Goal: Transaction & Acquisition: Register for event/course

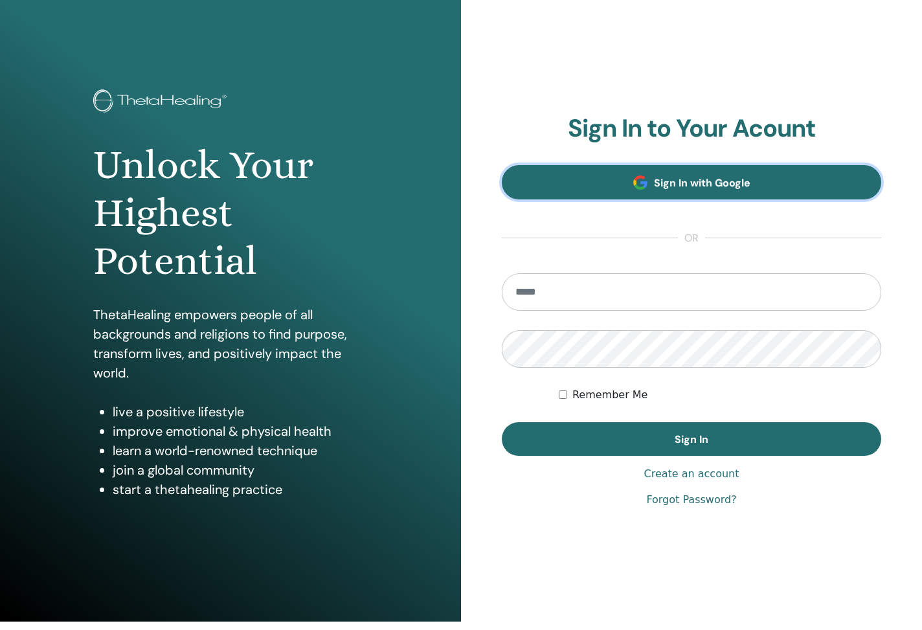
click at [661, 178] on link "Sign In with Google" at bounding box center [691, 182] width 379 height 34
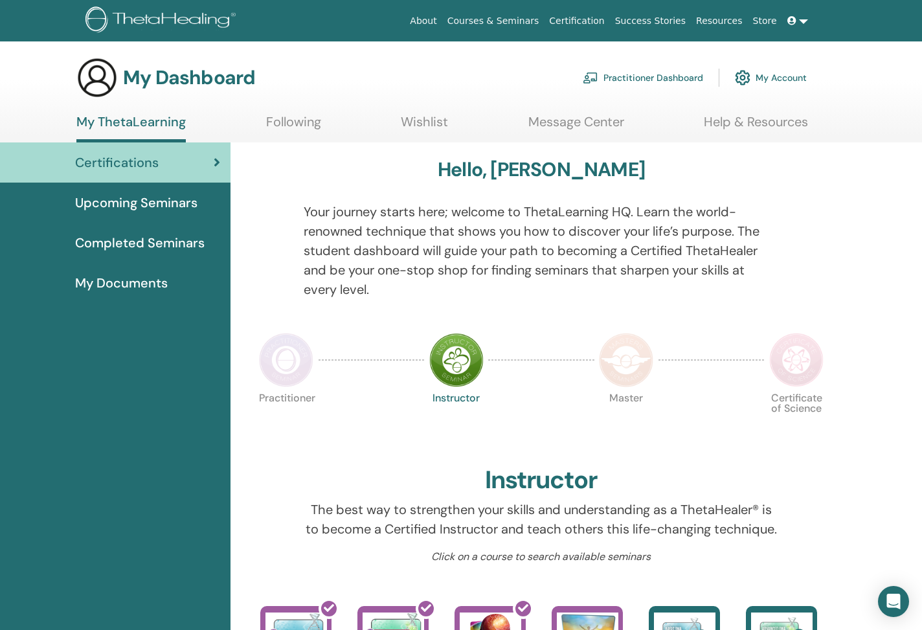
click at [194, 214] on link "Upcoming Seminars" at bounding box center [115, 203] width 230 height 40
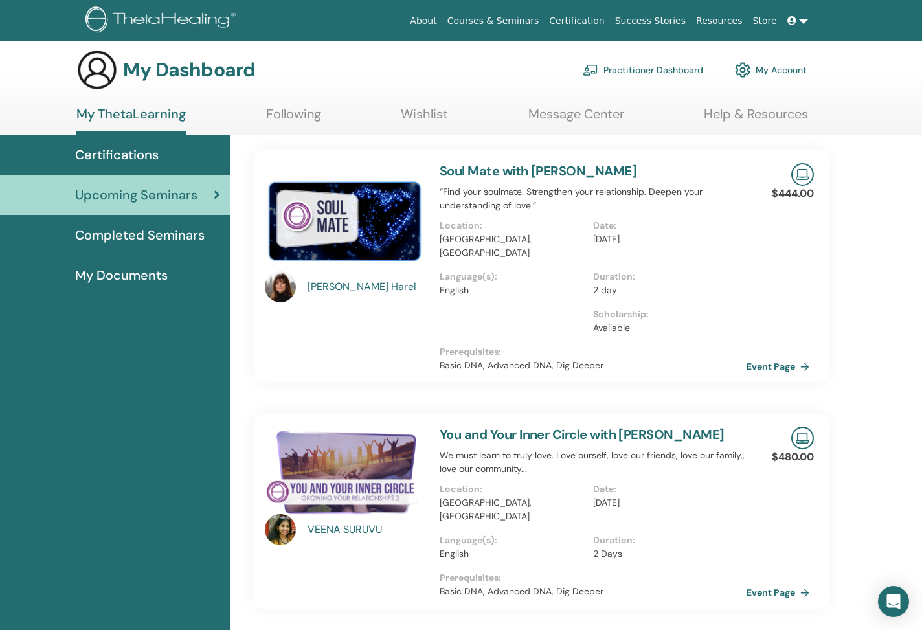
scroll to position [6, 0]
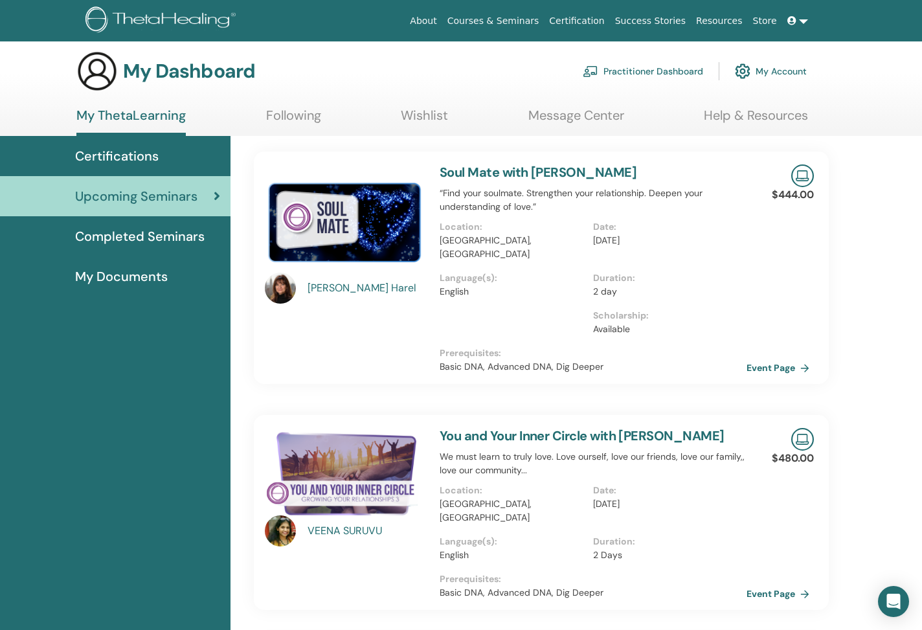
click at [189, 150] on div "Certifications" at bounding box center [115, 155] width 210 height 19
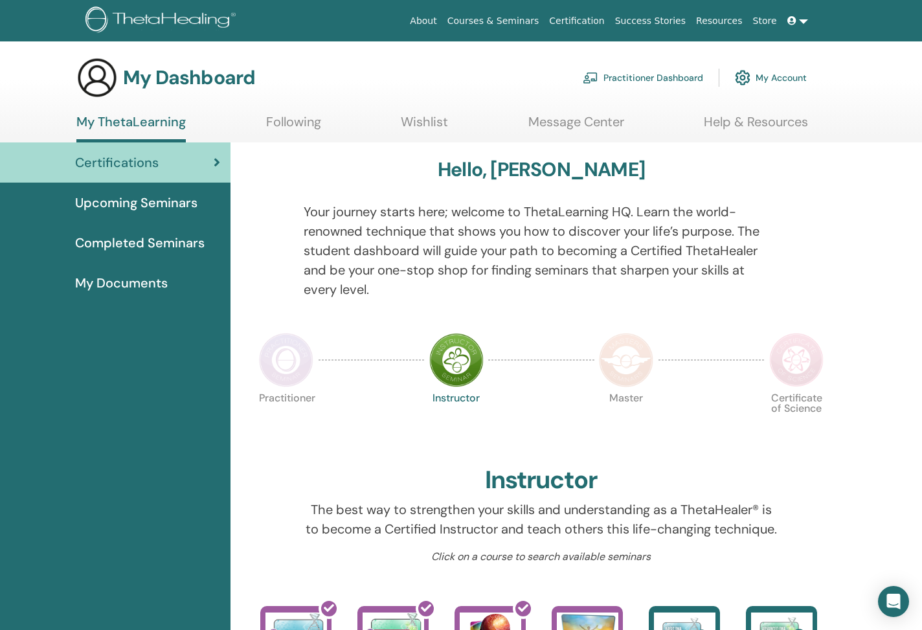
click at [308, 344] on img at bounding box center [286, 360] width 54 height 54
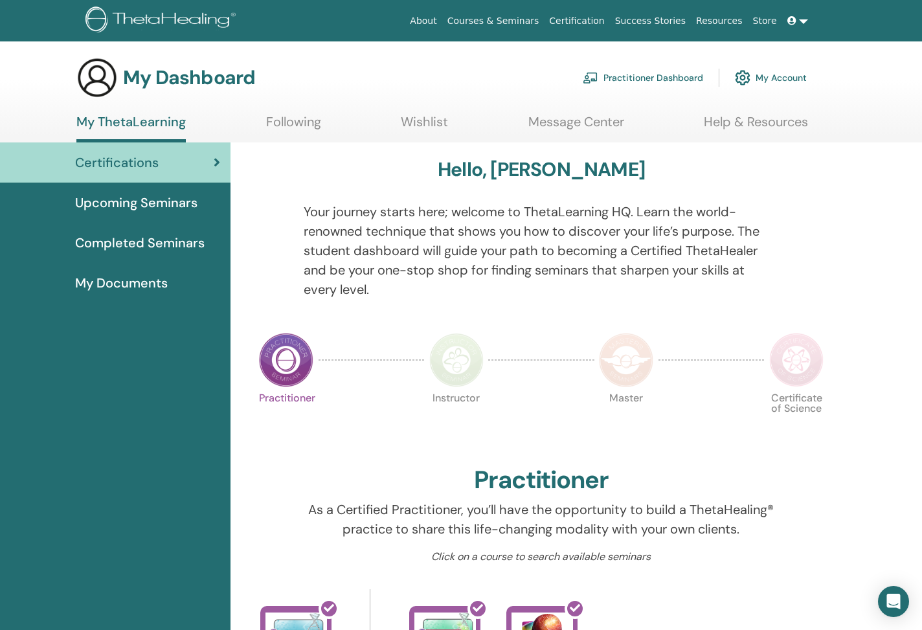
click at [155, 192] on link "Upcoming Seminars" at bounding box center [115, 203] width 230 height 40
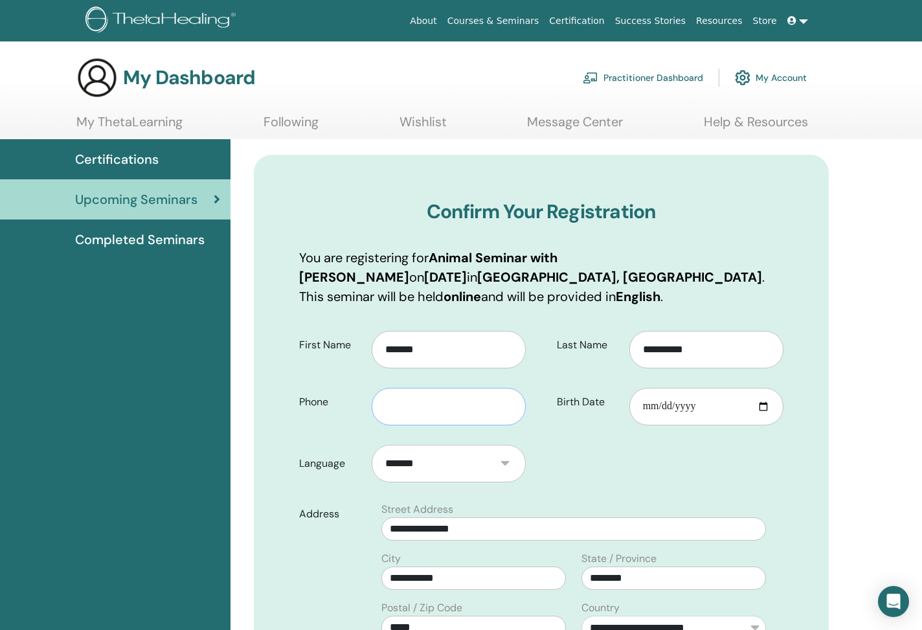
click at [484, 400] on input "text" at bounding box center [449, 407] width 154 height 38
type input "**********"
click at [671, 408] on input "Birth Date" at bounding box center [706, 407] width 154 height 38
click at [651, 405] on input "Birth Date" at bounding box center [706, 407] width 154 height 38
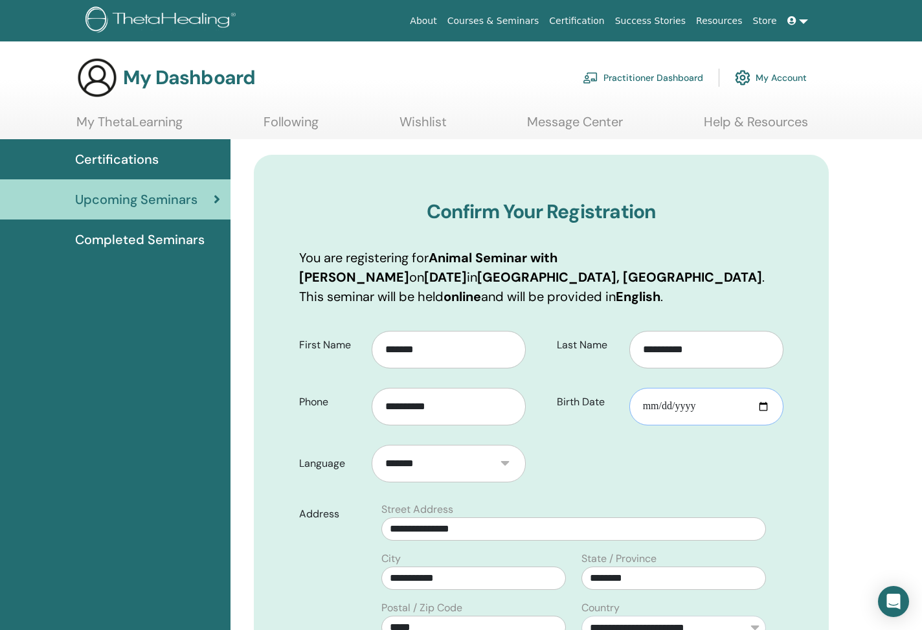
type input "**********"
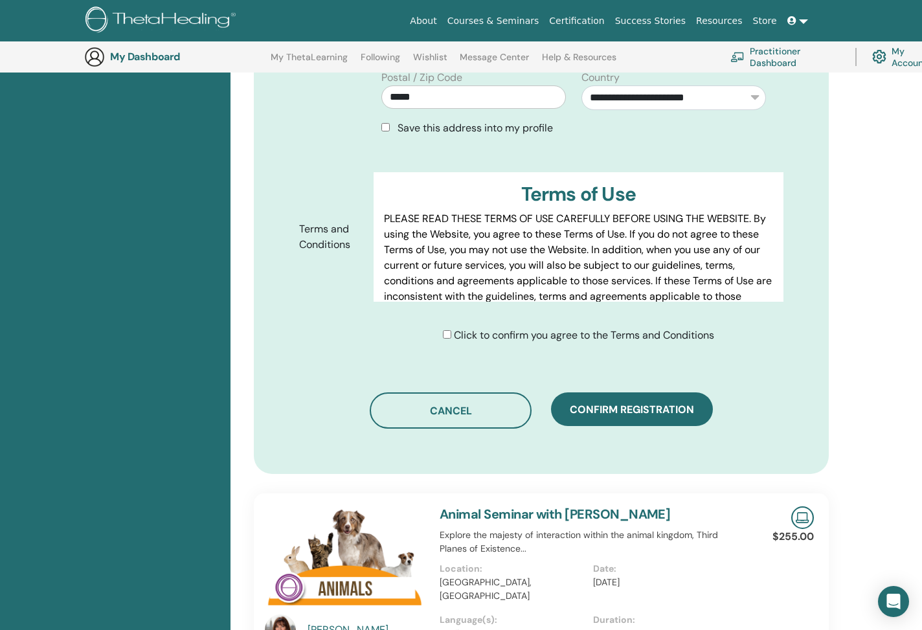
scroll to position [456, 0]
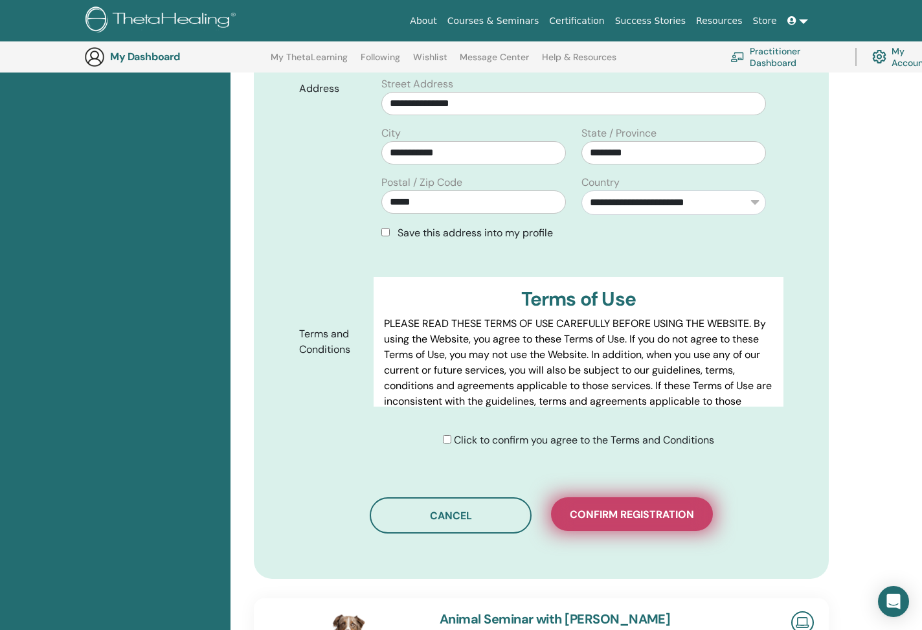
click at [607, 521] on button "Confirm registration" at bounding box center [632, 514] width 162 height 34
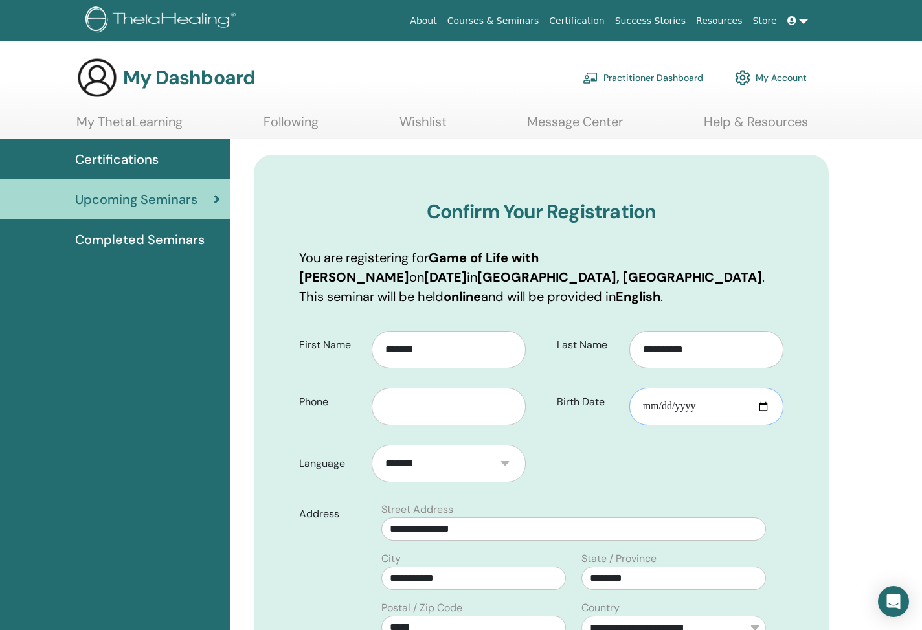
click at [647, 410] on input "Birth Date" at bounding box center [706, 407] width 154 height 38
type input "**********"
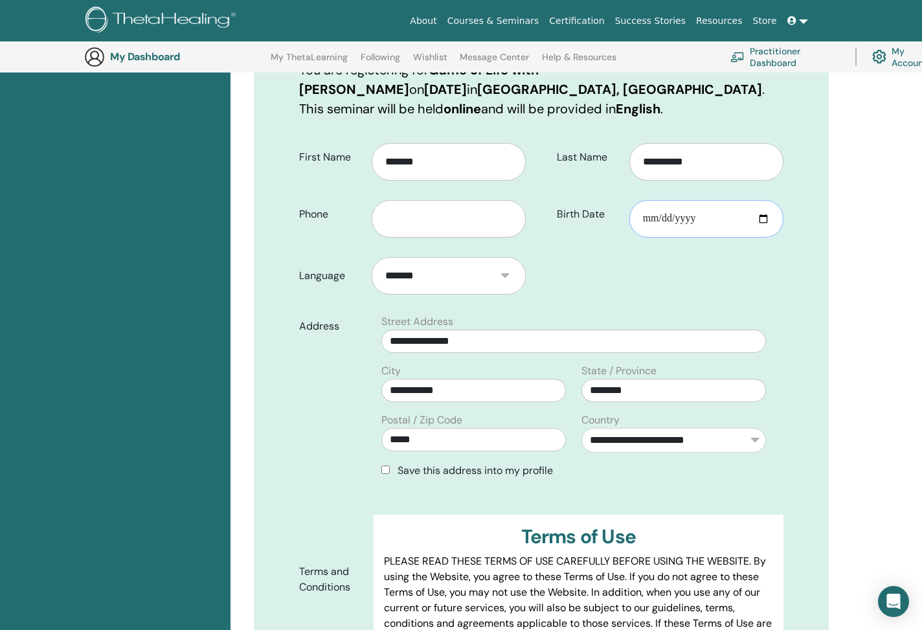
scroll to position [222, 0]
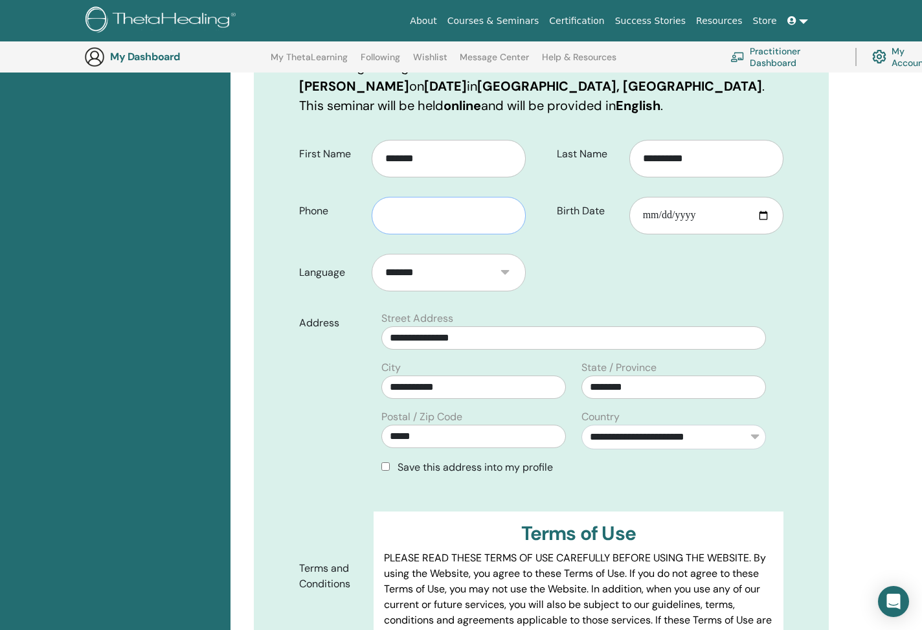
click at [430, 218] on input "text" at bounding box center [449, 216] width 154 height 38
type input "**********"
click at [625, 267] on form "**********" at bounding box center [541, 412] width 504 height 562
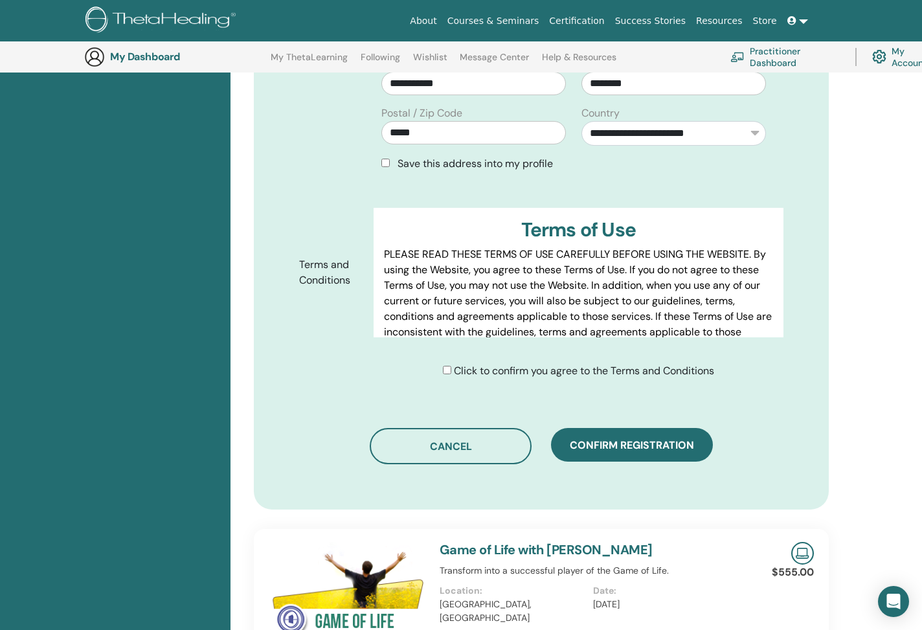
scroll to position [553, 0]
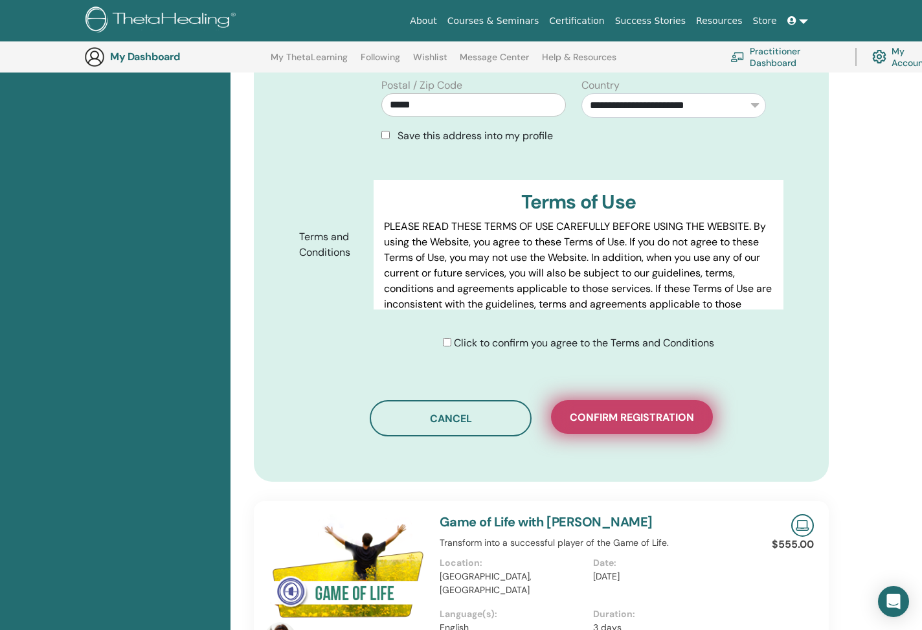
click at [621, 414] on span "Confirm registration" at bounding box center [632, 417] width 124 height 14
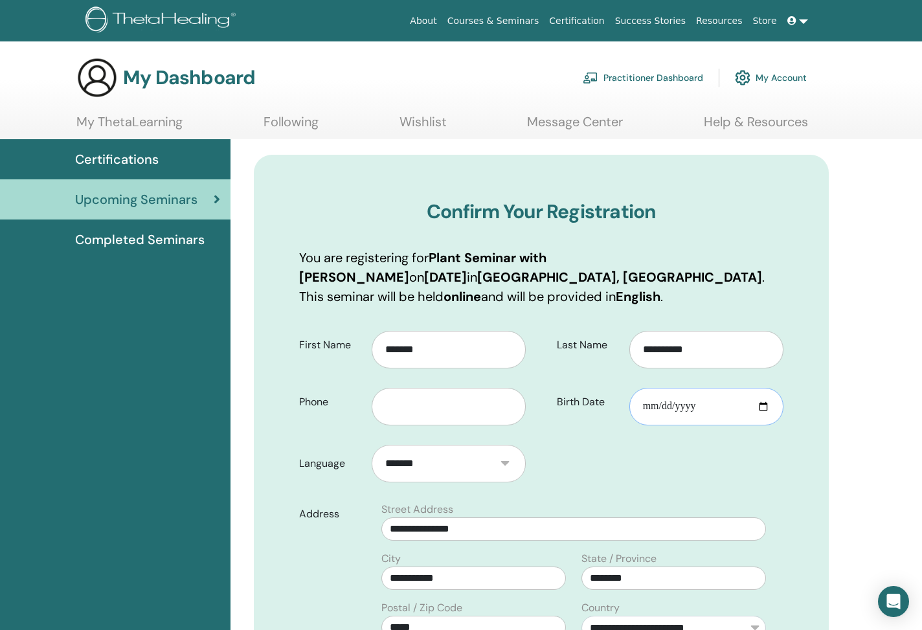
click at [645, 408] on input "Birth Date" at bounding box center [706, 407] width 154 height 38
type input "**********"
click at [585, 434] on div "**********" at bounding box center [667, 379] width 252 height 114
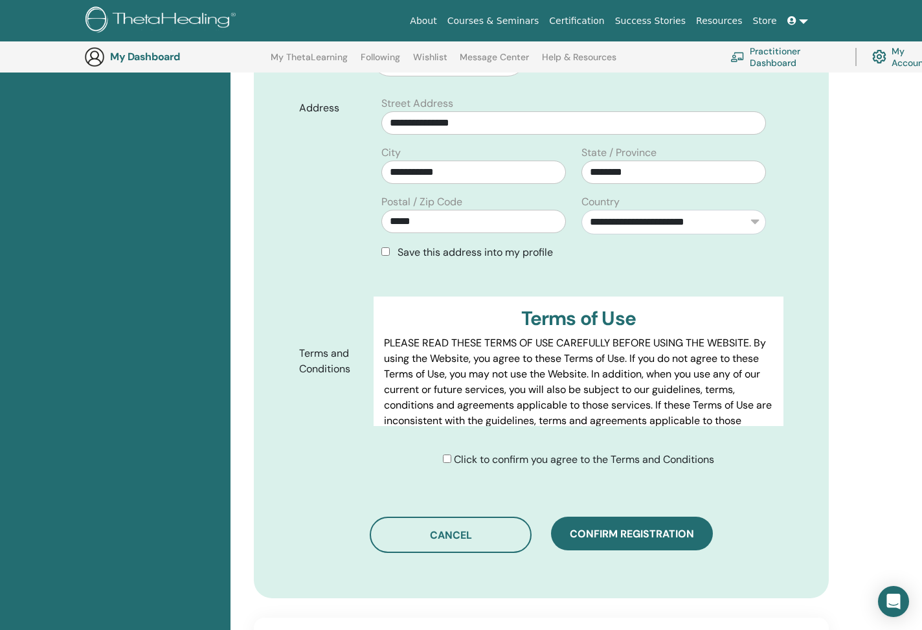
scroll to position [448, 0]
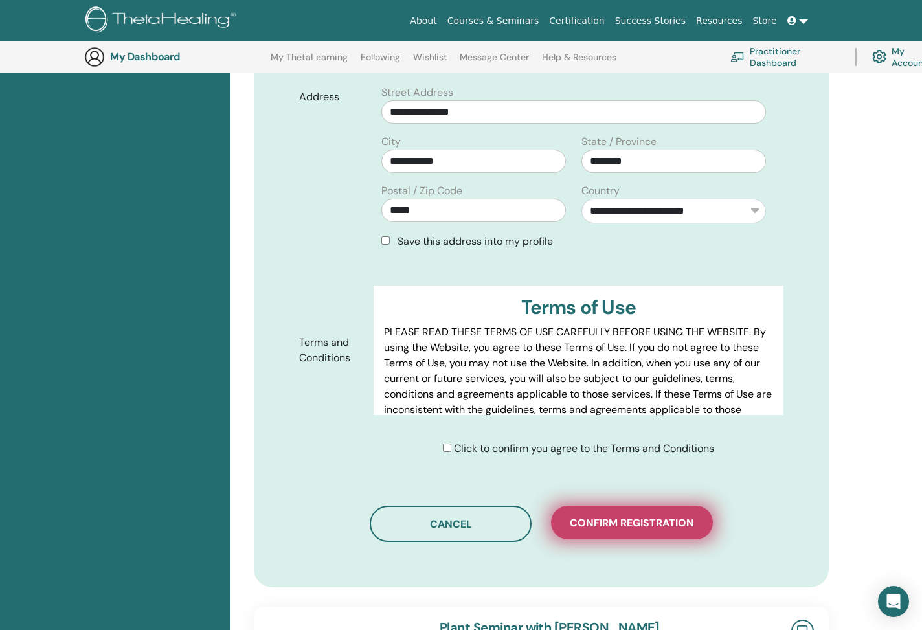
click at [605, 529] on button "Confirm registration" at bounding box center [632, 523] width 162 height 34
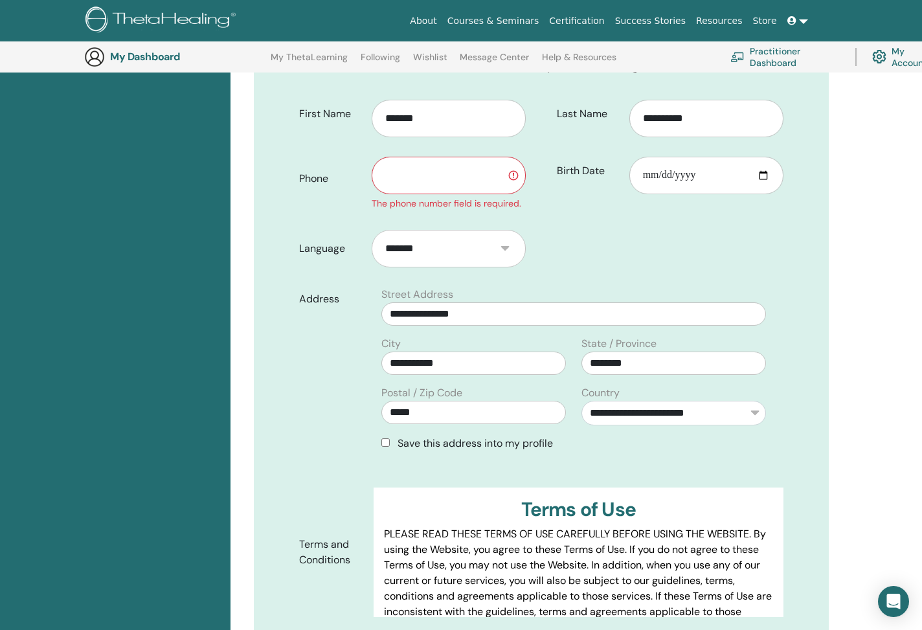
scroll to position [240, 0]
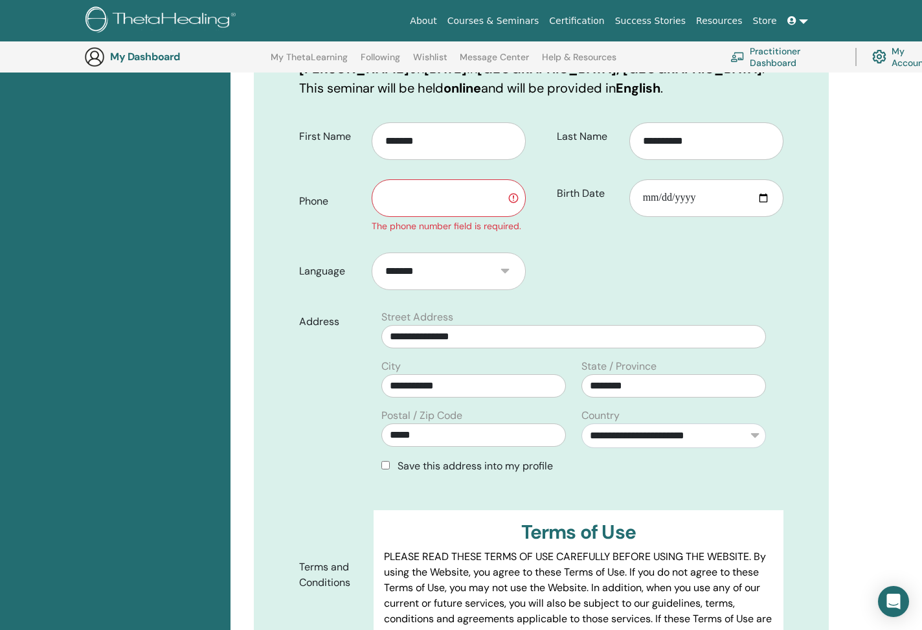
click at [427, 197] on input "text" at bounding box center [449, 198] width 154 height 38
click at [435, 197] on input "**********" at bounding box center [449, 198] width 154 height 38
click at [578, 302] on form "**********" at bounding box center [541, 402] width 504 height 578
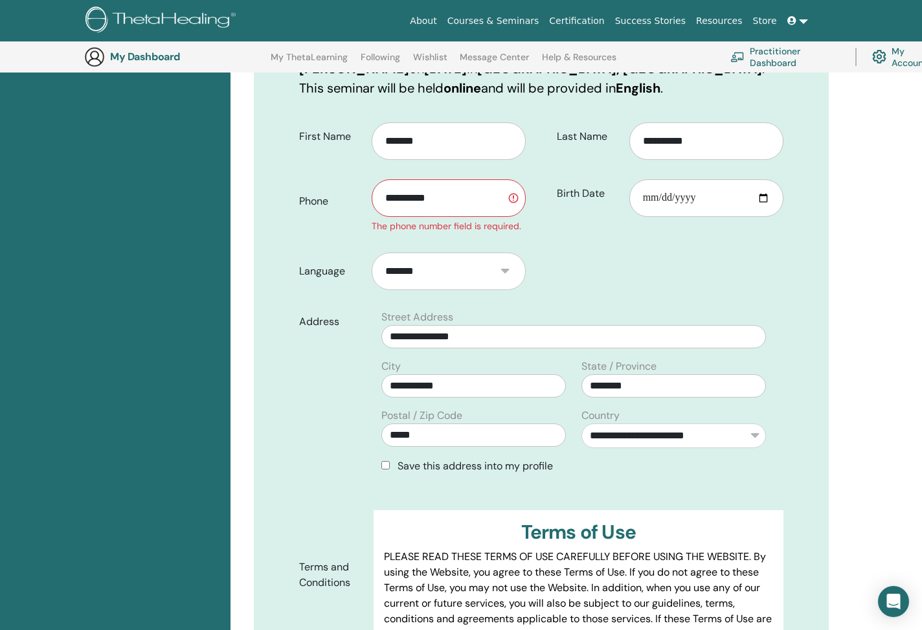
click at [489, 212] on input "**********" at bounding box center [449, 198] width 154 height 38
click at [524, 234] on div "**********" at bounding box center [415, 178] width 252 height 130
click at [386, 193] on input "**********" at bounding box center [449, 198] width 154 height 38
type input "**********"
click at [514, 201] on input "**********" at bounding box center [449, 198] width 154 height 38
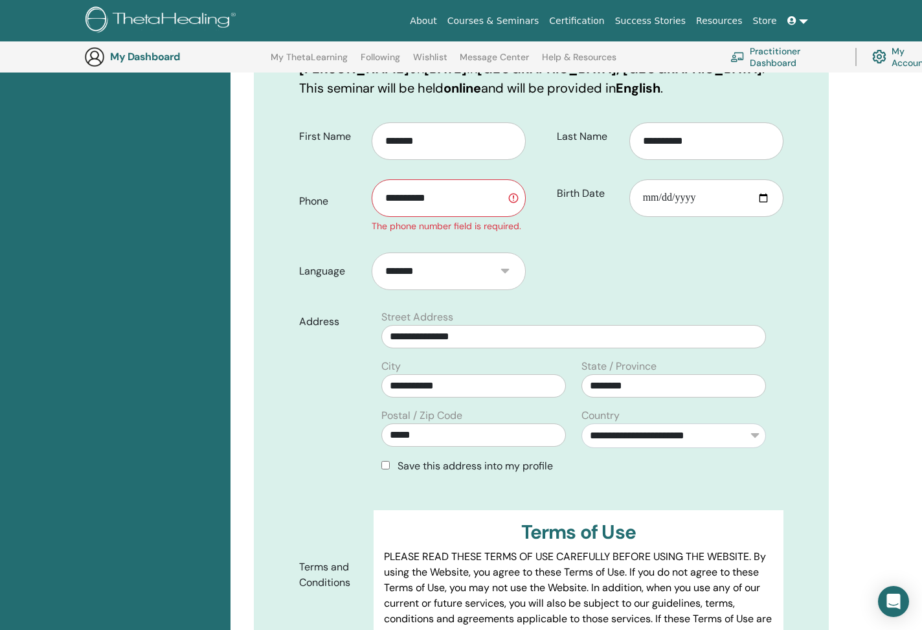
click at [514, 197] on input "**********" at bounding box center [449, 198] width 154 height 38
click at [552, 245] on form "**********" at bounding box center [541, 402] width 504 height 578
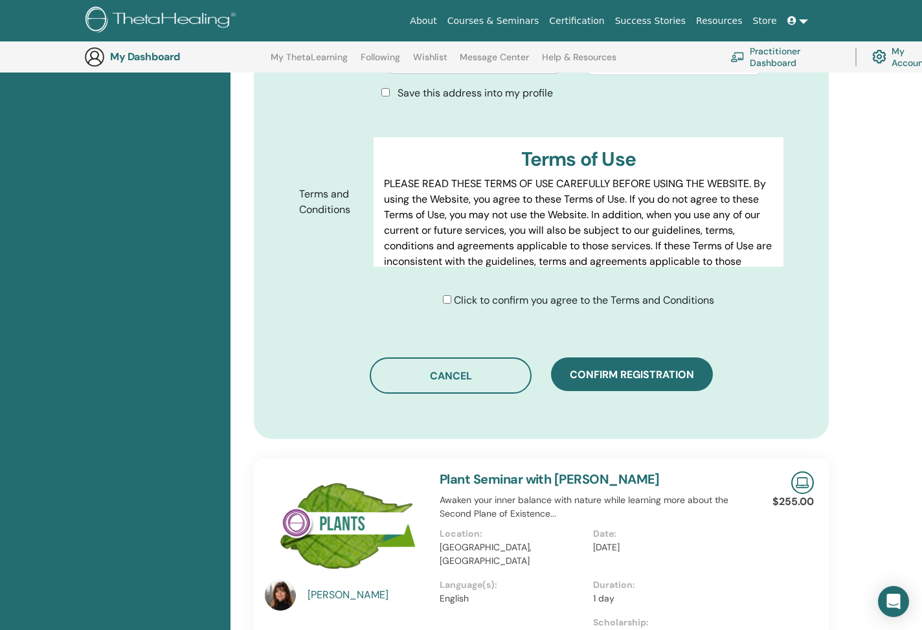
scroll to position [629, 0]
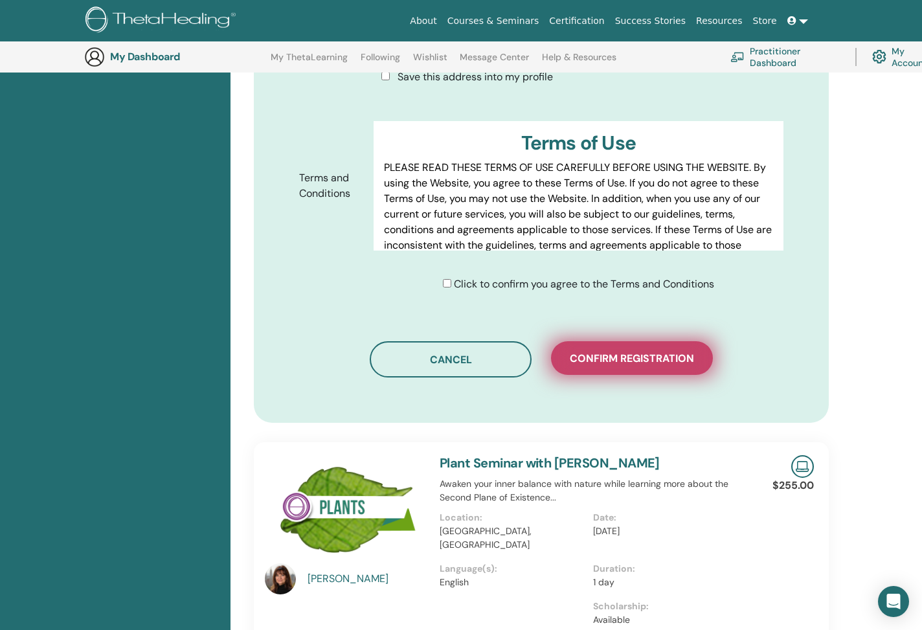
click at [591, 346] on button "Confirm registration" at bounding box center [632, 358] width 162 height 34
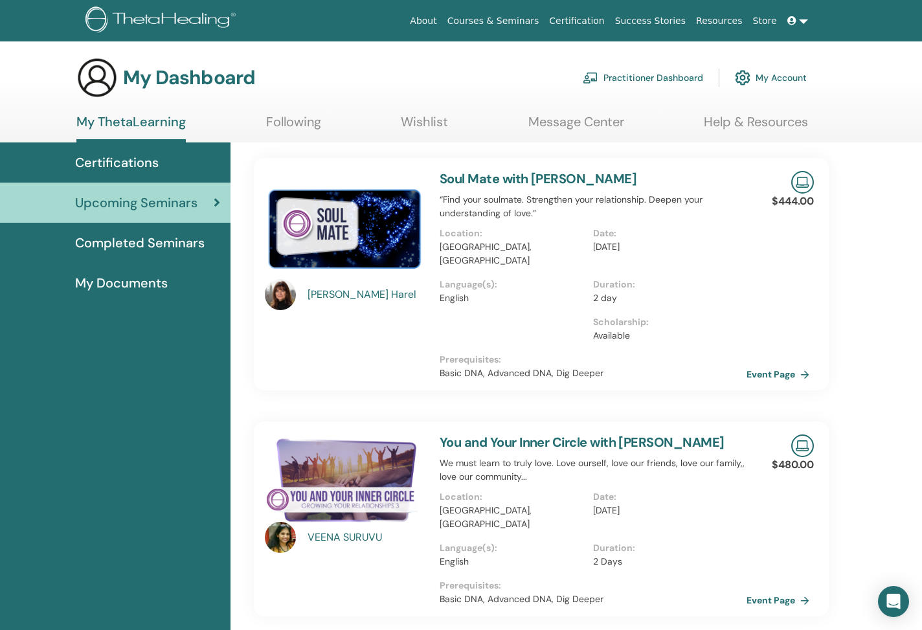
click at [129, 168] on span "Certifications" at bounding box center [117, 162] width 84 height 19
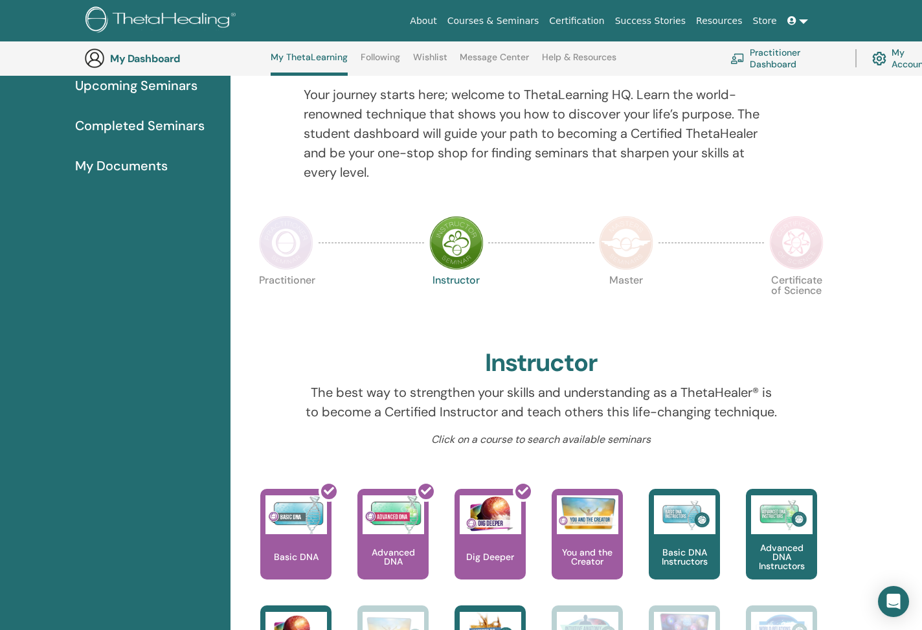
scroll to position [137, 0]
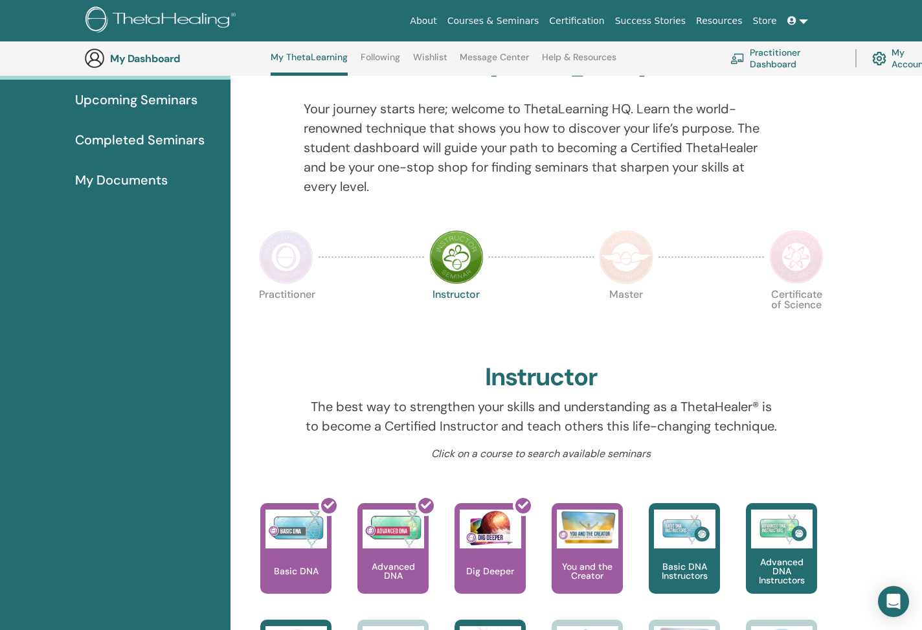
click at [291, 269] on img at bounding box center [286, 257] width 54 height 54
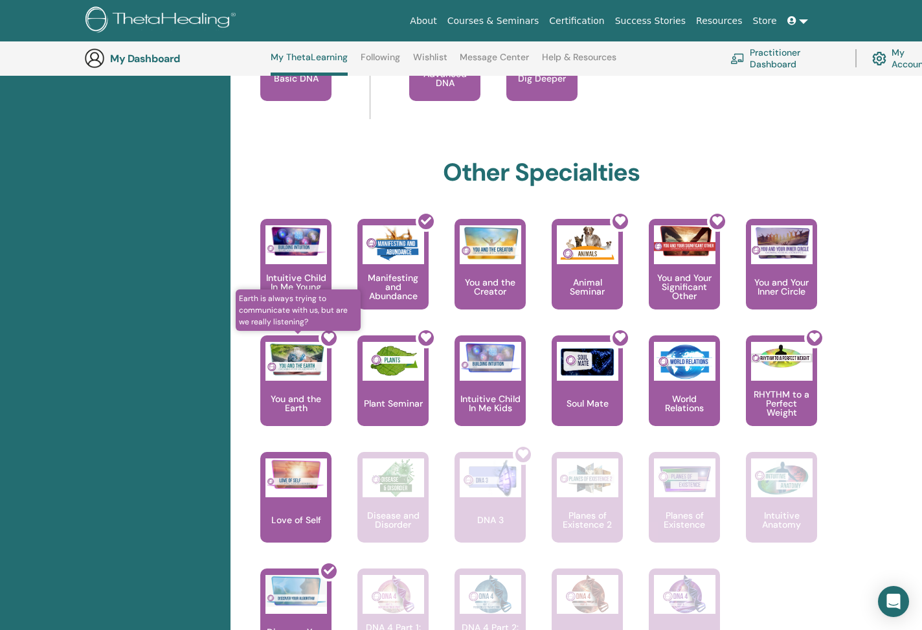
scroll to position [632, 0]
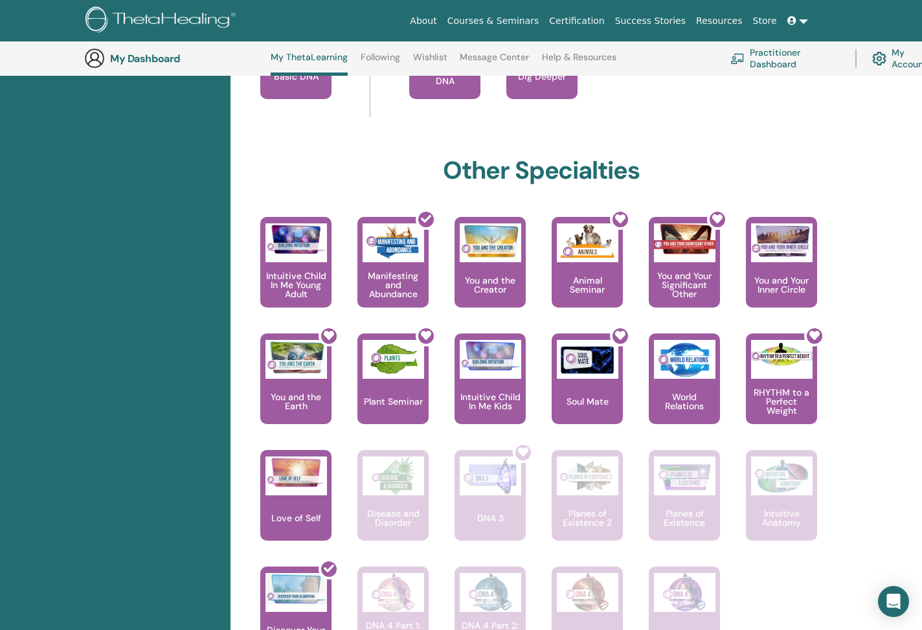
drag, startPoint x: 683, startPoint y: 288, endPoint x: 510, endPoint y: 11, distance: 326.5
click at [0, 0] on body "About Courses & Seminars Certification Success Stories Resources Store SV Supri…" at bounding box center [461, 304] width 922 height 1873
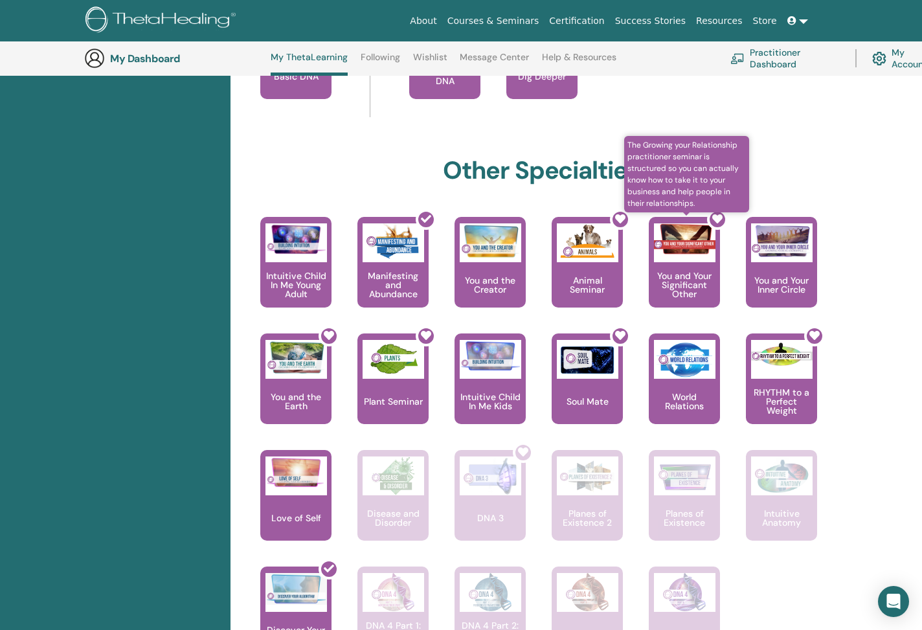
click at [693, 262] on div at bounding box center [691, 267] width 71 height 117
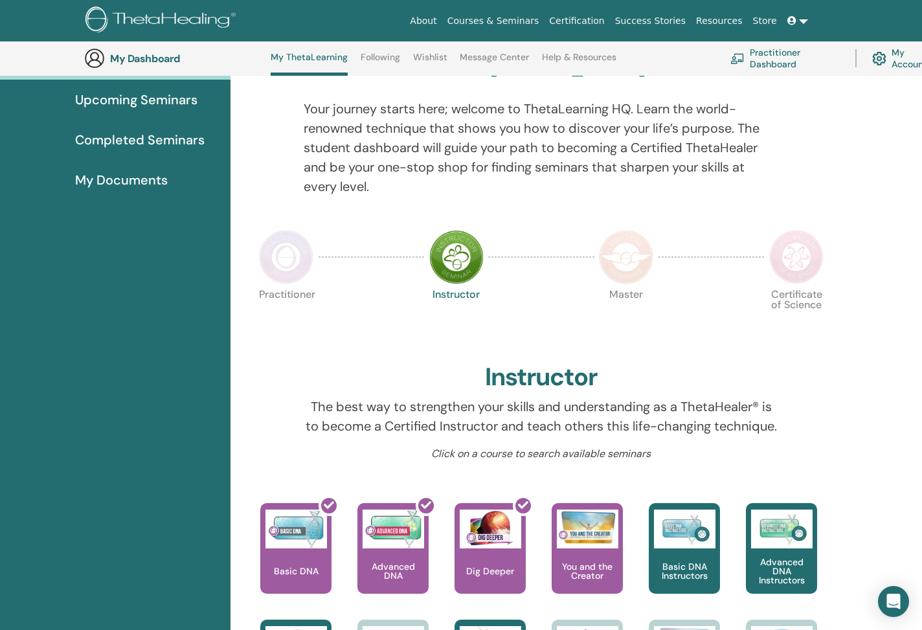
click at [287, 256] on img at bounding box center [286, 257] width 54 height 54
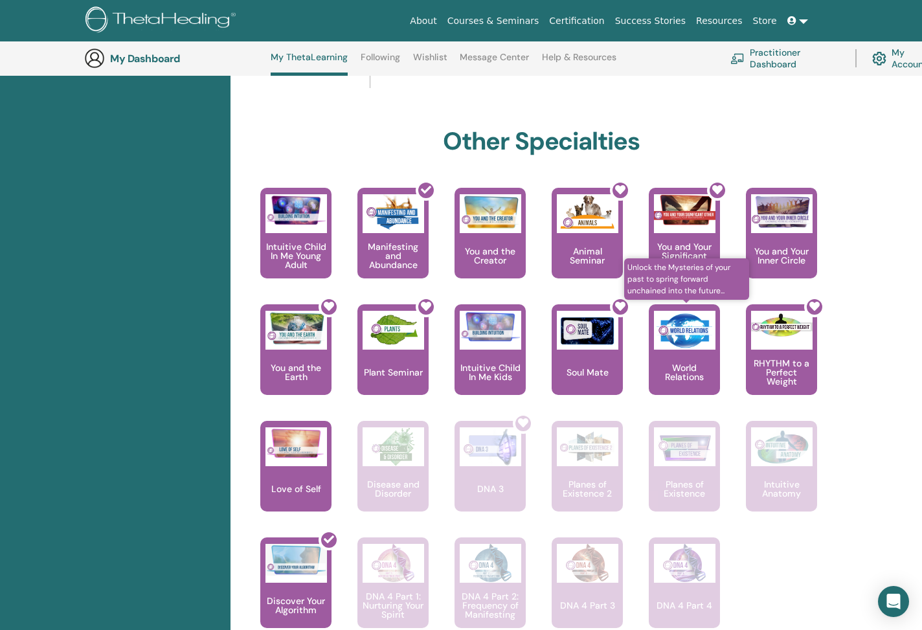
scroll to position [656, 0]
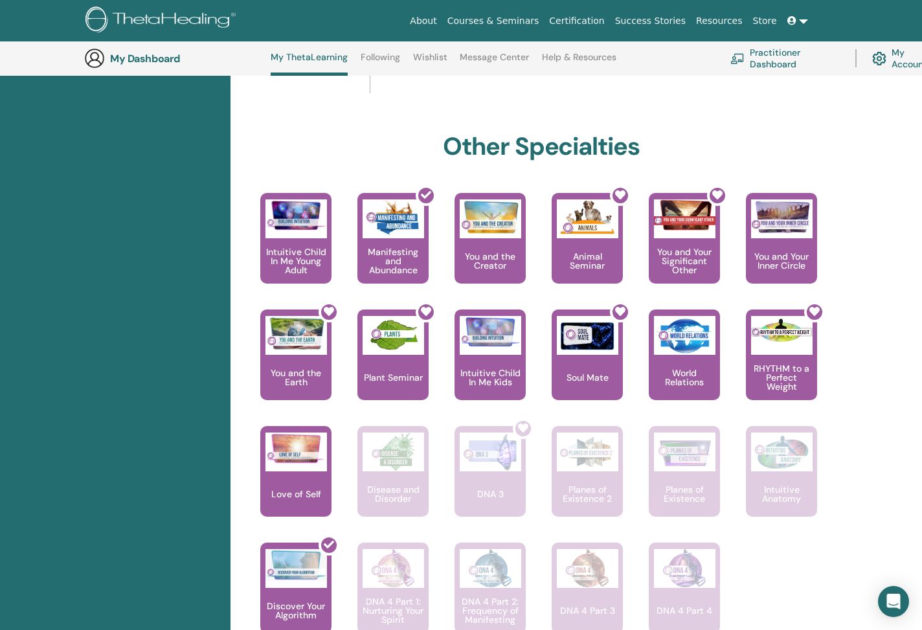
click at [798, 153] on div "Other Specialties" at bounding box center [541, 162] width 575 height 61
click at [798, 150] on div "Other Specialties" at bounding box center [541, 162] width 575 height 61
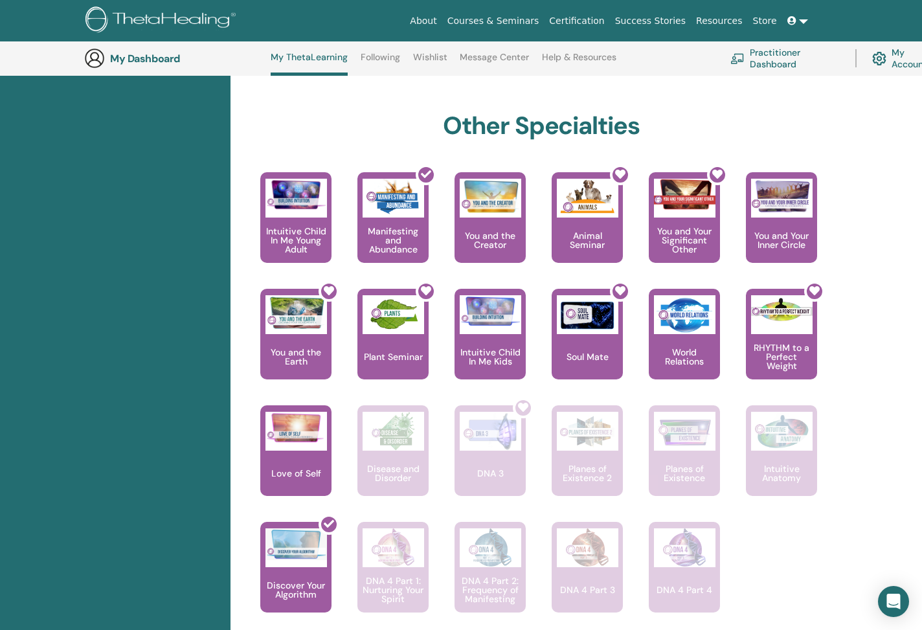
scroll to position [684, 0]
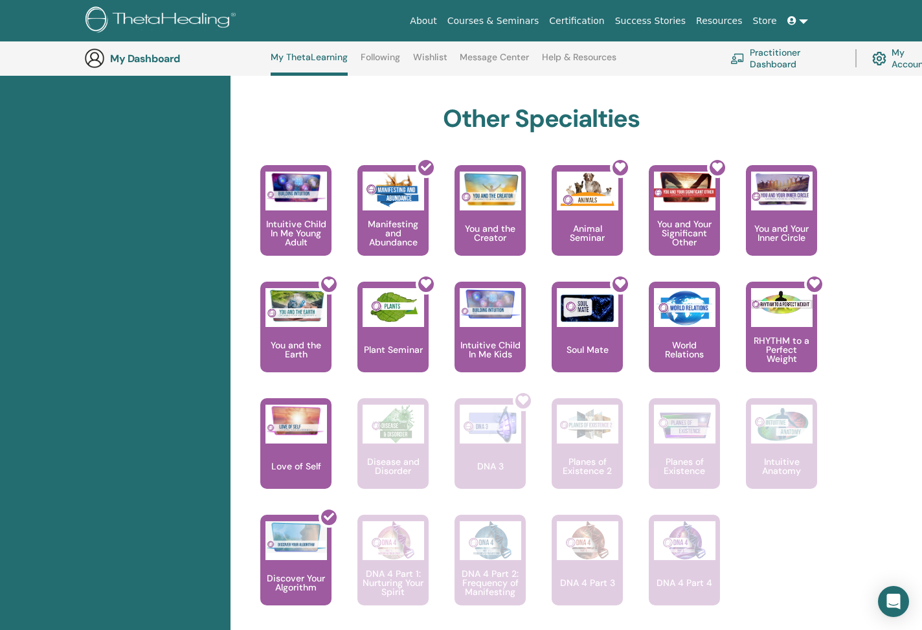
click at [860, 272] on div "Hello, Supriya Your journey starts here; welcome to ThetaLearning HQ. Learn the…" at bounding box center [575, 141] width 691 height 1296
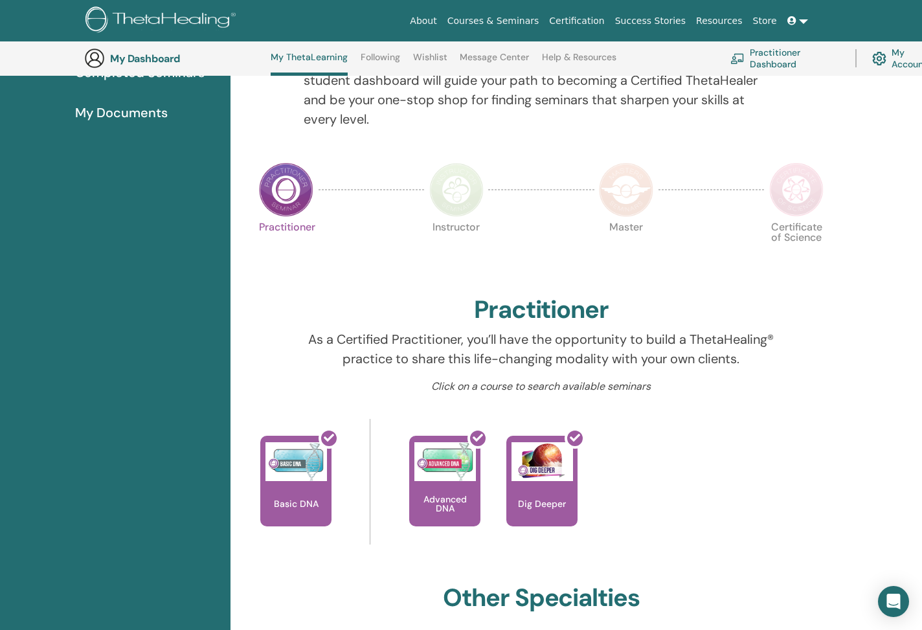
scroll to position [0, 0]
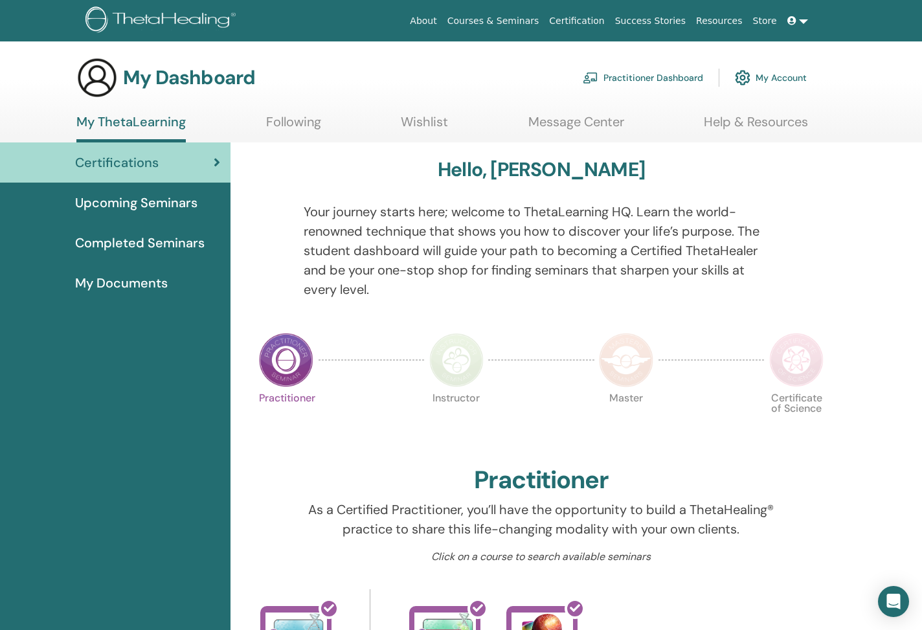
click at [164, 208] on span "Upcoming Seminars" at bounding box center [136, 202] width 122 height 19
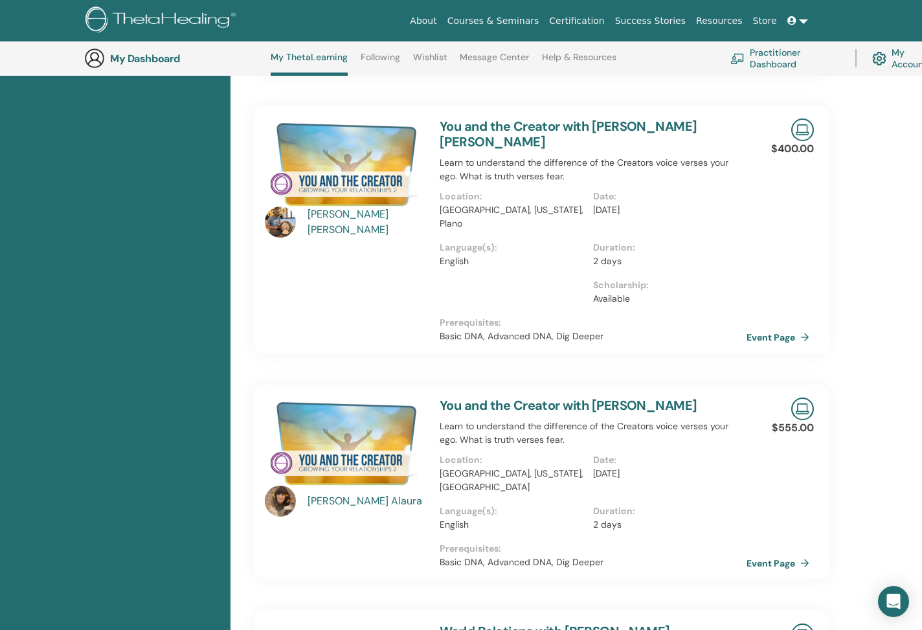
scroll to position [577, 0]
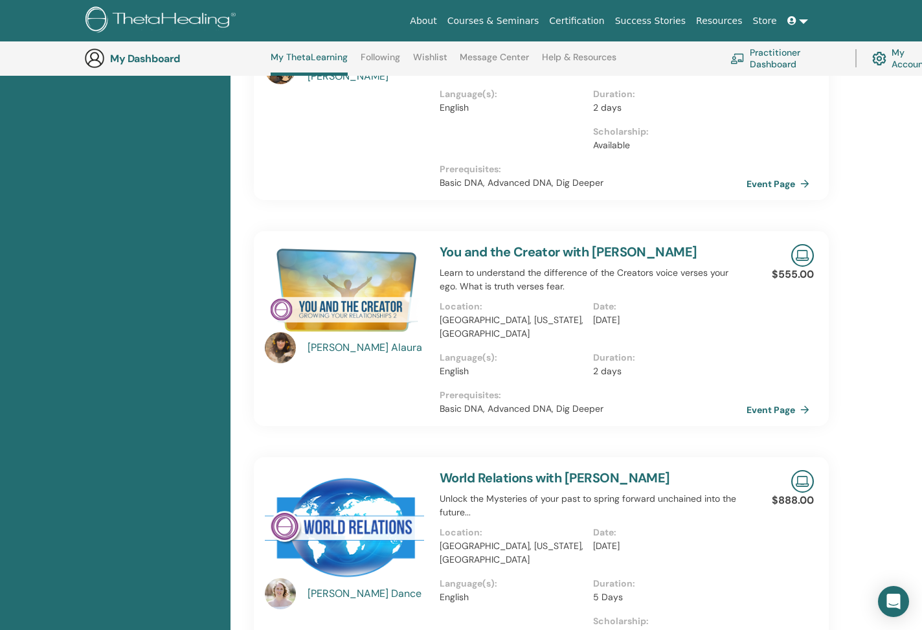
scroll to position [733, 0]
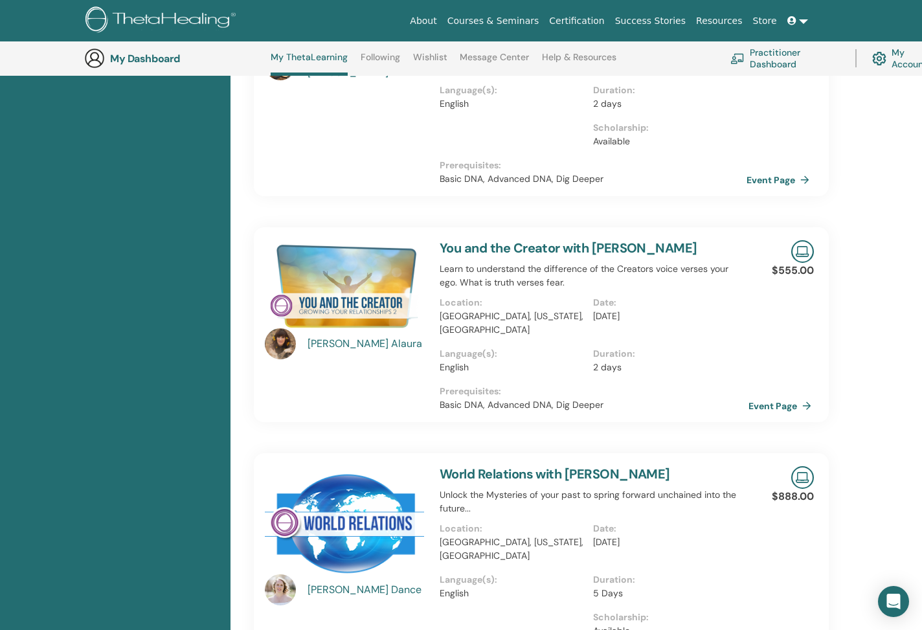
click at [776, 396] on link "Event Page" at bounding box center [782, 405] width 68 height 19
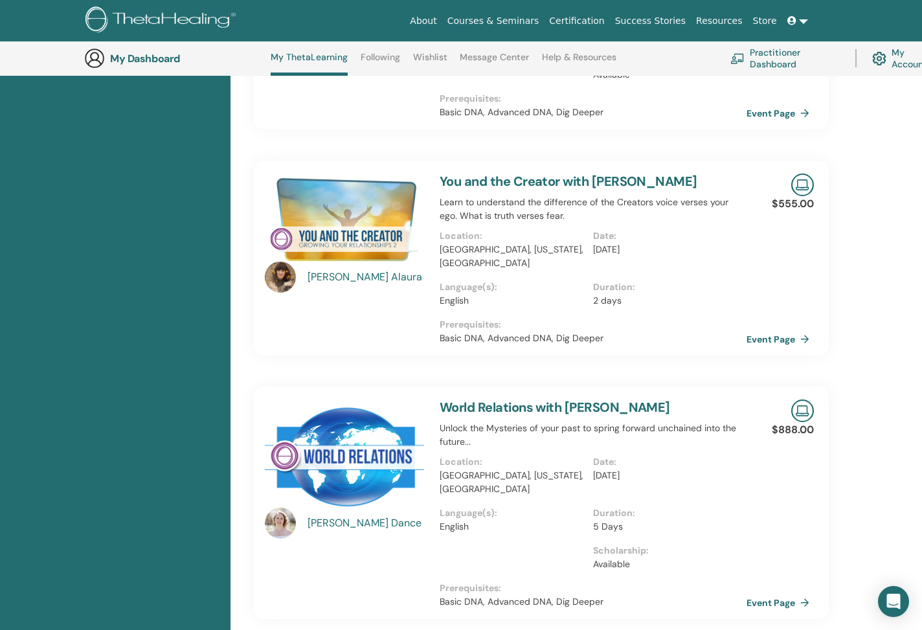
scroll to position [0, 0]
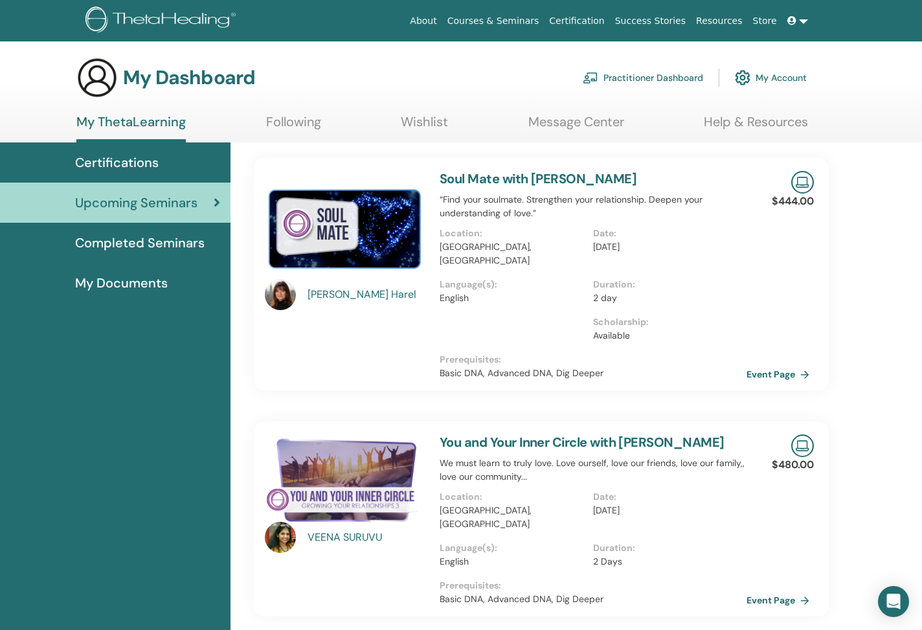
click at [344, 530] on div "VEENA SURUVU" at bounding box center [367, 538] width 120 height 16
click at [773, 590] on link "Event Page" at bounding box center [782, 599] width 68 height 19
click at [190, 196] on span "Upcoming Seminars" at bounding box center [136, 202] width 122 height 19
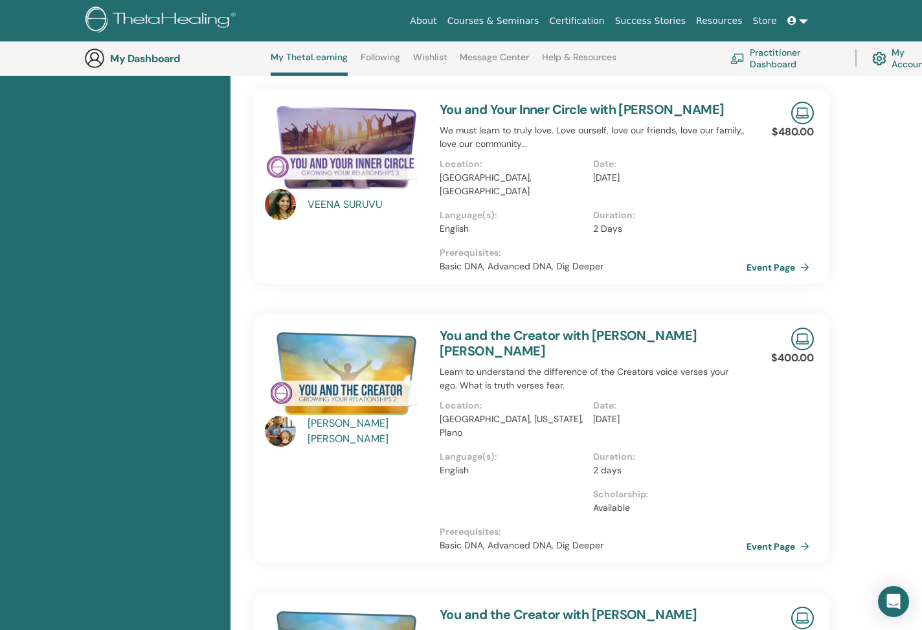
scroll to position [137, 0]
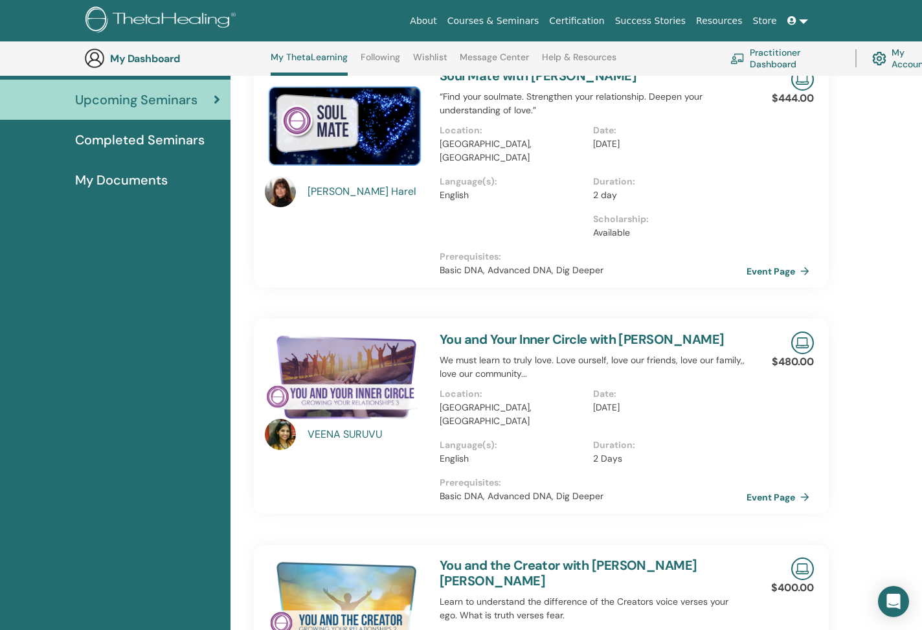
click at [423, 60] on link "Wishlist" at bounding box center [430, 62] width 34 height 21
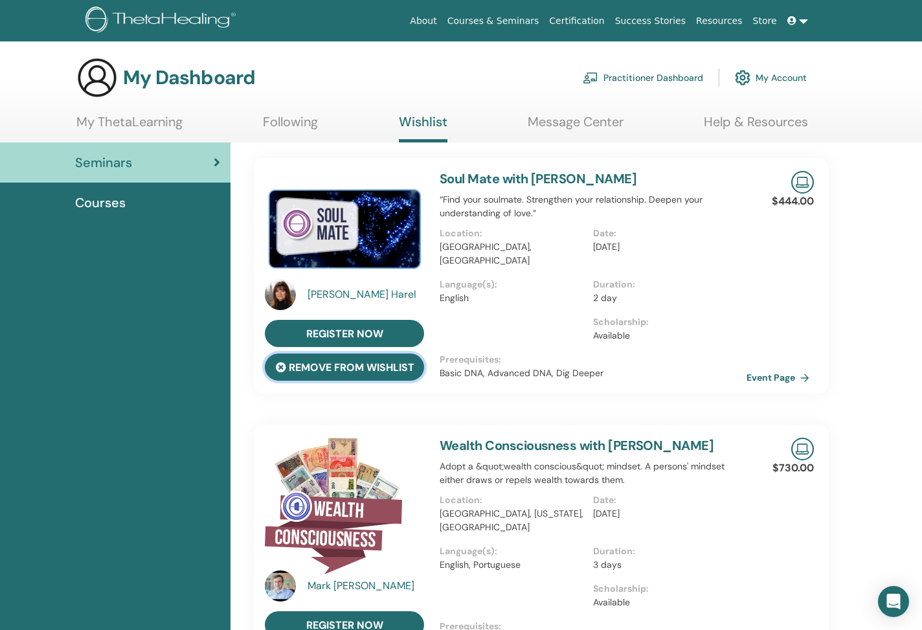
click at [401, 368] on button "remove from wishlist" at bounding box center [344, 366] width 159 height 27
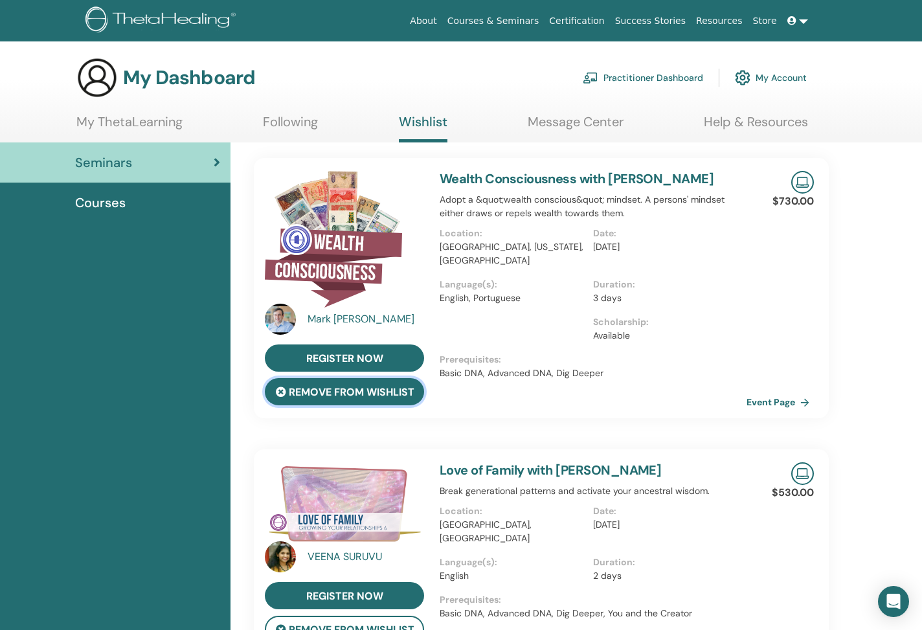
click at [403, 386] on button "remove from wishlist" at bounding box center [344, 391] width 159 height 27
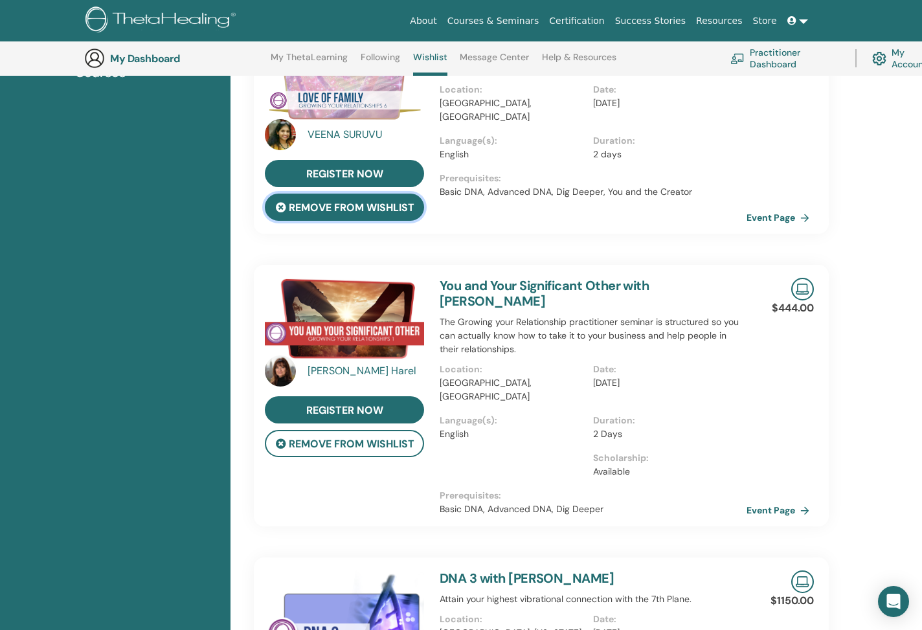
scroll to position [183, 0]
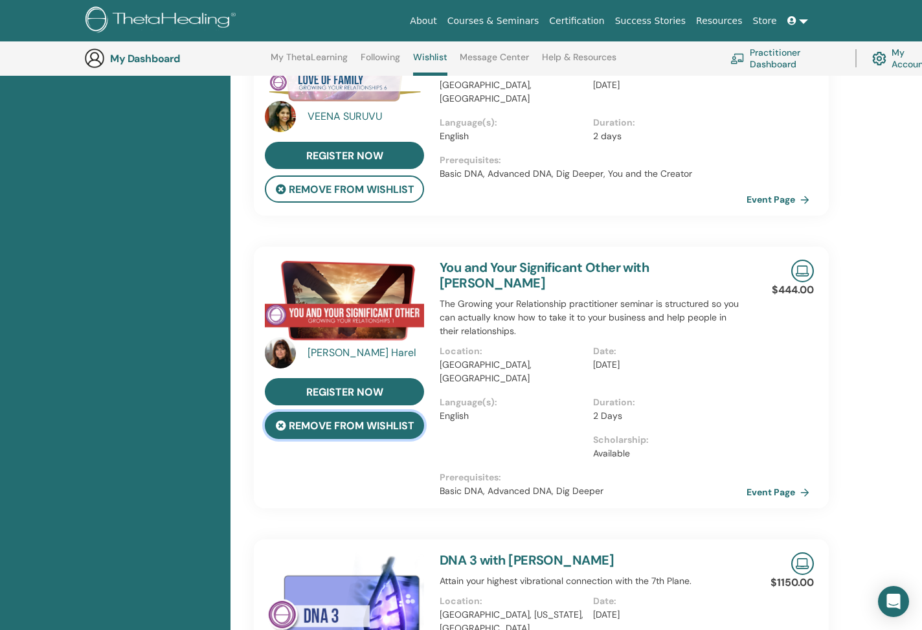
click at [409, 423] on button "remove from wishlist" at bounding box center [344, 425] width 159 height 27
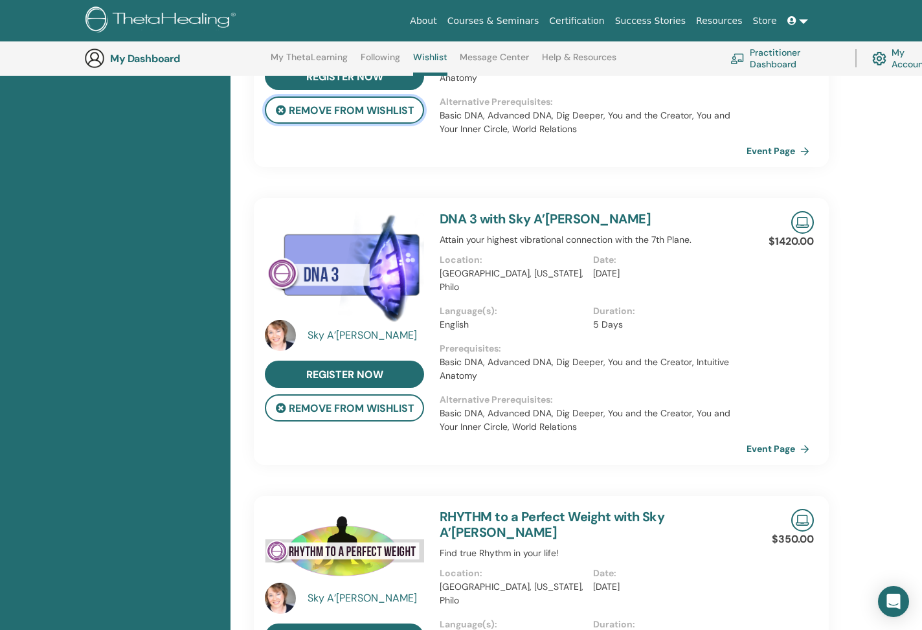
scroll to position [531, 0]
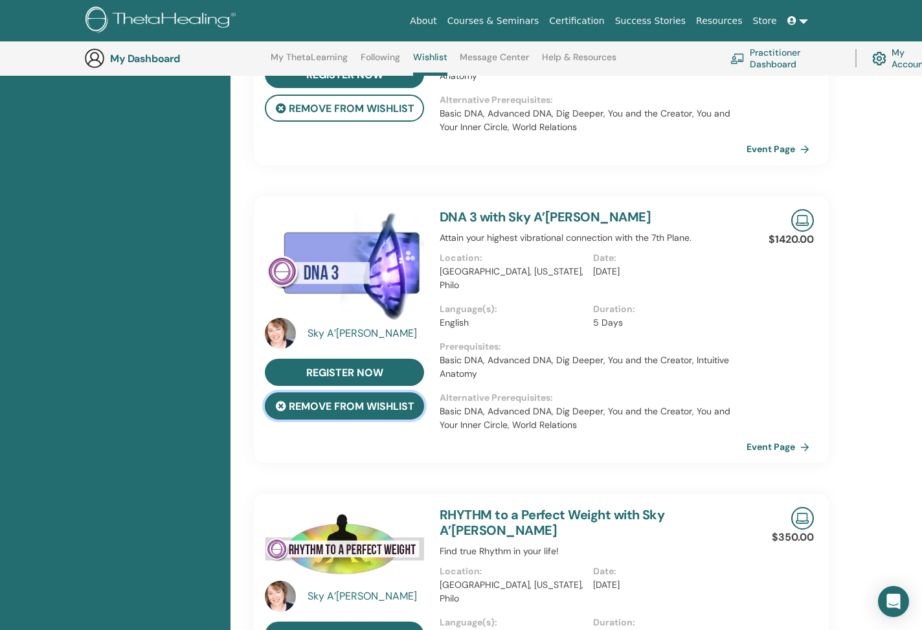
click at [380, 408] on button "remove from wishlist" at bounding box center [344, 405] width 159 height 27
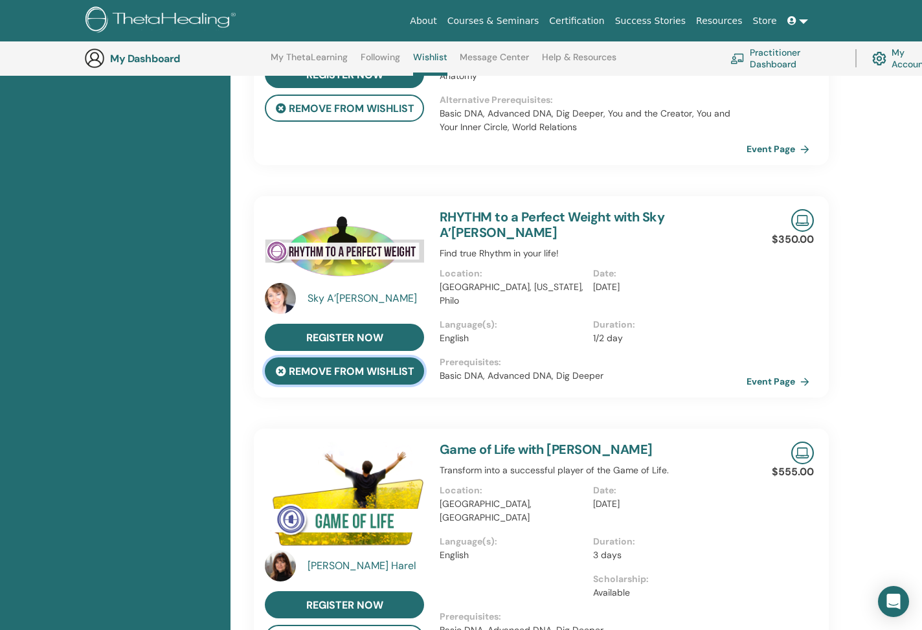
click at [374, 382] on button "remove from wishlist" at bounding box center [344, 370] width 159 height 27
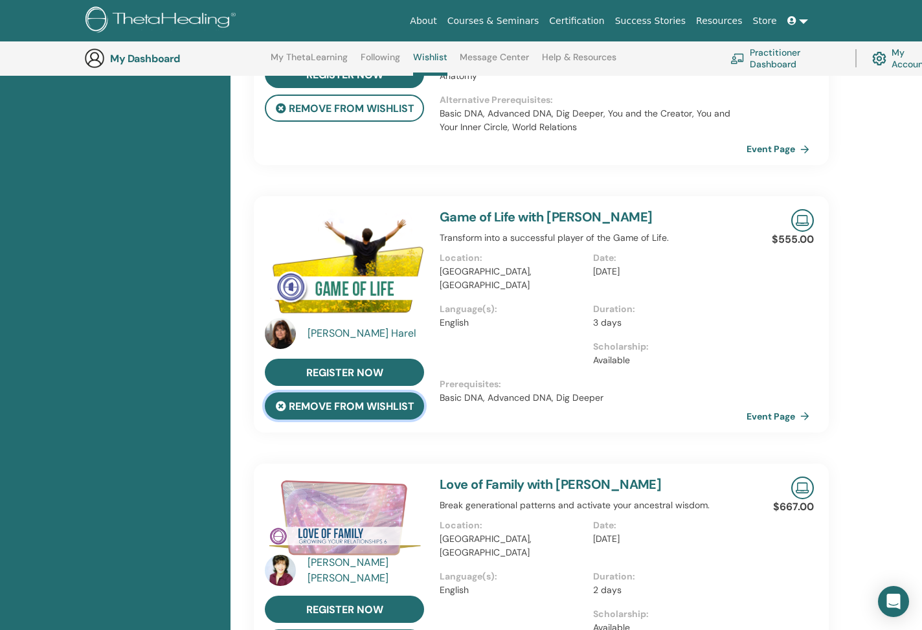
click at [373, 400] on button "remove from wishlist" at bounding box center [344, 405] width 159 height 27
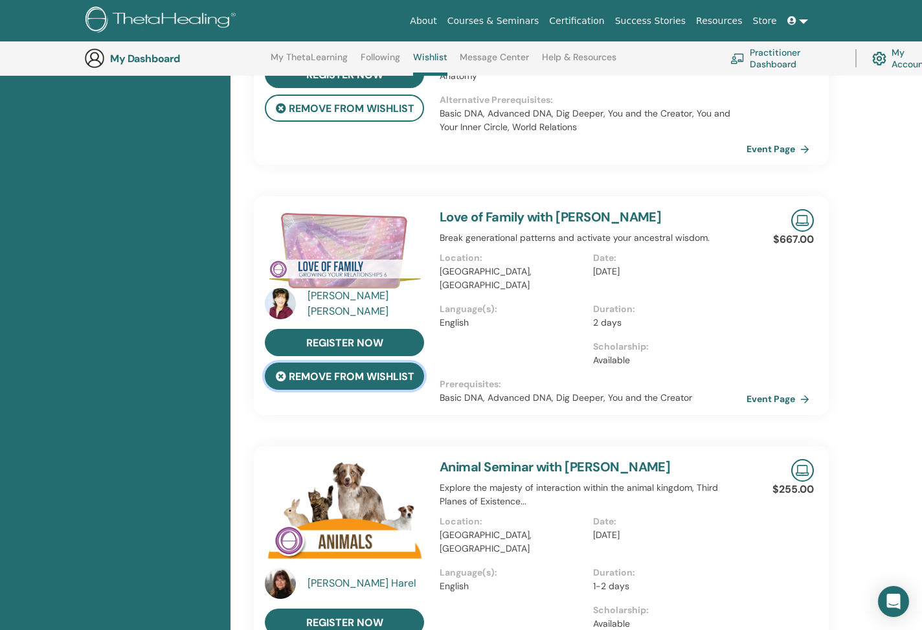
click at [372, 386] on button "remove from wishlist" at bounding box center [344, 375] width 159 height 27
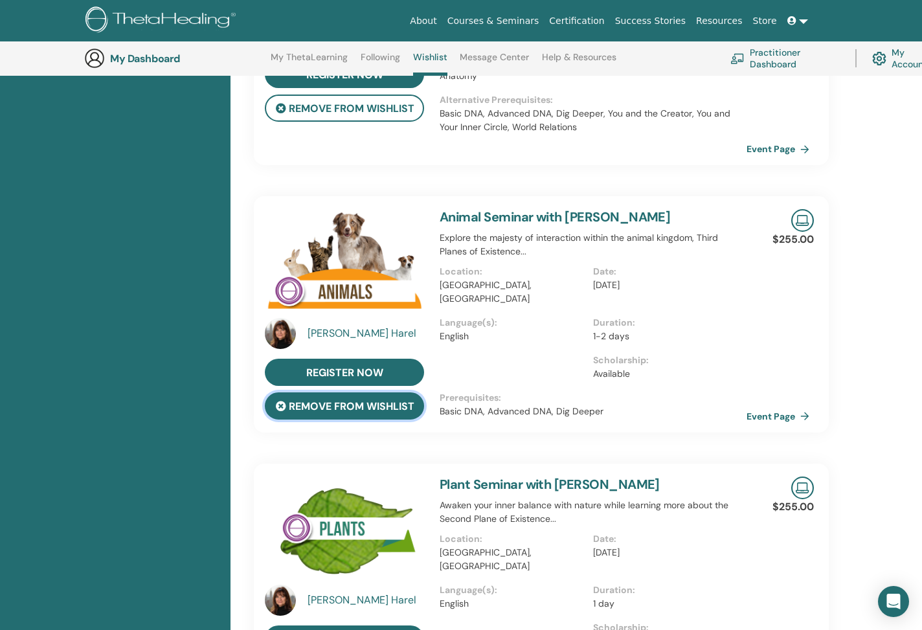
click at [372, 398] on button "remove from wishlist" at bounding box center [344, 405] width 159 height 27
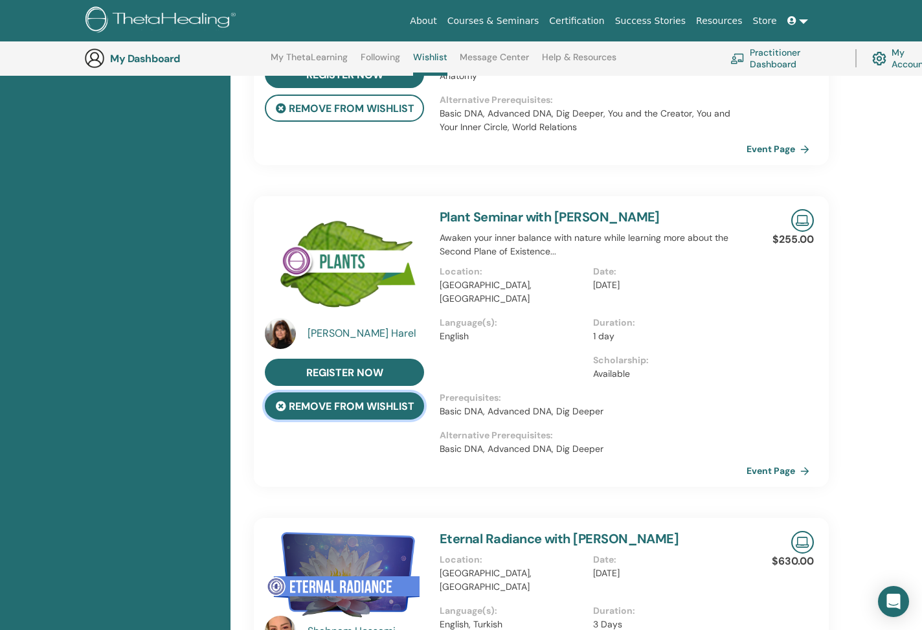
click at [372, 400] on button "remove from wishlist" at bounding box center [344, 405] width 159 height 27
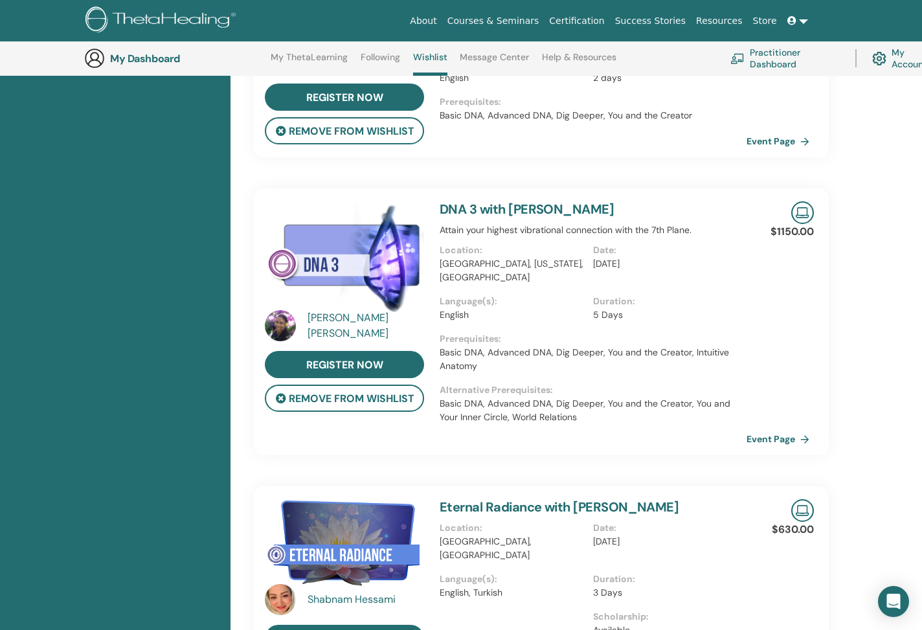
scroll to position [245, 0]
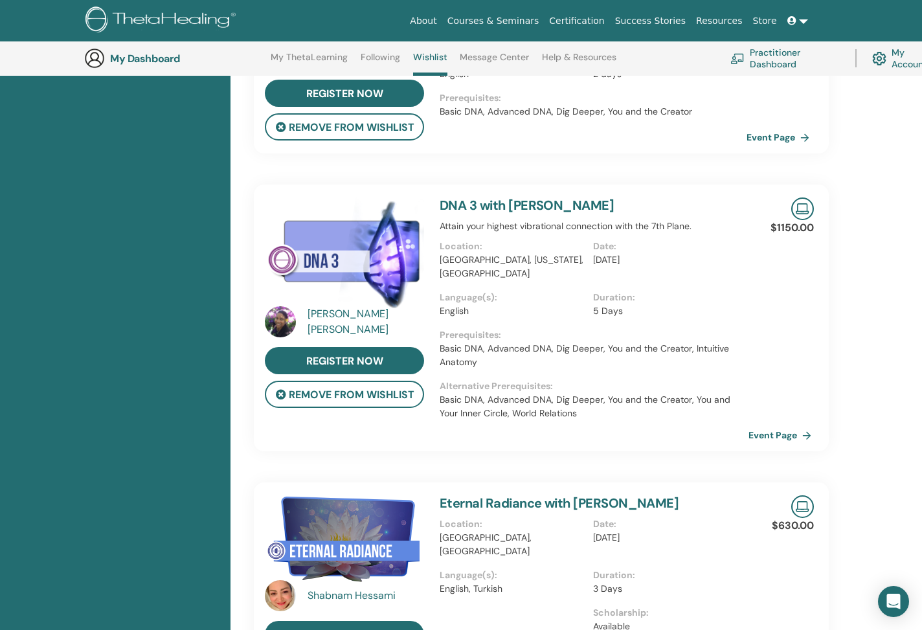
click at [780, 429] on link "Event Page" at bounding box center [782, 434] width 68 height 19
drag, startPoint x: 440, startPoint y: 402, endPoint x: 561, endPoint y: 403, distance: 121.0
click at [561, 403] on p "Basic DNA, Advanced DNA, Dig Deeper, You and the Creator, You and Your Inner Ci…" at bounding box center [593, 406] width 307 height 27
click at [778, 434] on link "Event Page" at bounding box center [782, 434] width 68 height 19
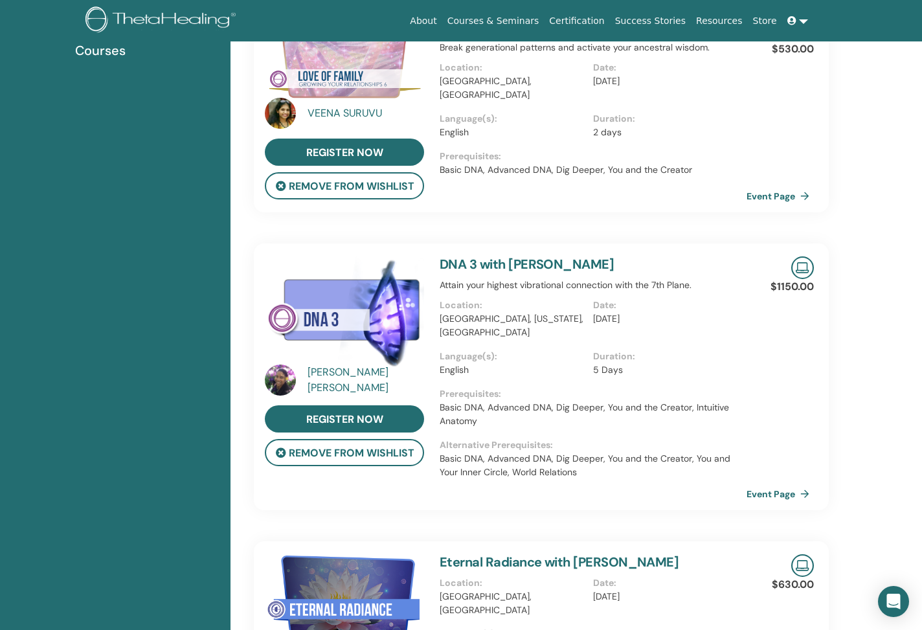
scroll to position [0, 0]
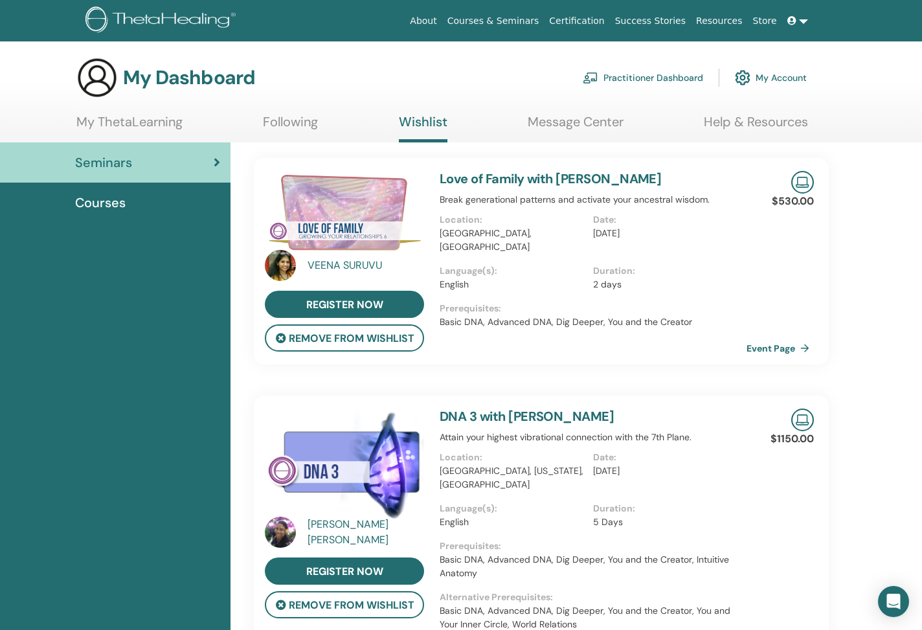
click at [135, 128] on link "My ThetaLearning" at bounding box center [129, 126] width 106 height 25
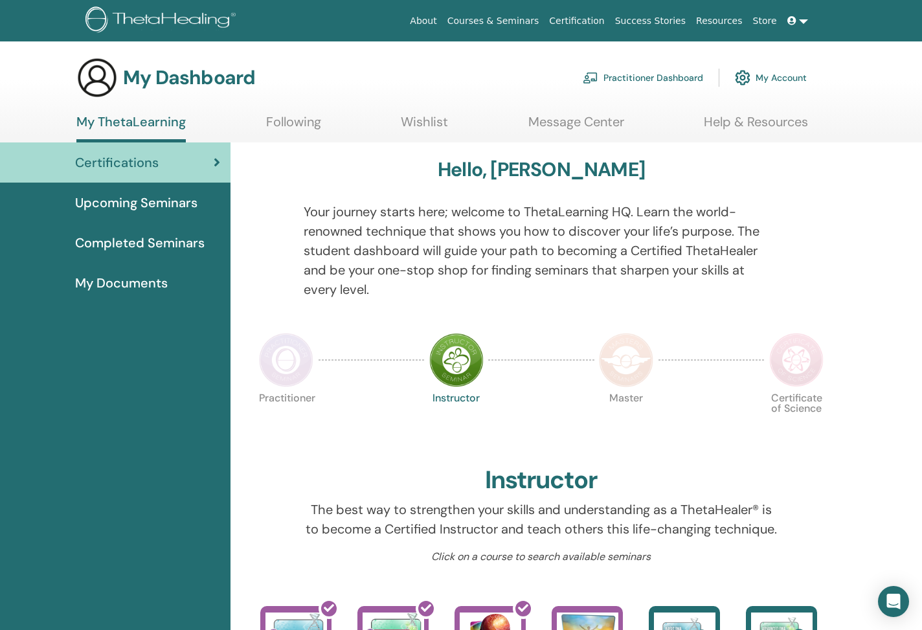
click at [285, 339] on img at bounding box center [286, 360] width 54 height 54
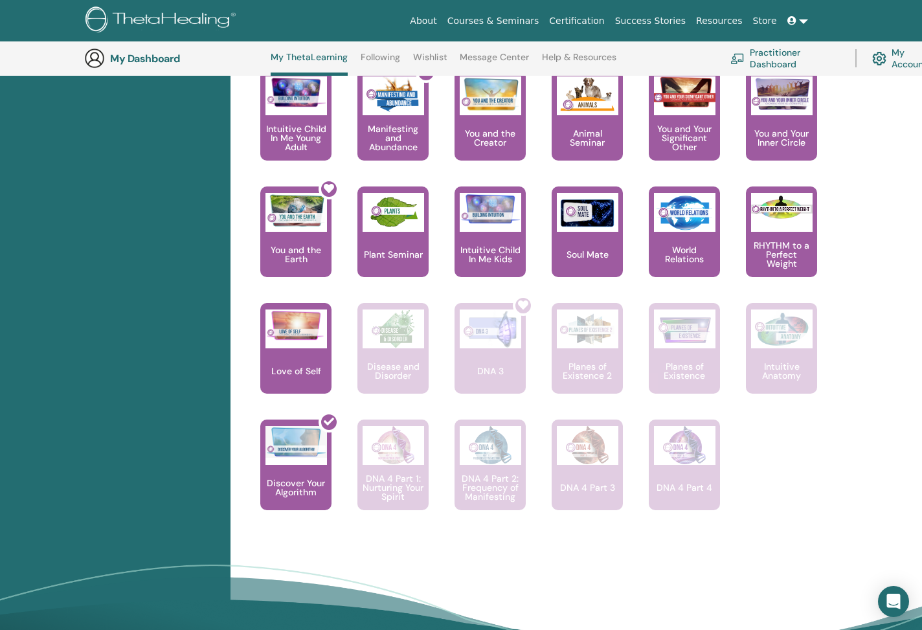
scroll to position [786, 0]
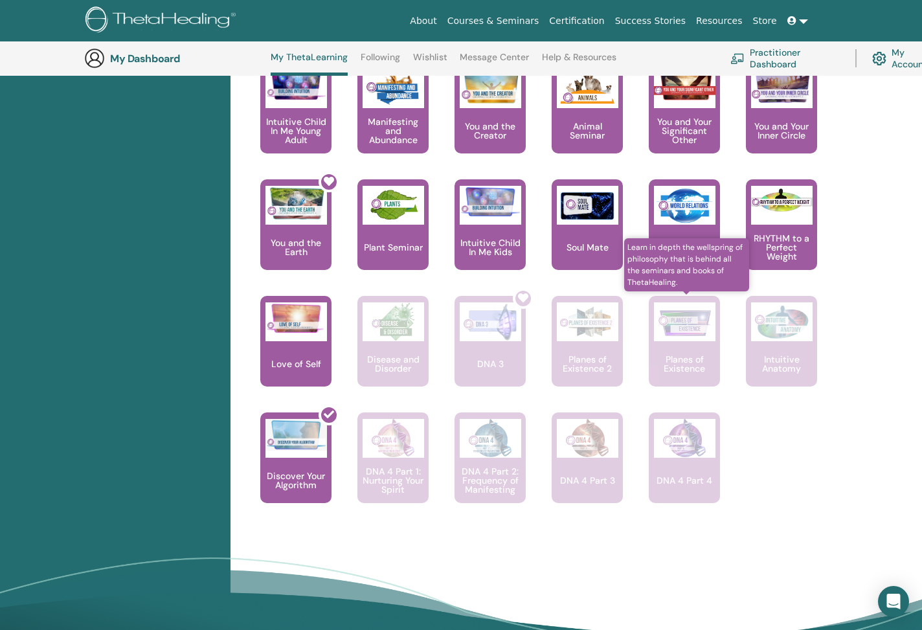
click at [709, 342] on div "Planes of Existence" at bounding box center [684, 341] width 71 height 91
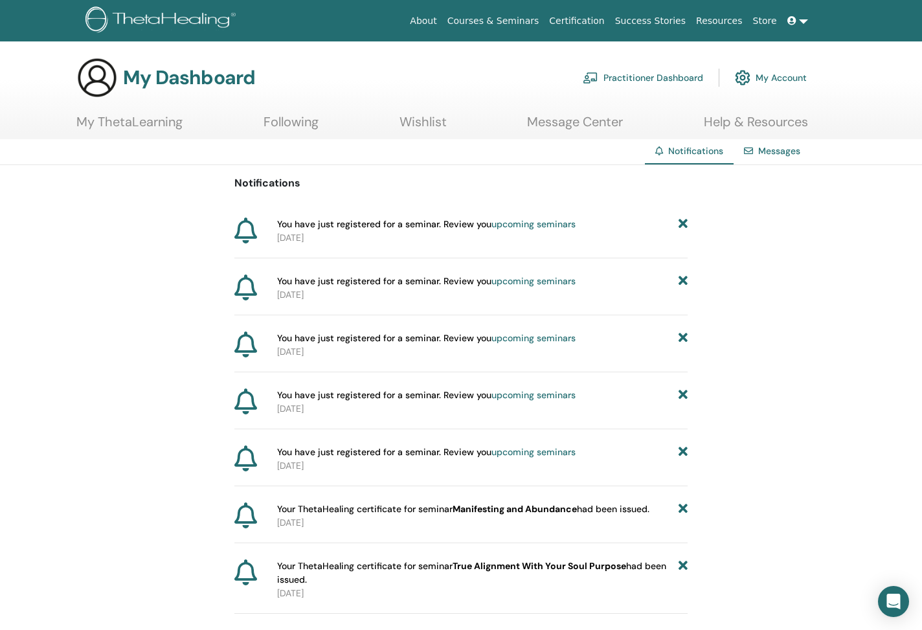
click at [684, 219] on icon at bounding box center [682, 224] width 9 height 14
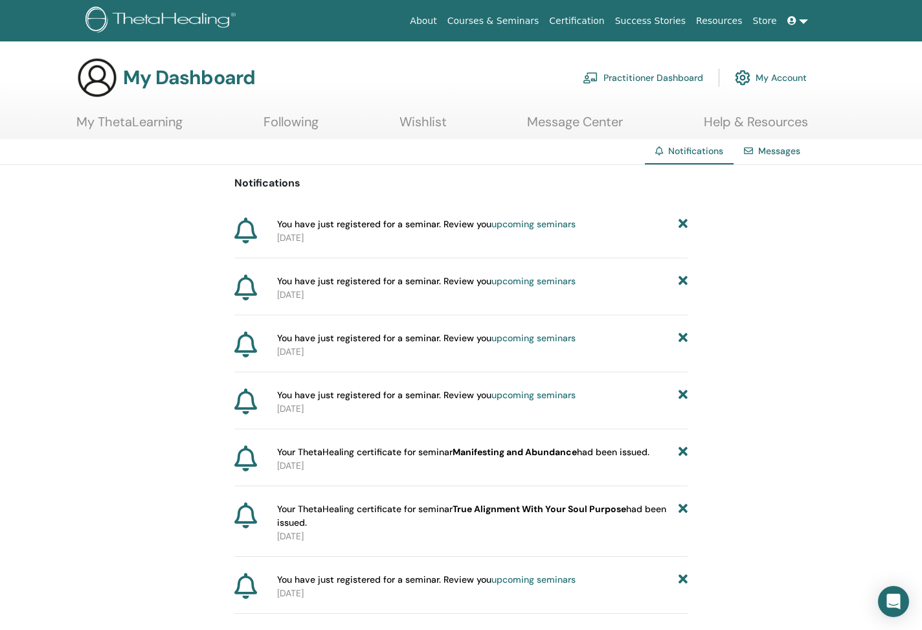
click at [684, 219] on icon at bounding box center [682, 224] width 9 height 14
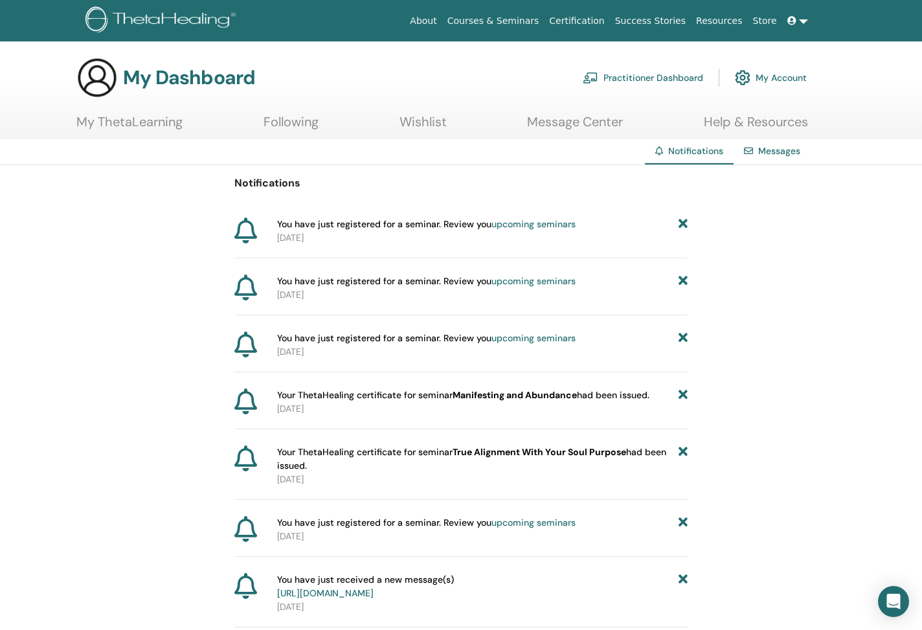
click at [684, 219] on icon at bounding box center [682, 224] width 9 height 14
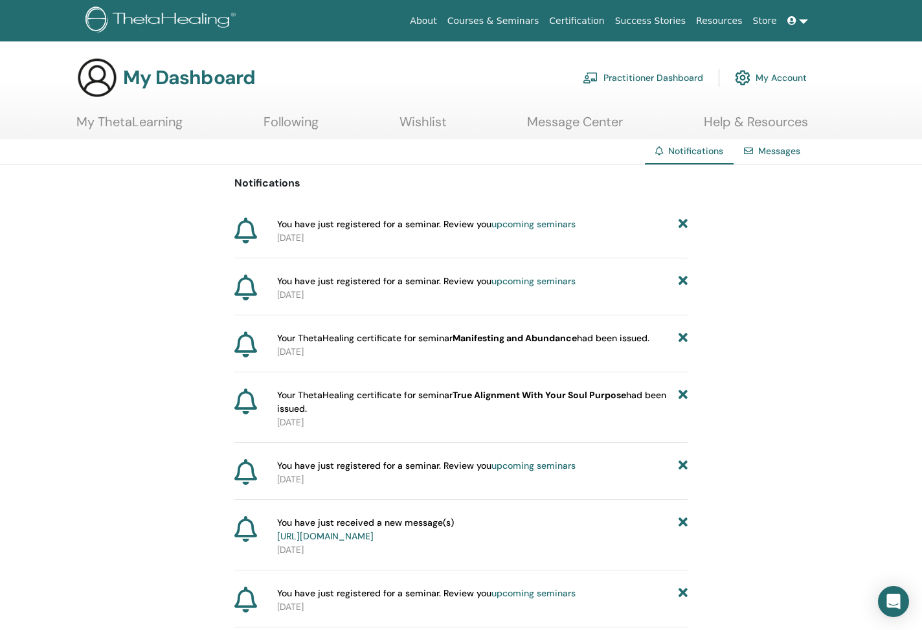
click at [684, 219] on icon at bounding box center [682, 224] width 9 height 14
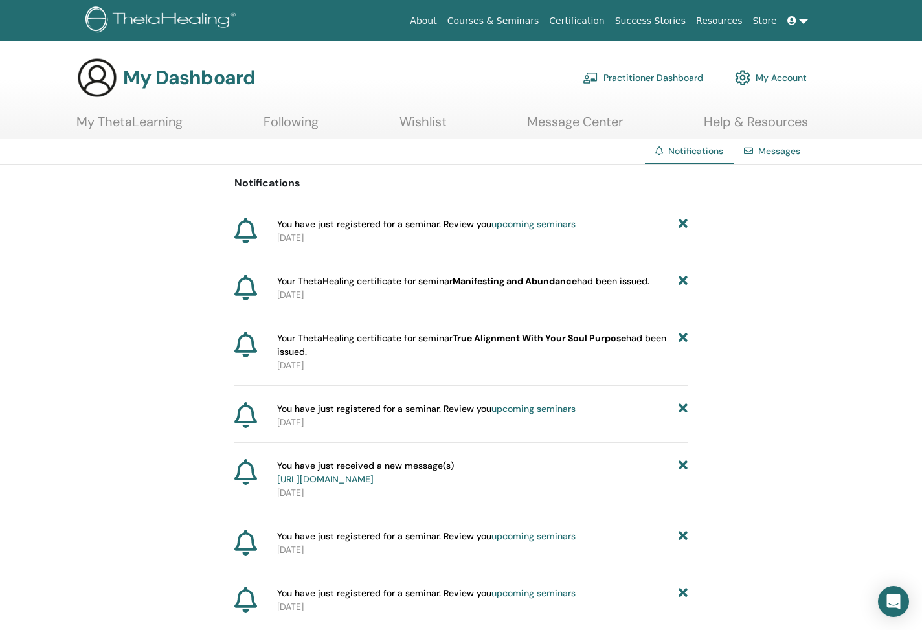
click at [684, 219] on icon at bounding box center [682, 224] width 9 height 14
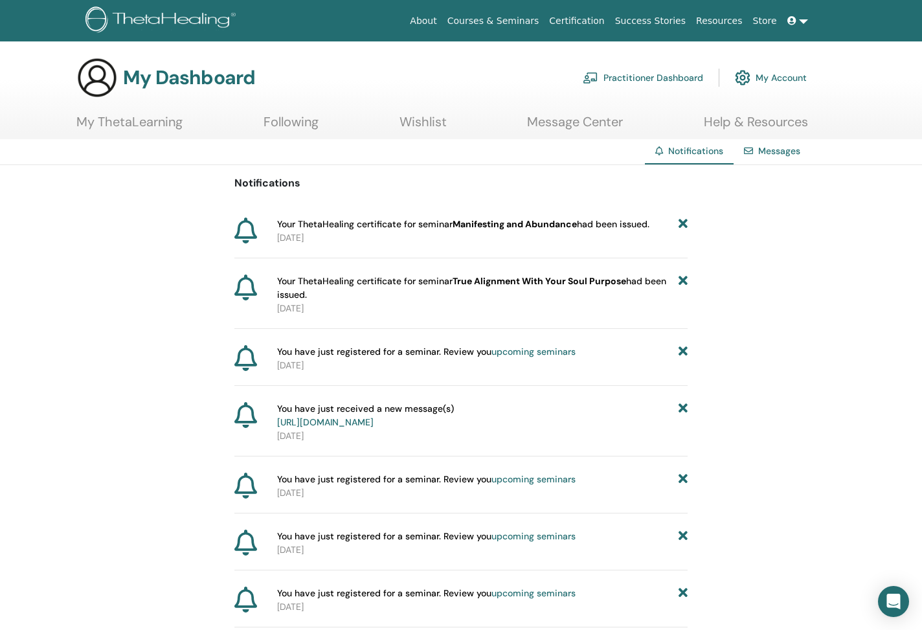
click at [684, 219] on icon at bounding box center [682, 224] width 9 height 14
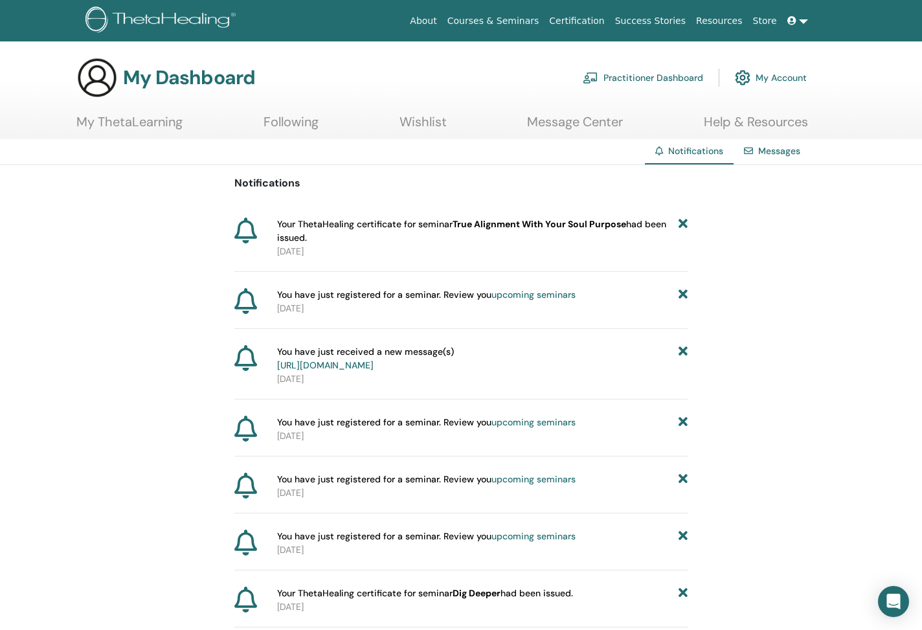
click at [684, 219] on icon at bounding box center [682, 230] width 9 height 27
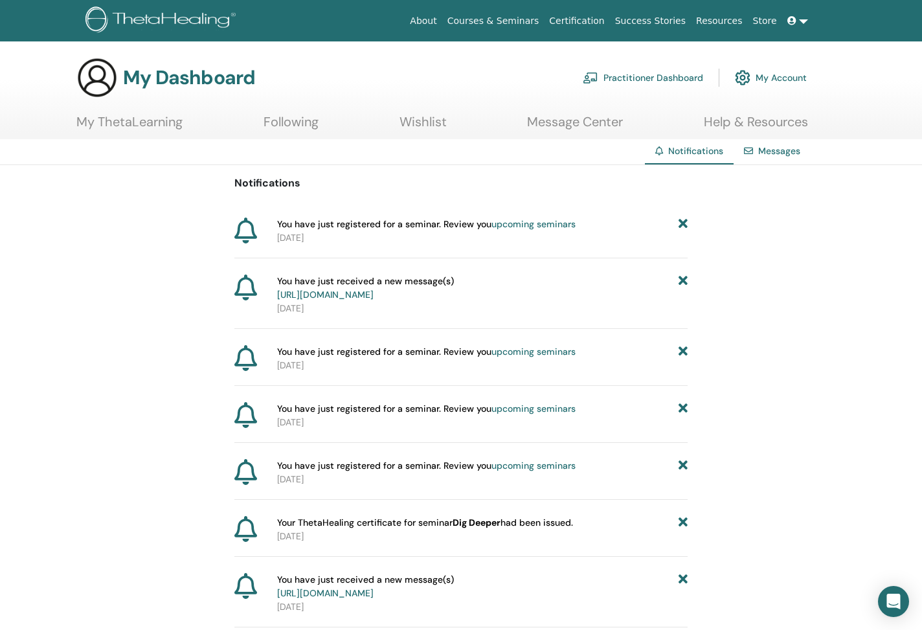
click at [684, 219] on icon at bounding box center [682, 224] width 9 height 14
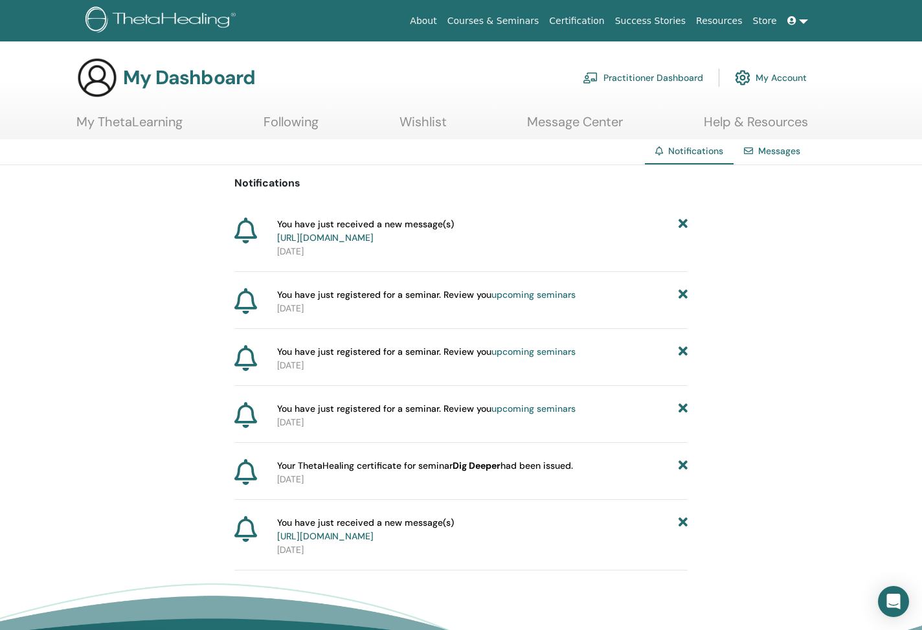
click at [684, 219] on icon at bounding box center [682, 230] width 9 height 27
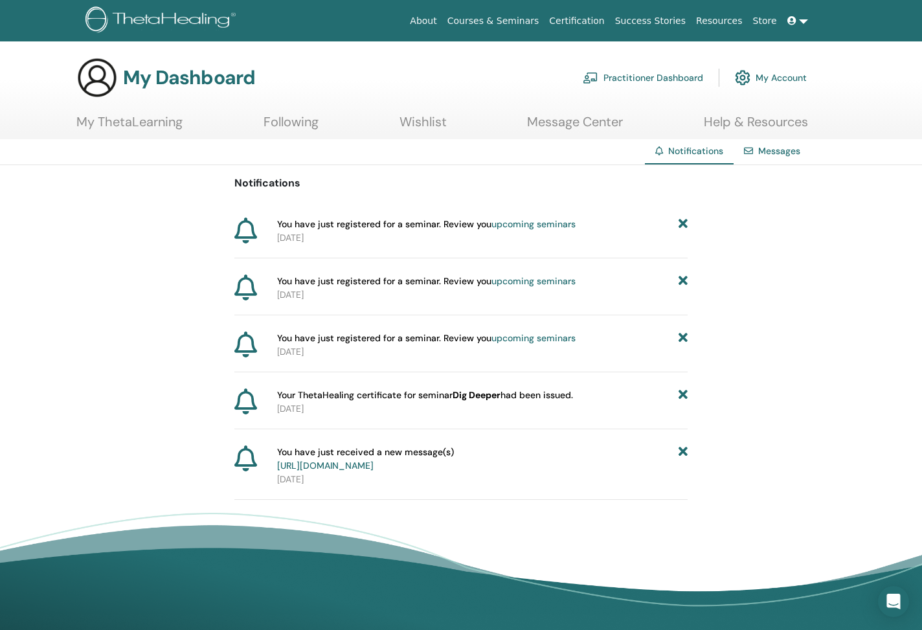
click at [684, 219] on icon at bounding box center [682, 224] width 9 height 14
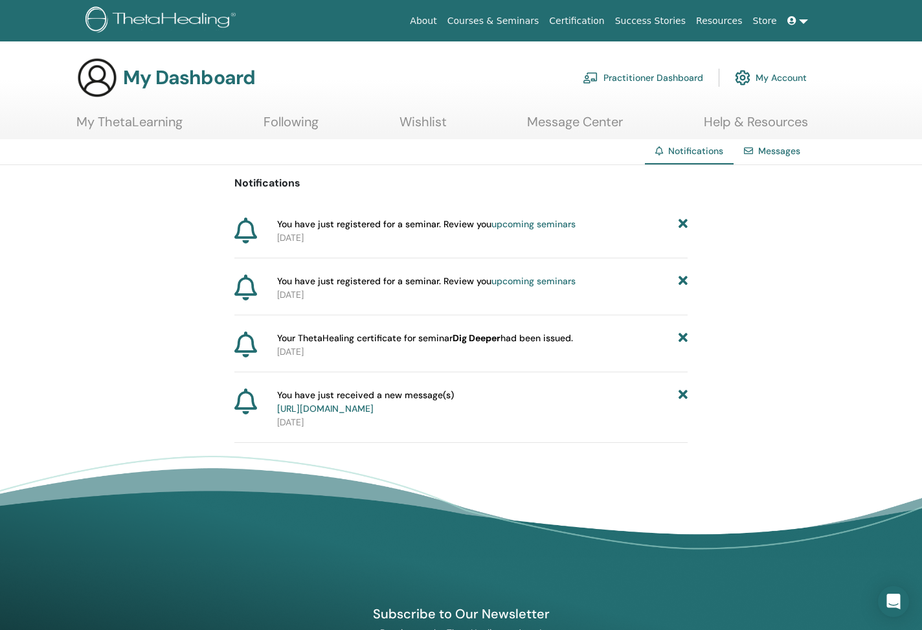
click at [684, 219] on icon at bounding box center [682, 224] width 9 height 14
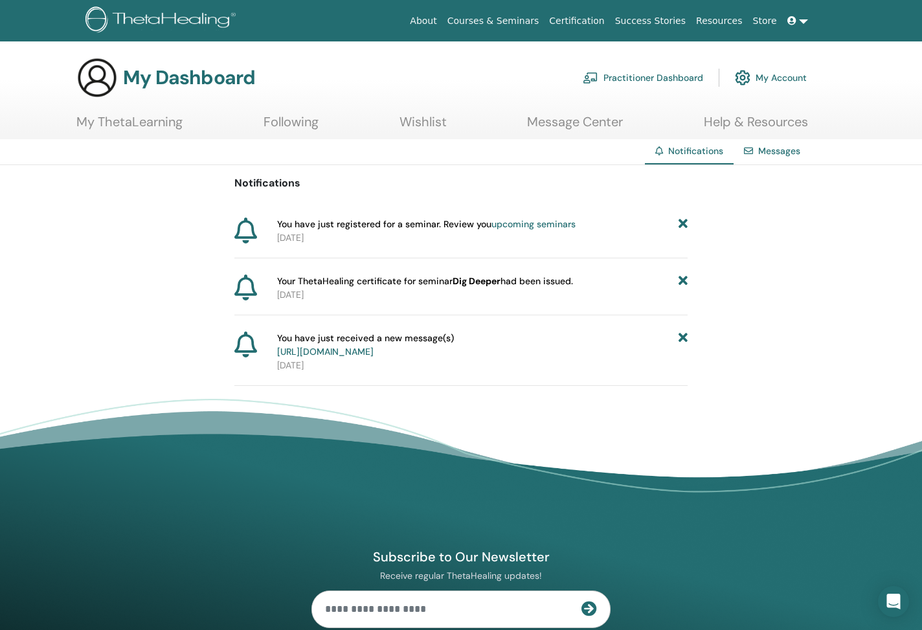
click at [684, 219] on icon at bounding box center [682, 224] width 9 height 14
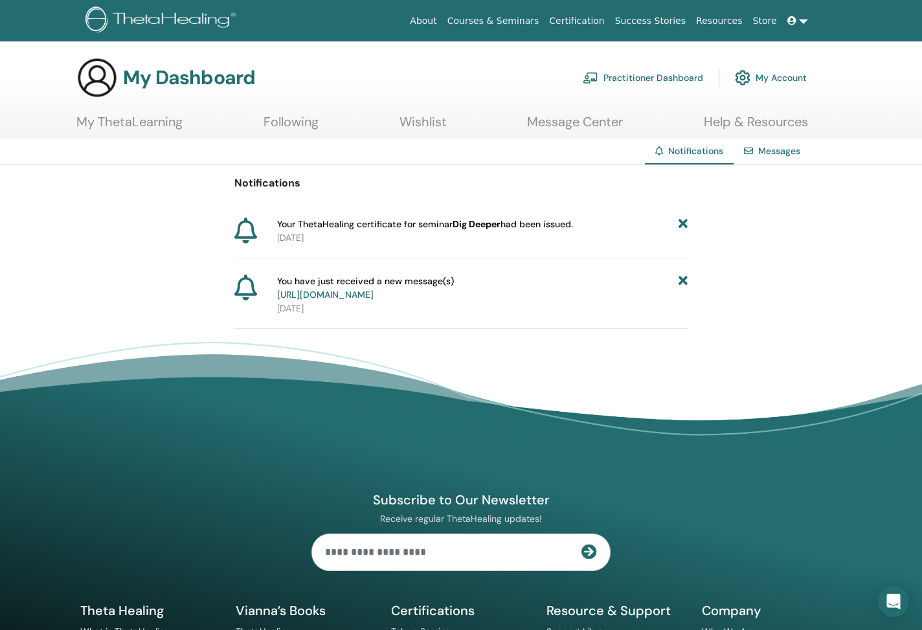
click at [684, 219] on icon at bounding box center [682, 224] width 9 height 14
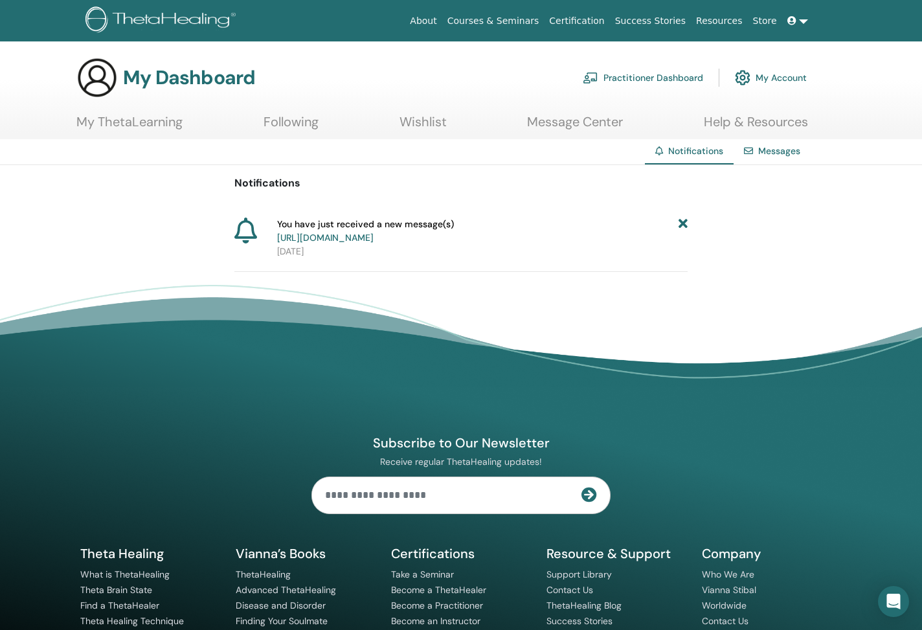
click at [684, 219] on icon at bounding box center [682, 230] width 9 height 27
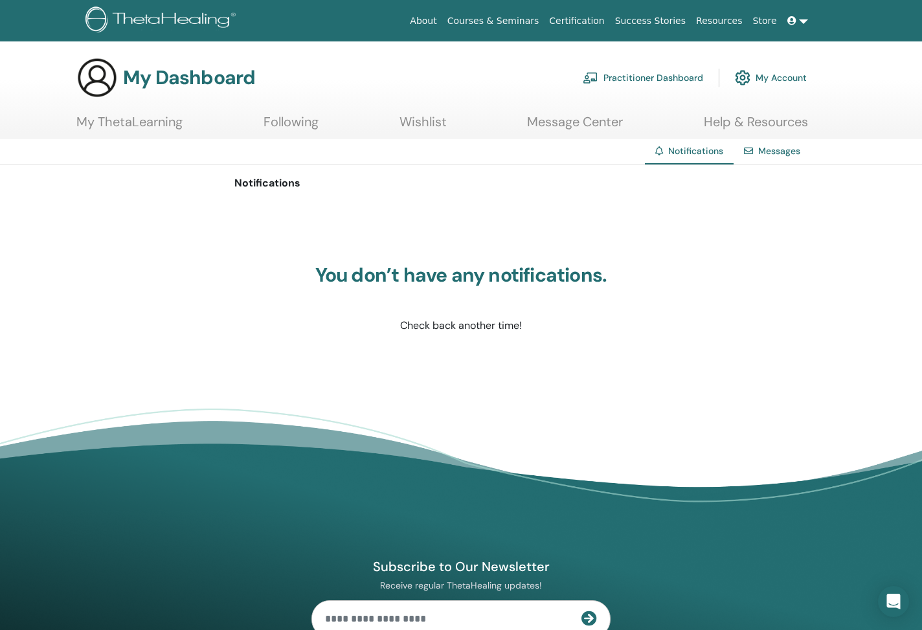
click at [566, 123] on link "Message Center" at bounding box center [575, 126] width 96 height 25
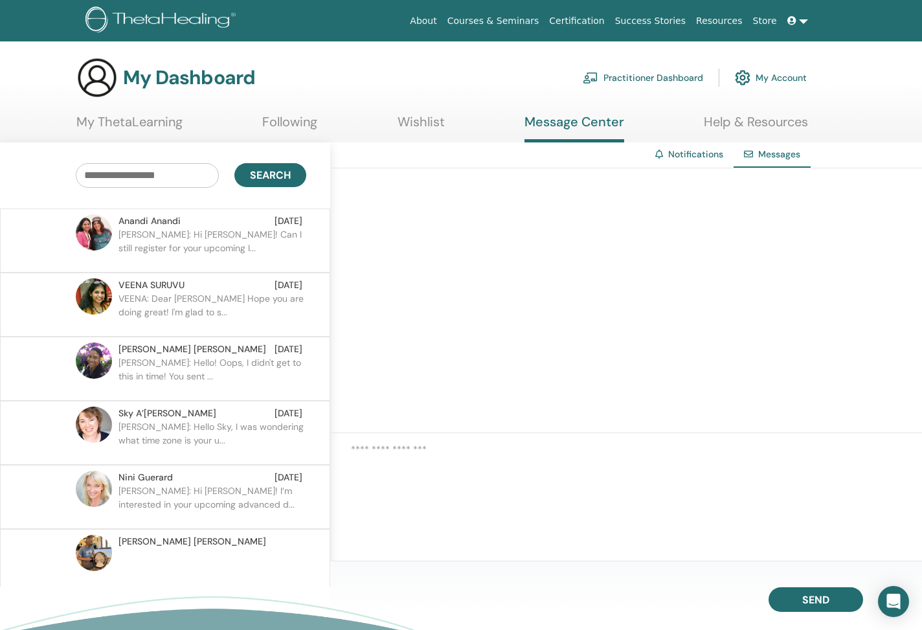
click at [803, 20] on link at bounding box center [797, 21] width 31 height 24
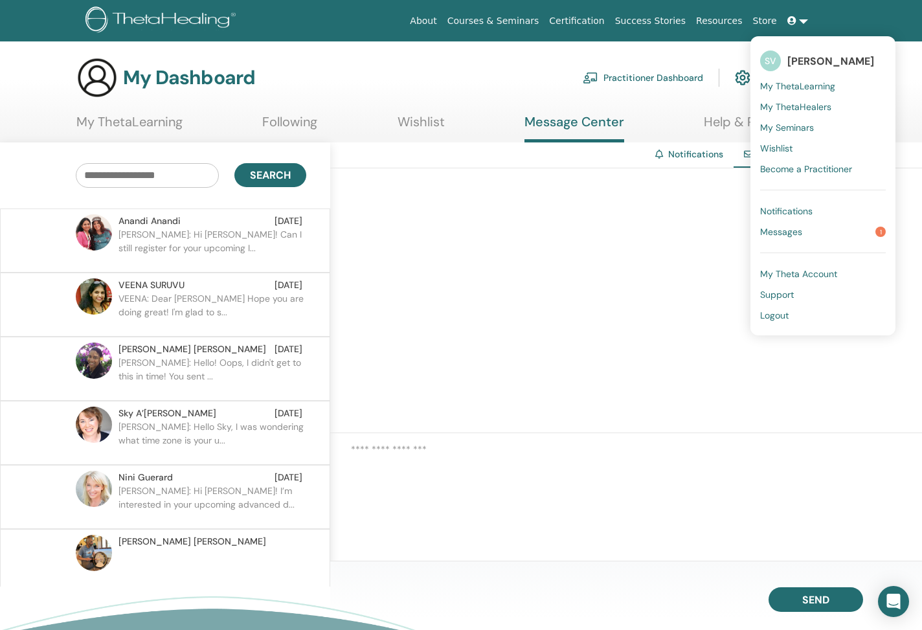
click at [776, 227] on span "Messages" at bounding box center [781, 232] width 42 height 12
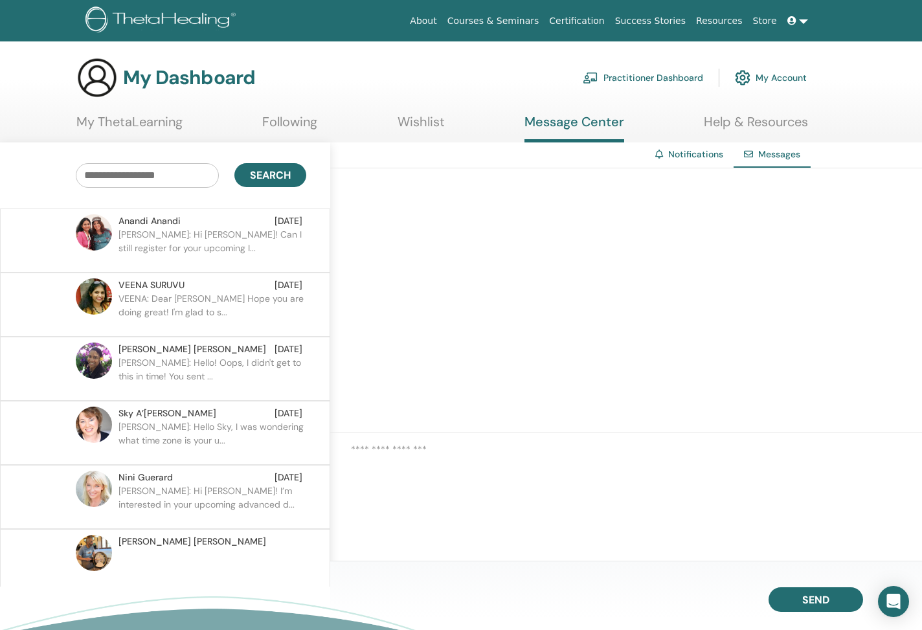
click at [695, 153] on link "Notifications" at bounding box center [695, 154] width 55 height 12
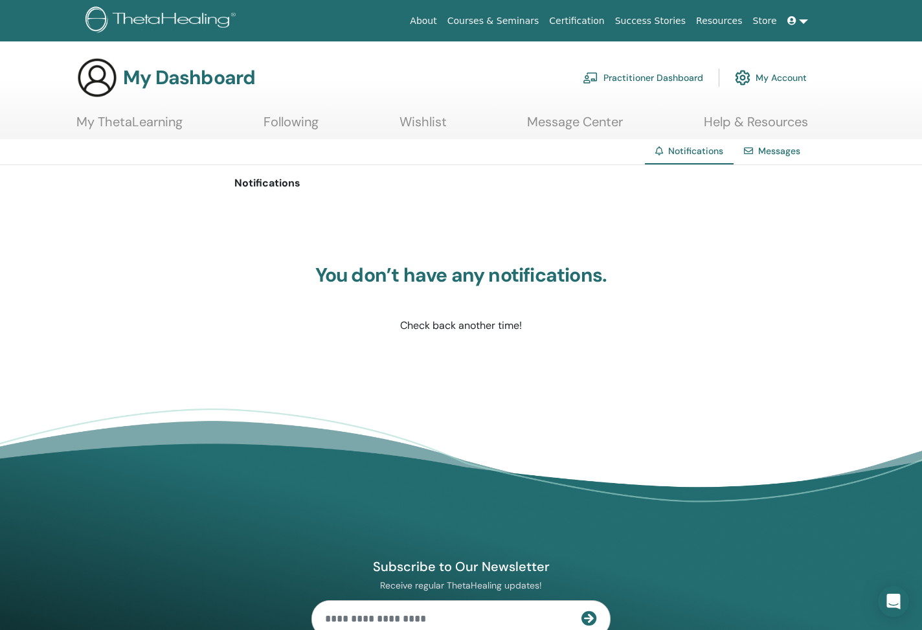
click at [764, 151] on link "Messages" at bounding box center [779, 151] width 42 height 12
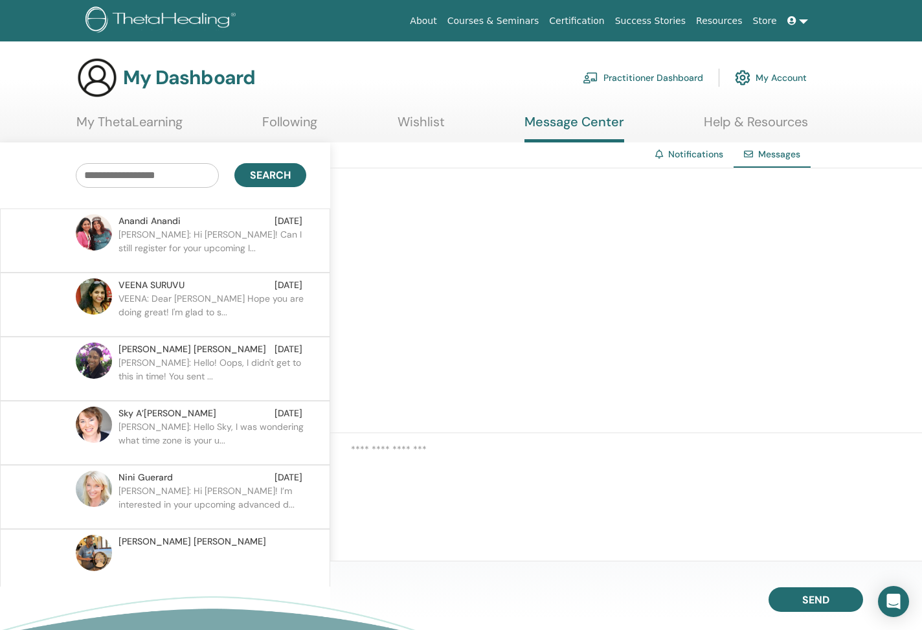
click at [149, 120] on link "My ThetaLearning" at bounding box center [129, 126] width 106 height 25
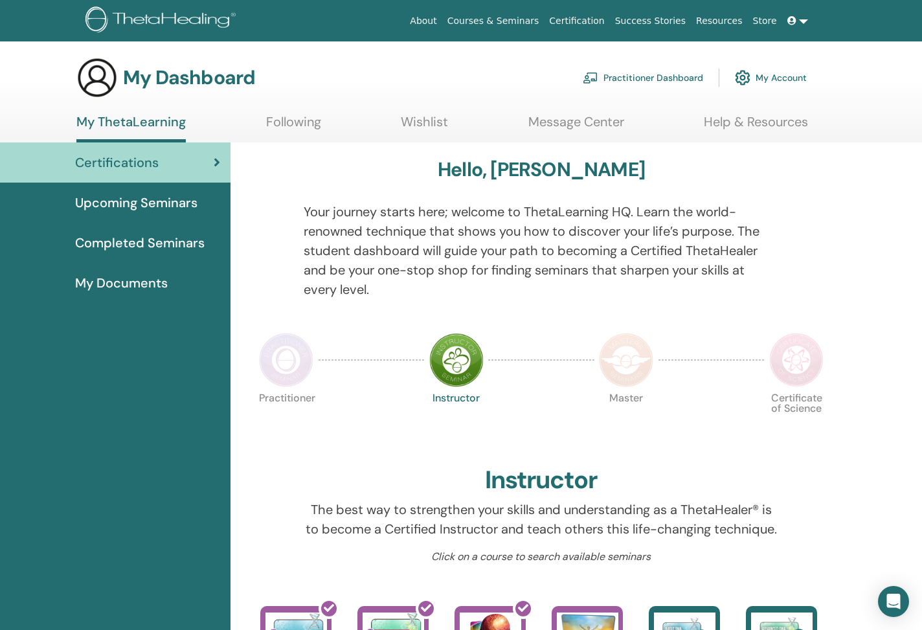
click at [148, 198] on span "Upcoming Seminars" at bounding box center [136, 202] width 122 height 19
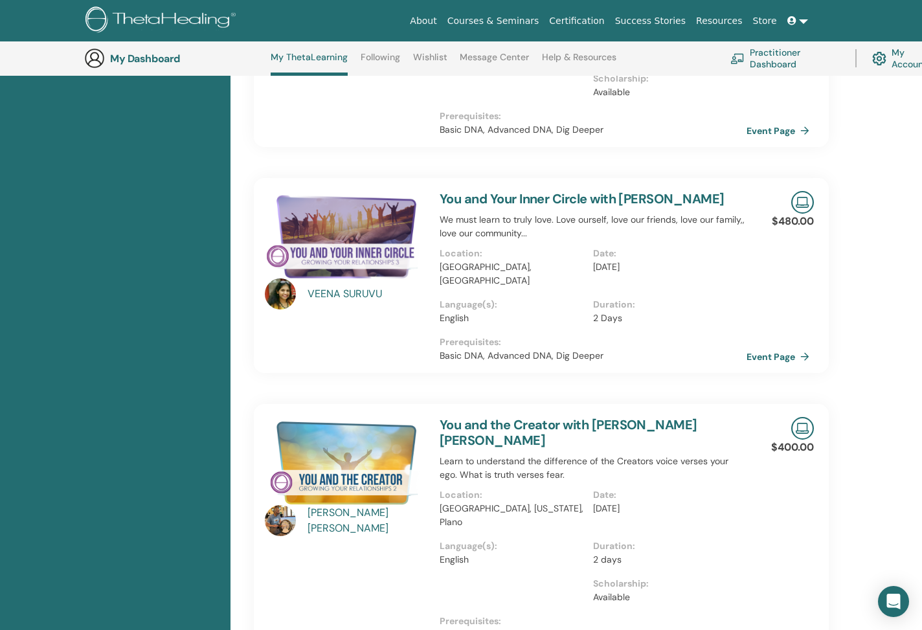
scroll to position [277, 0]
click at [418, 57] on link "Wishlist" at bounding box center [430, 62] width 34 height 21
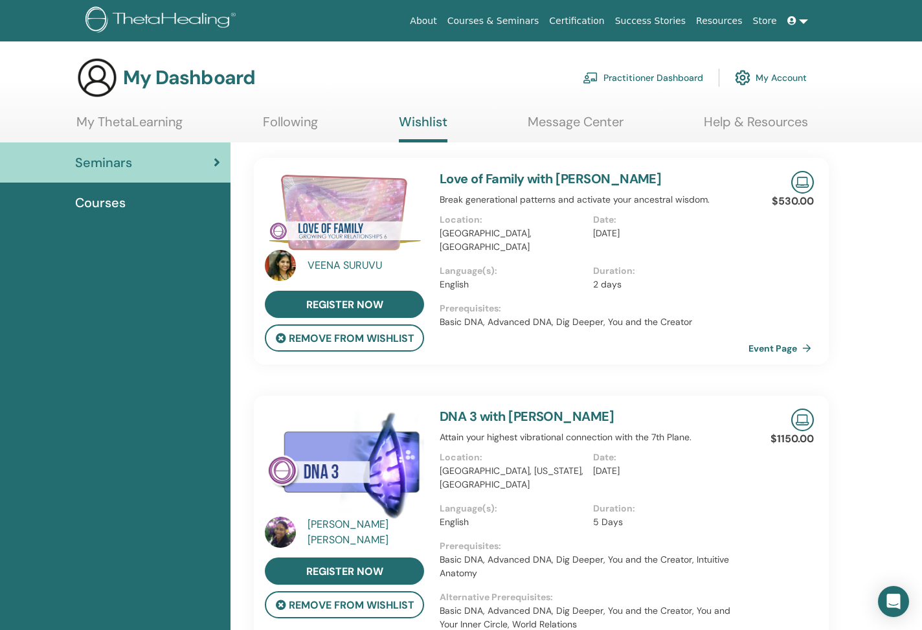
click at [765, 339] on link "Event Page" at bounding box center [782, 348] width 68 height 19
click at [405, 340] on button "remove from wishlist" at bounding box center [344, 337] width 159 height 27
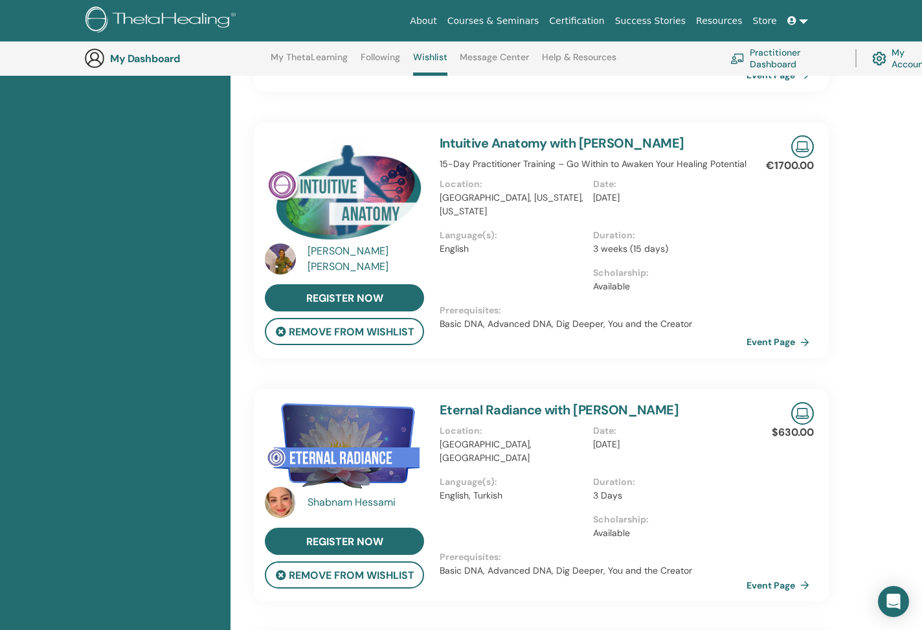
scroll to position [677, 0]
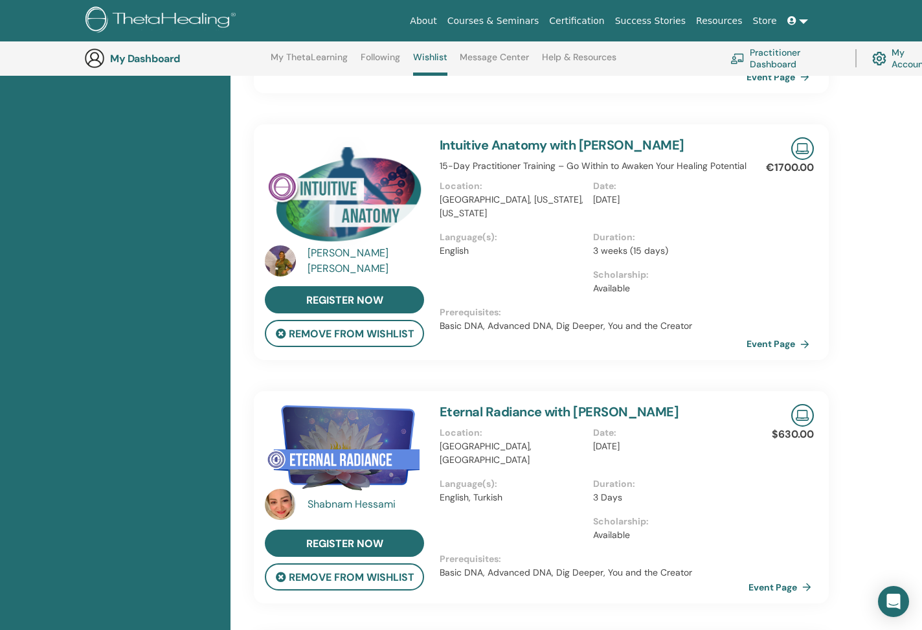
click at [755, 577] on link "Event Page" at bounding box center [782, 586] width 68 height 19
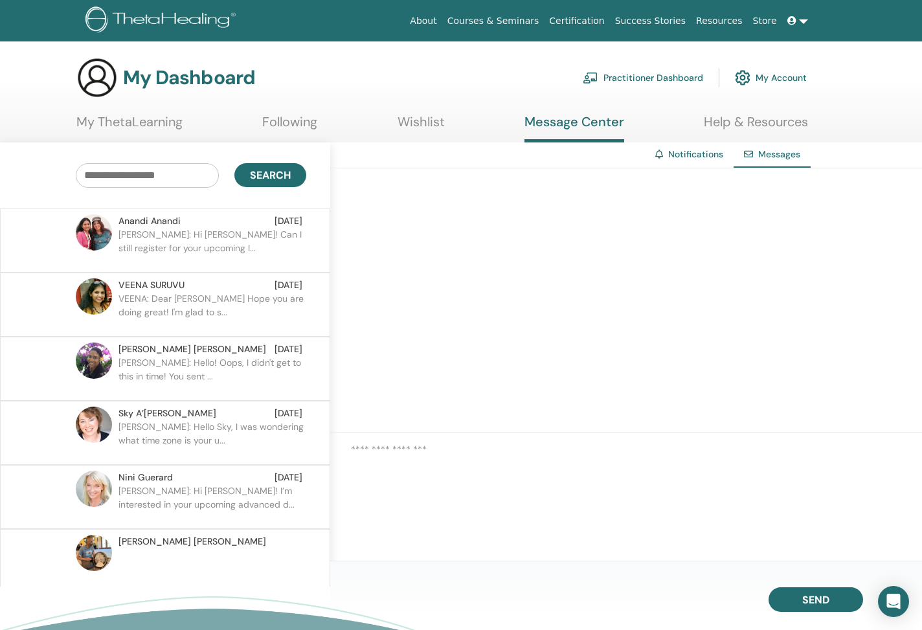
click at [801, 18] on link at bounding box center [797, 21] width 31 height 24
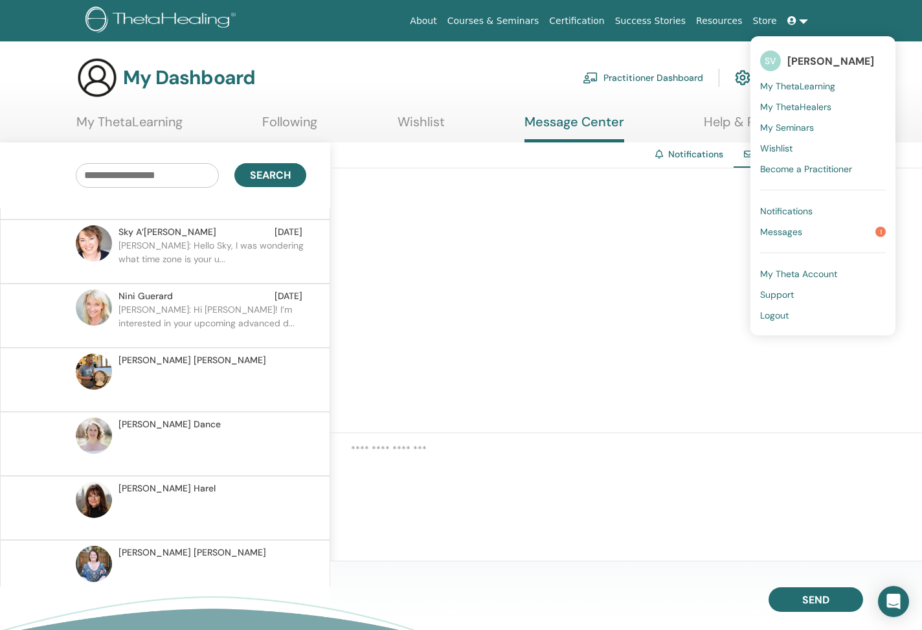
scroll to position [263, 0]
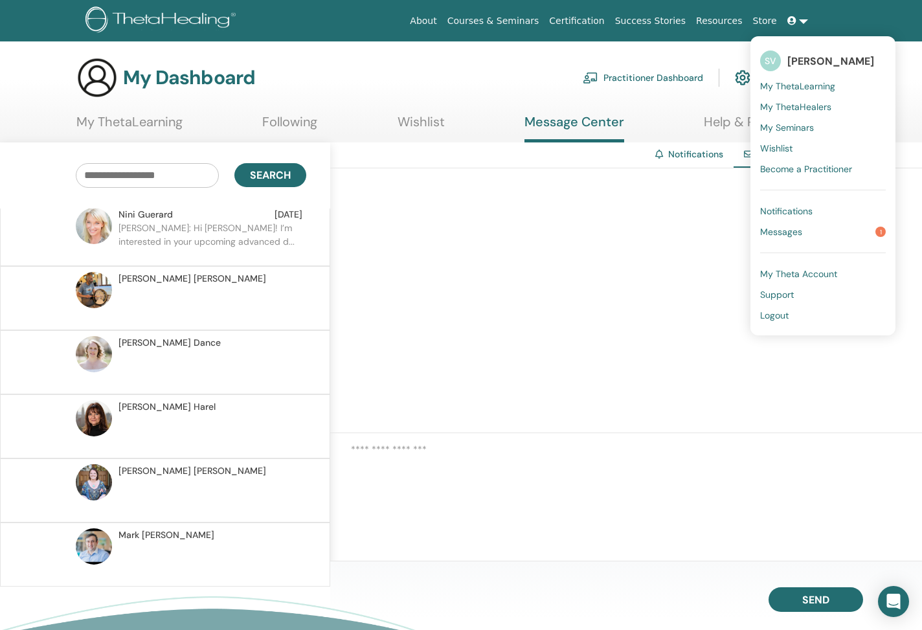
click at [195, 283] on span "Nikesh Anand Rajagopalan" at bounding box center [192, 279] width 148 height 14
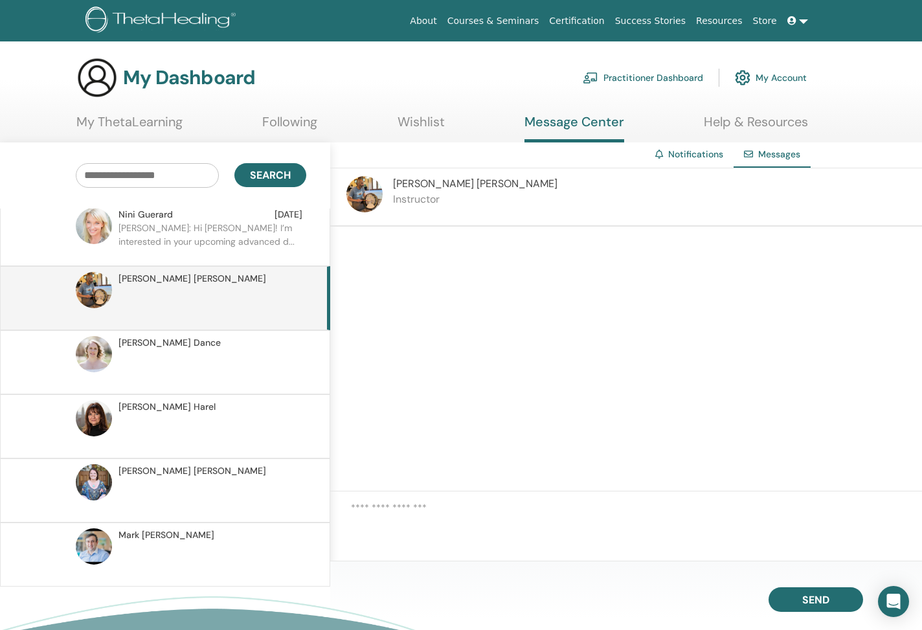
click at [185, 350] on p at bounding box center [212, 369] width 188 height 39
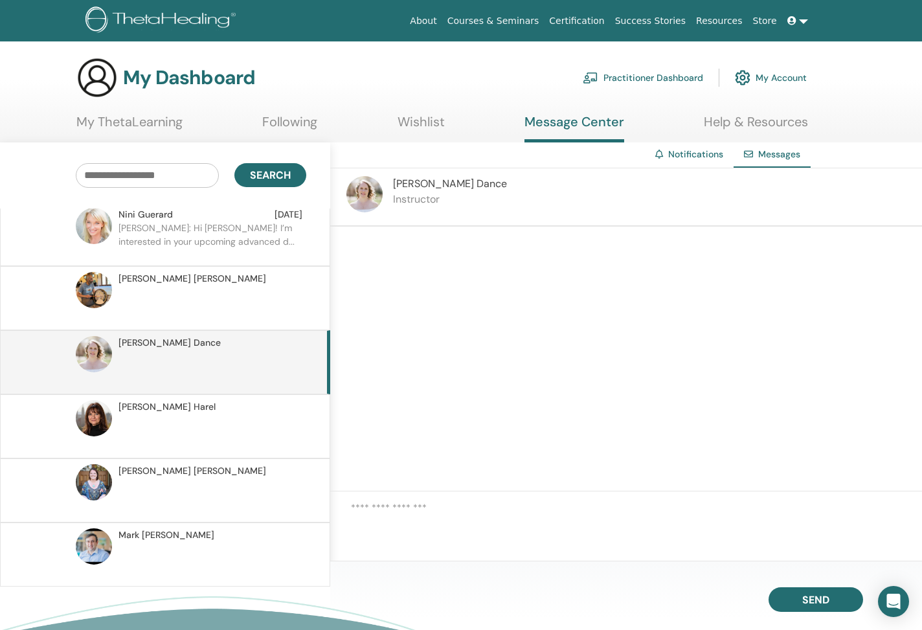
click at [181, 409] on div "Naomi Harel" at bounding box center [210, 407] width 184 height 14
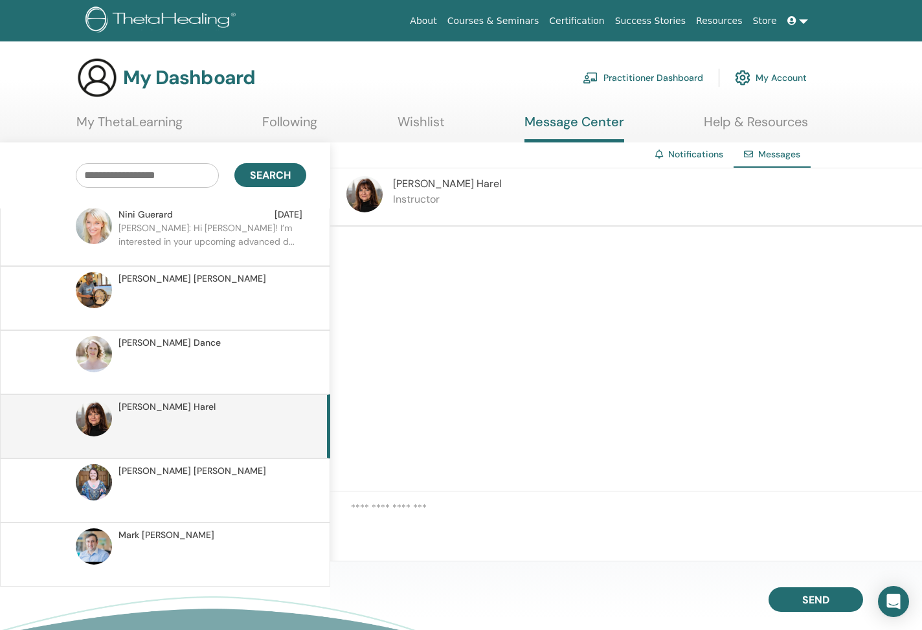
click at [181, 469] on span "Kristen Cooper" at bounding box center [192, 471] width 148 height 14
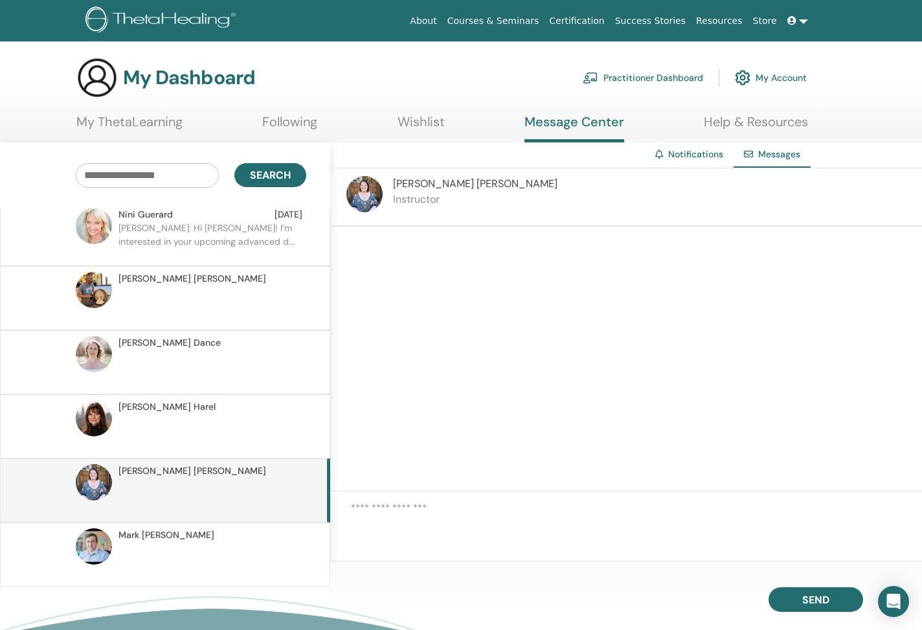
click at [185, 520] on div "Kristen Cooper" at bounding box center [165, 490] width 330 height 64
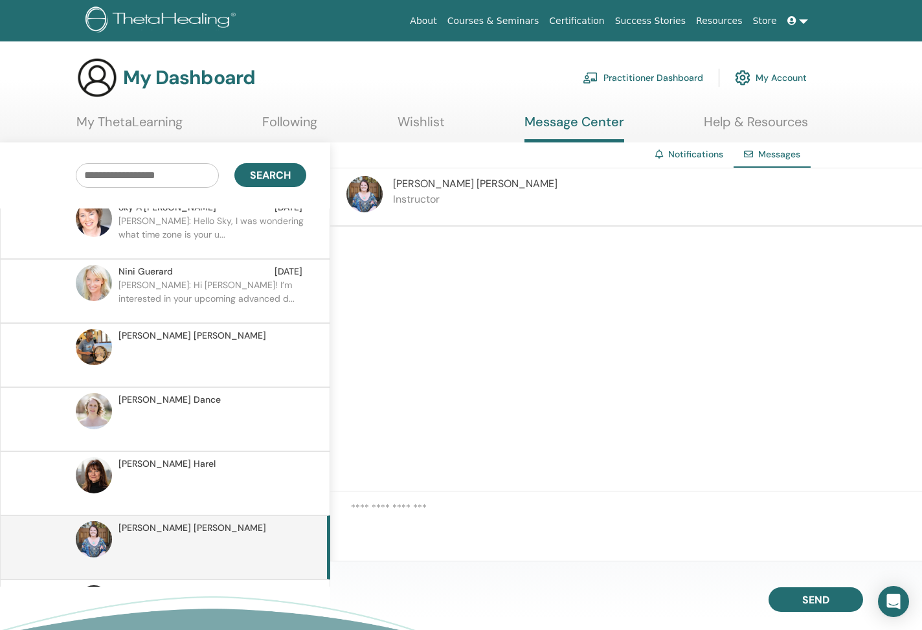
scroll to position [263, 0]
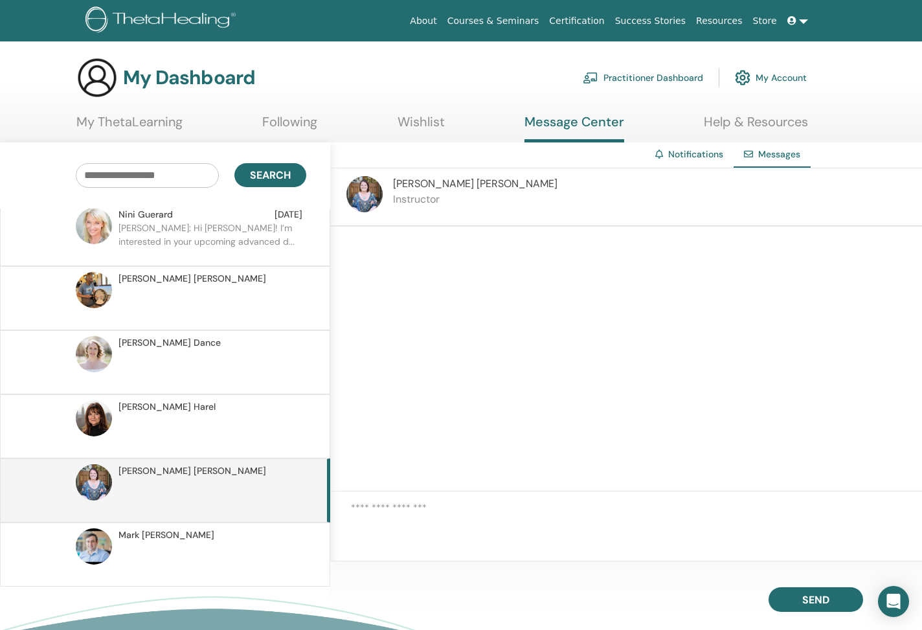
click at [183, 537] on div "Mark Anthony" at bounding box center [210, 535] width 184 height 14
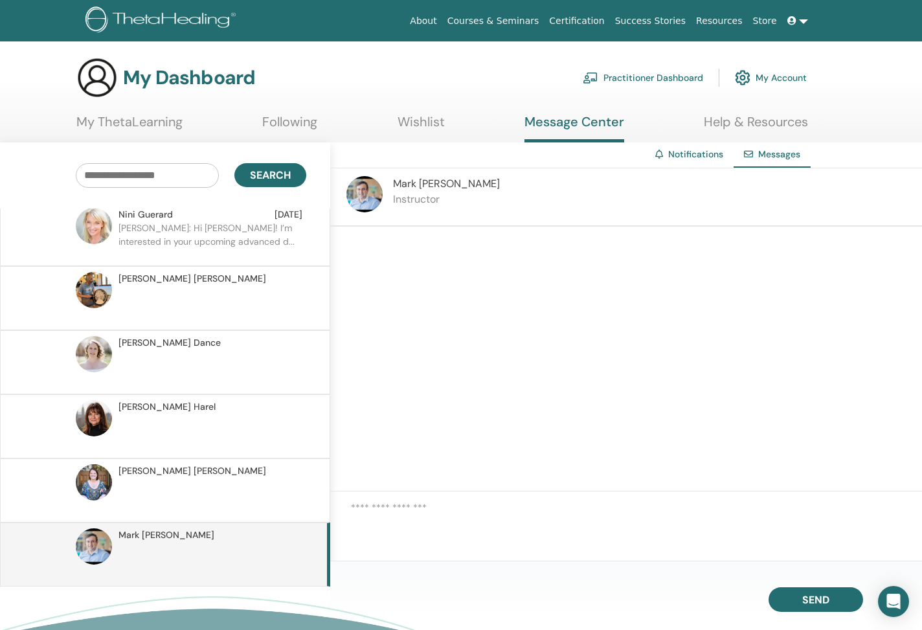
click at [192, 238] on p "Supriya: Hi Nina! I’m interested in your upcoming advanced d..." at bounding box center [212, 240] width 188 height 39
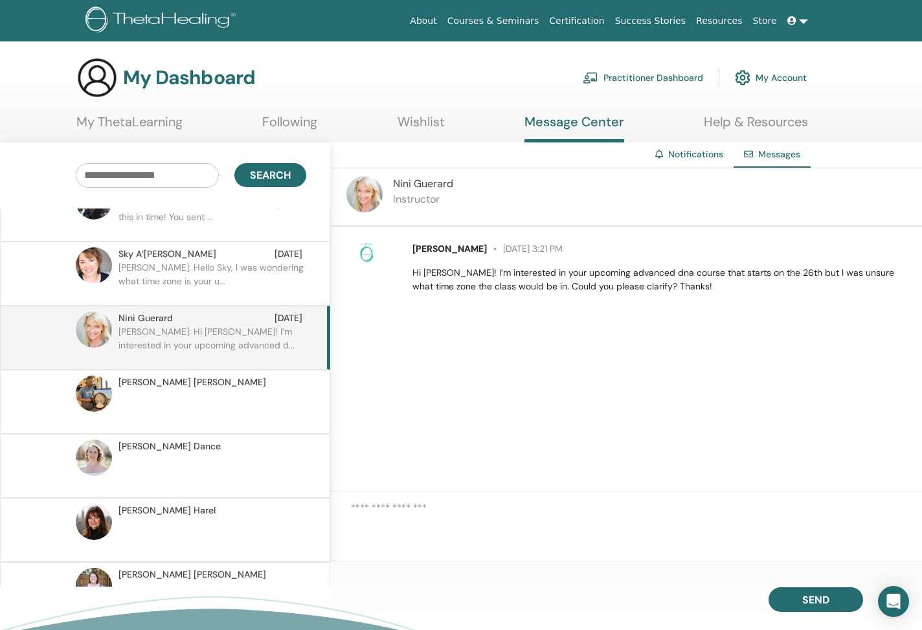
scroll to position [83, 0]
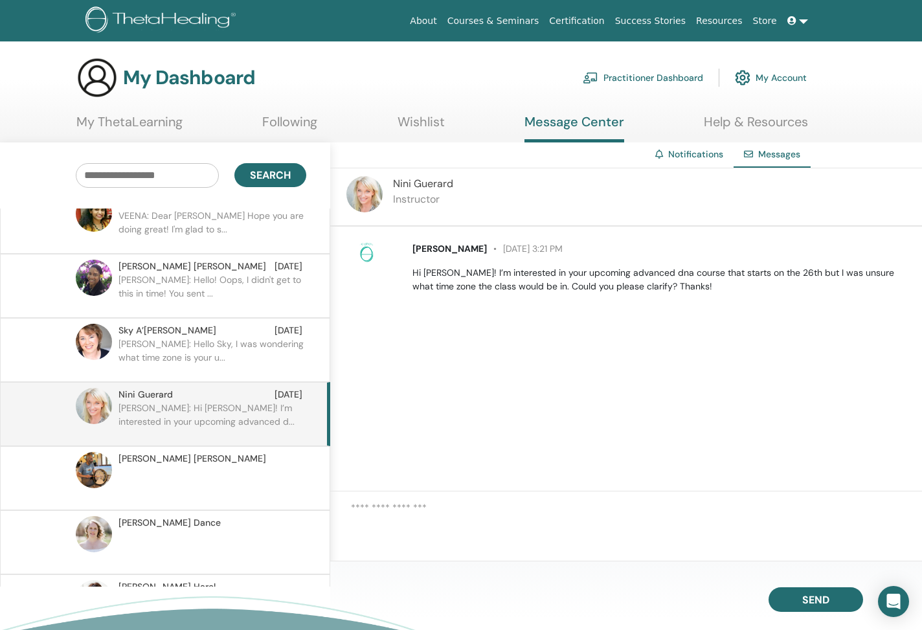
click at [170, 335] on div "Sky A’Hearn Aug 08" at bounding box center [210, 331] width 184 height 14
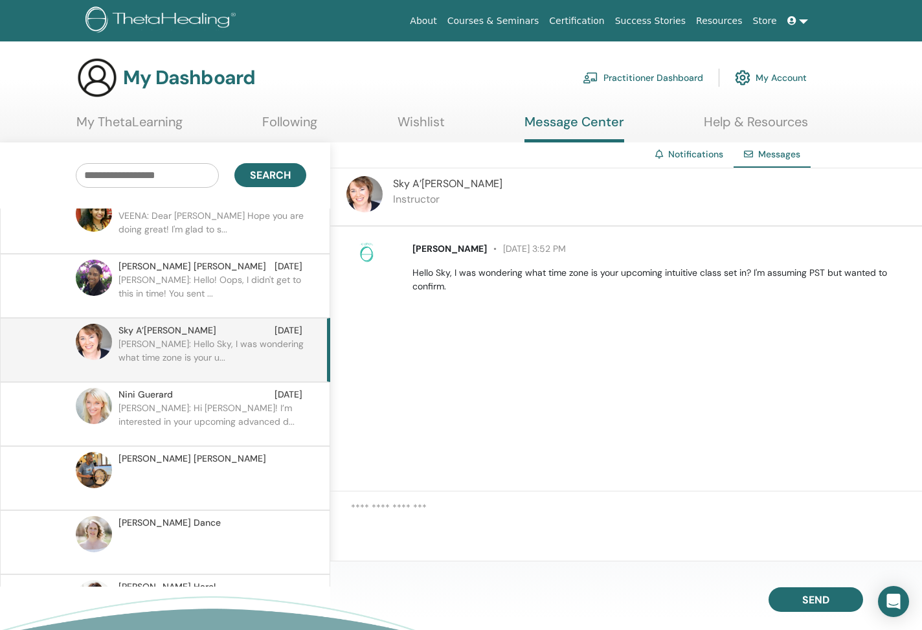
click at [171, 295] on p "Sharon: Hello! Oops, I didn't get to this in time! You sent ..." at bounding box center [212, 292] width 188 height 39
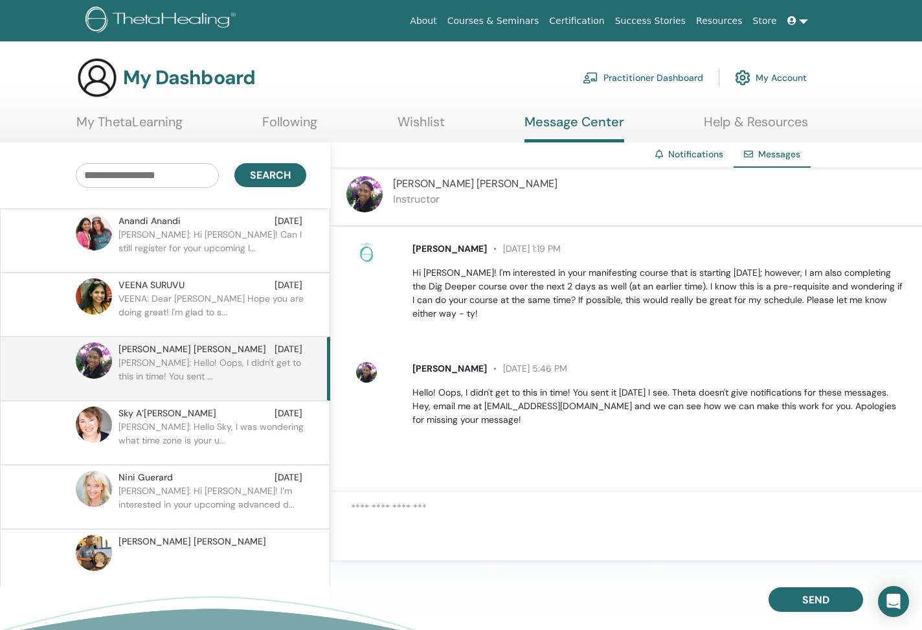
click at [173, 295] on p "VEENA: Dear Ssupriya Hope you are doing great! I'm glad to s..." at bounding box center [212, 311] width 188 height 39
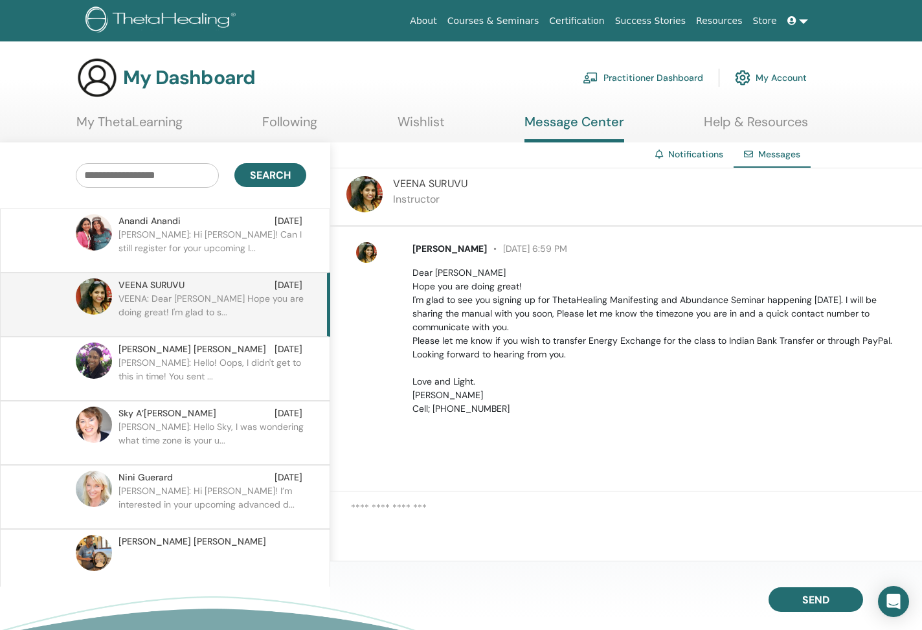
click at [175, 243] on p "Supriya: Hi Anandi! Can I still register for your upcoming I..." at bounding box center [212, 247] width 188 height 39
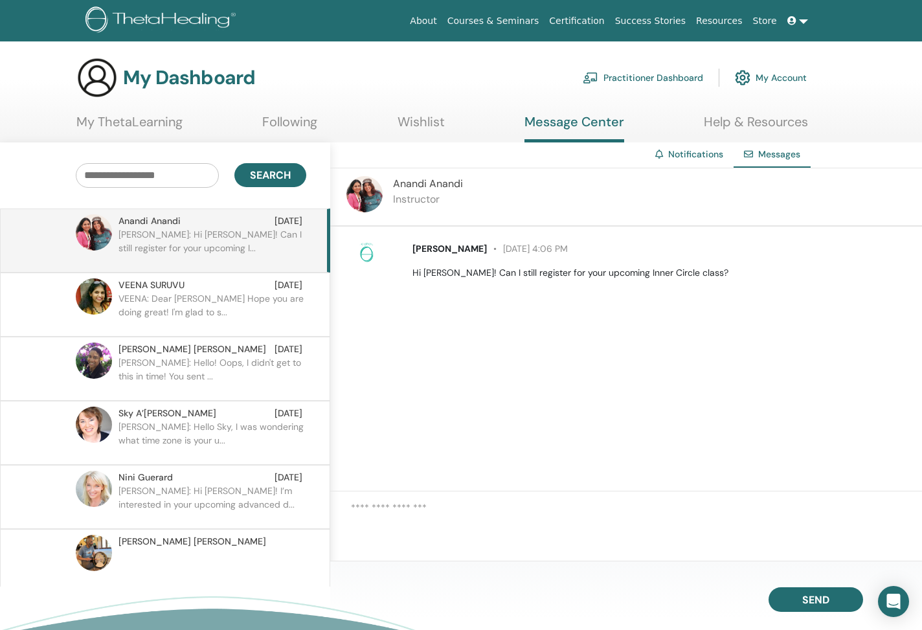
click at [801, 25] on link at bounding box center [797, 21] width 31 height 24
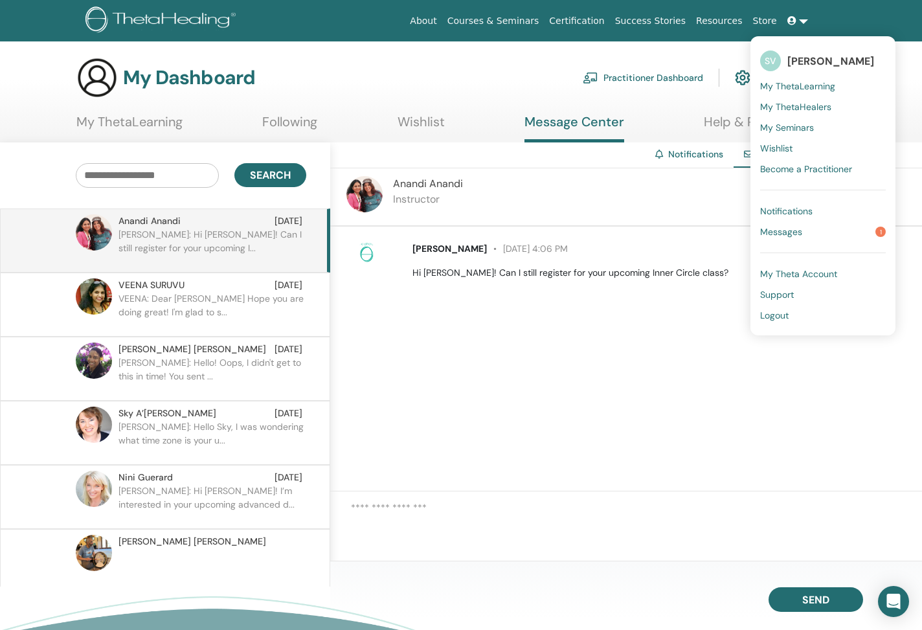
click at [786, 215] on span "Notifications" at bounding box center [786, 211] width 52 height 12
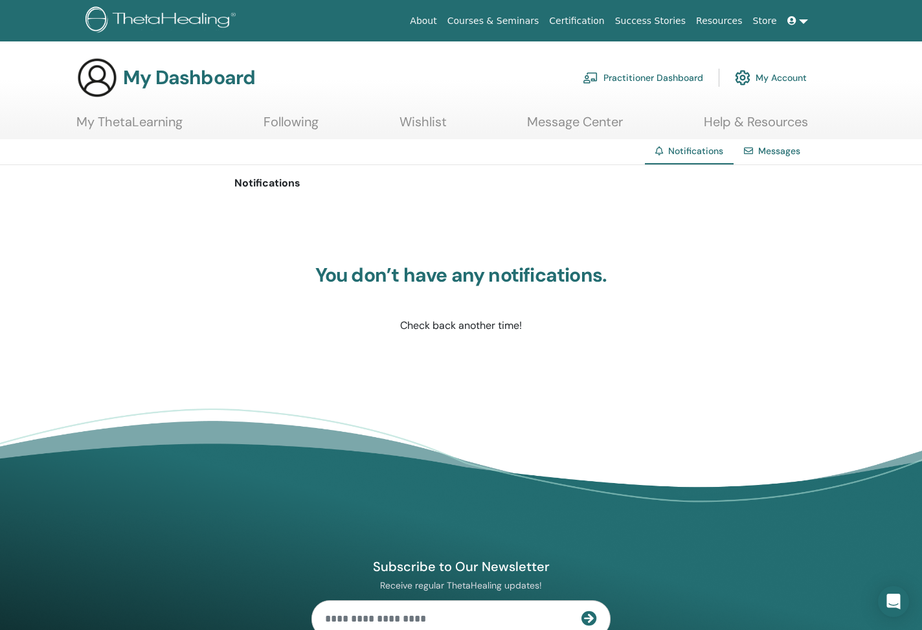
click at [803, 27] on link at bounding box center [797, 21] width 31 height 24
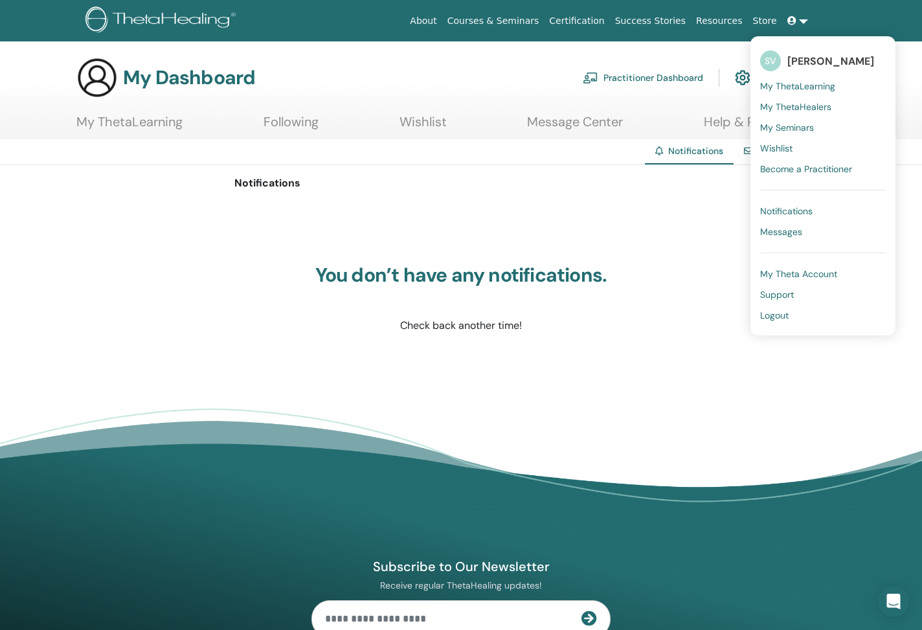
click at [399, 128] on link "Wishlist" at bounding box center [422, 126] width 47 height 25
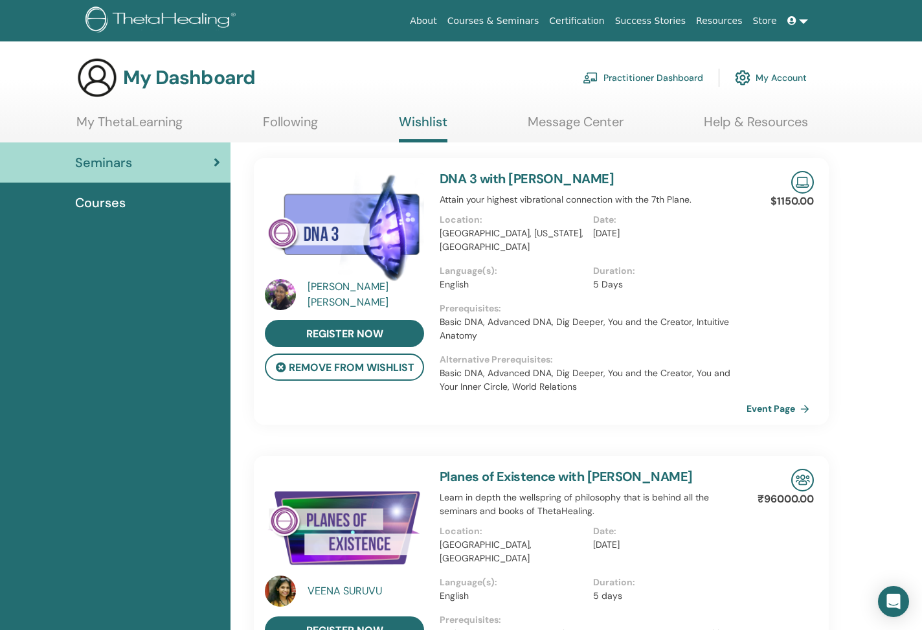
click at [165, 121] on link "My ThetaLearning" at bounding box center [129, 126] width 106 height 25
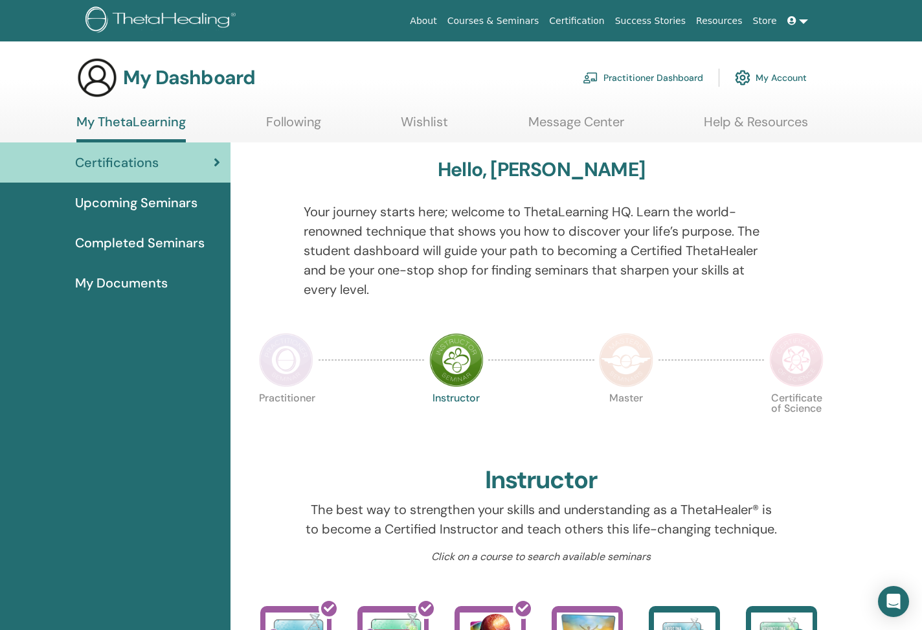
click at [155, 188] on link "Upcoming Seminars" at bounding box center [115, 203] width 230 height 40
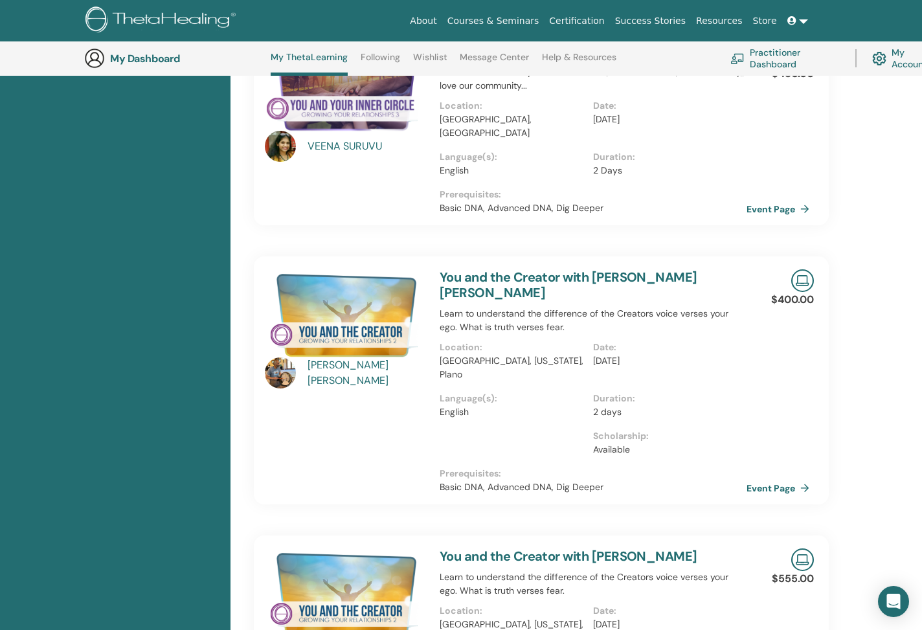
scroll to position [274, 0]
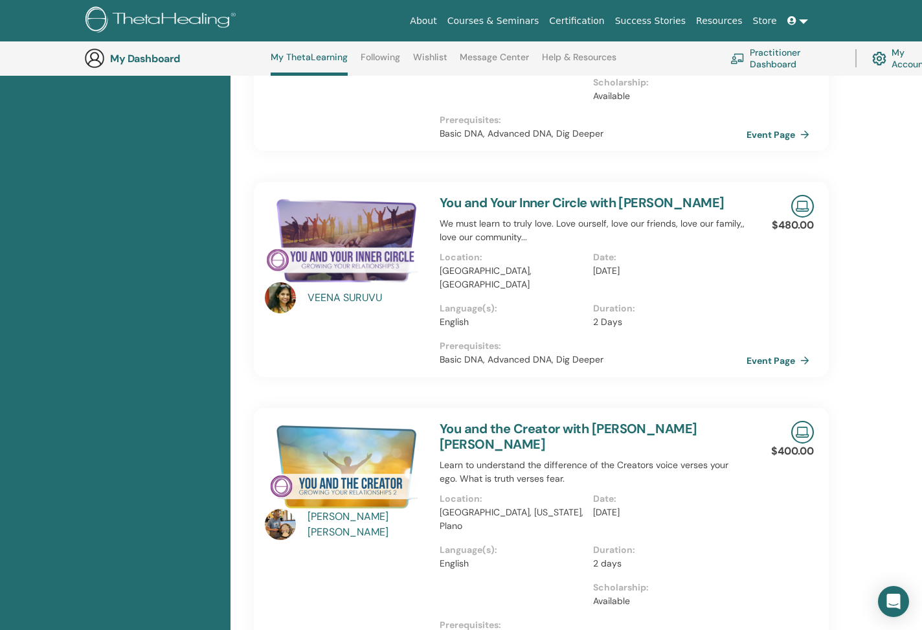
click at [400, 52] on ul "My ThetaLearning Following Wishlist Message Center Help & Resources" at bounding box center [444, 64] width 346 height 24
click at [386, 61] on link "Following" at bounding box center [380, 62] width 39 height 21
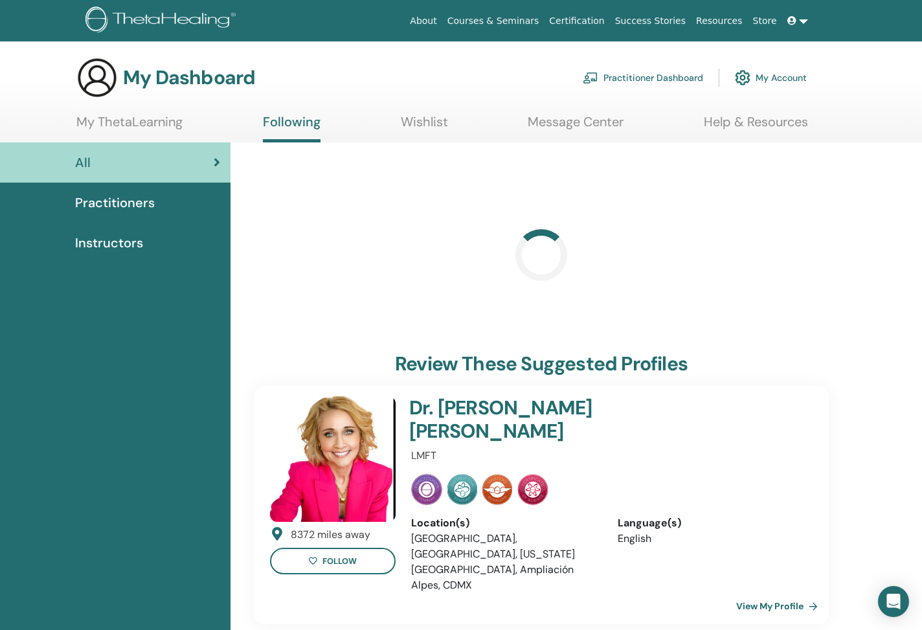
click at [425, 111] on section "My Dashboard Practitioner Dashboard My Account My ThetaLearning Following Wishl…" at bounding box center [461, 99] width 922 height 85
click at [423, 119] on link "Wishlist" at bounding box center [424, 126] width 47 height 25
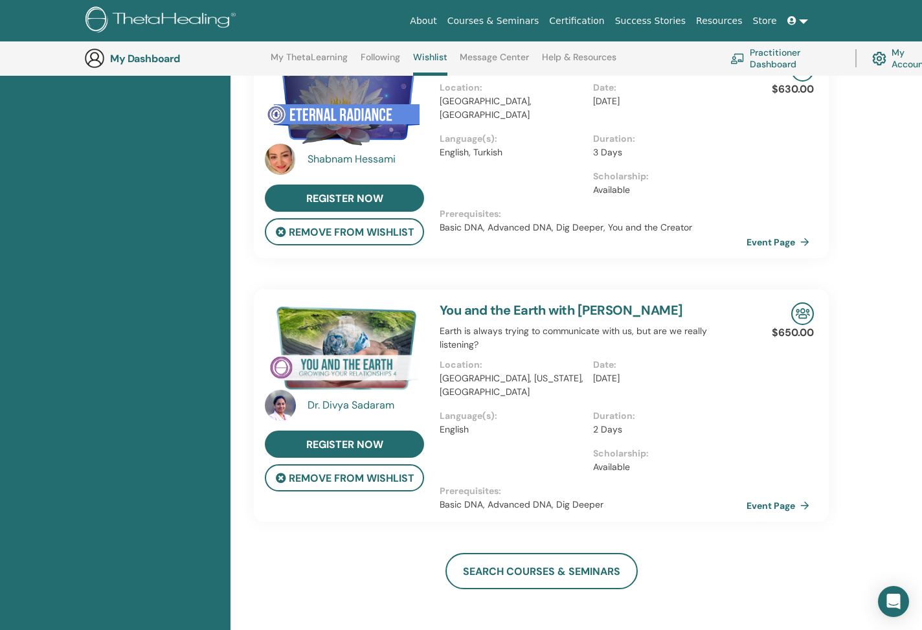
scroll to position [1024, 0]
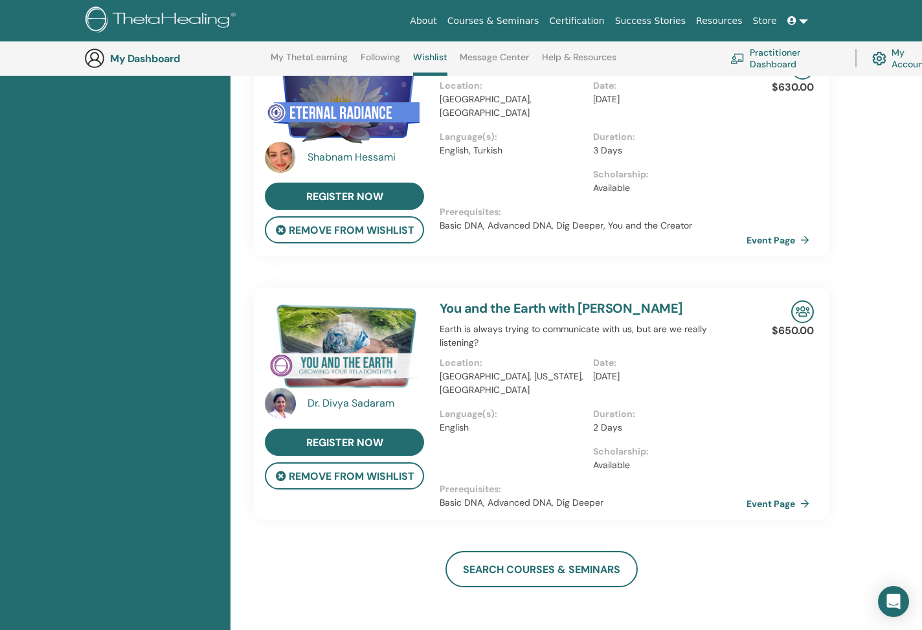
click at [302, 504] on div "[PERSON_NAME] register now remove from wishlist You and the Earth with [PERSON_…" at bounding box center [541, 403] width 594 height 232
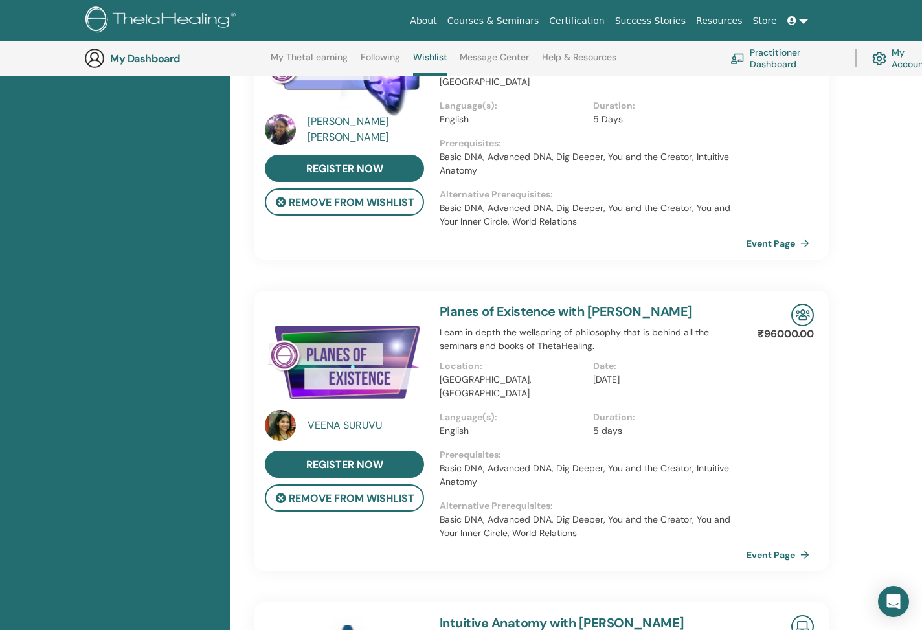
scroll to position [0, 0]
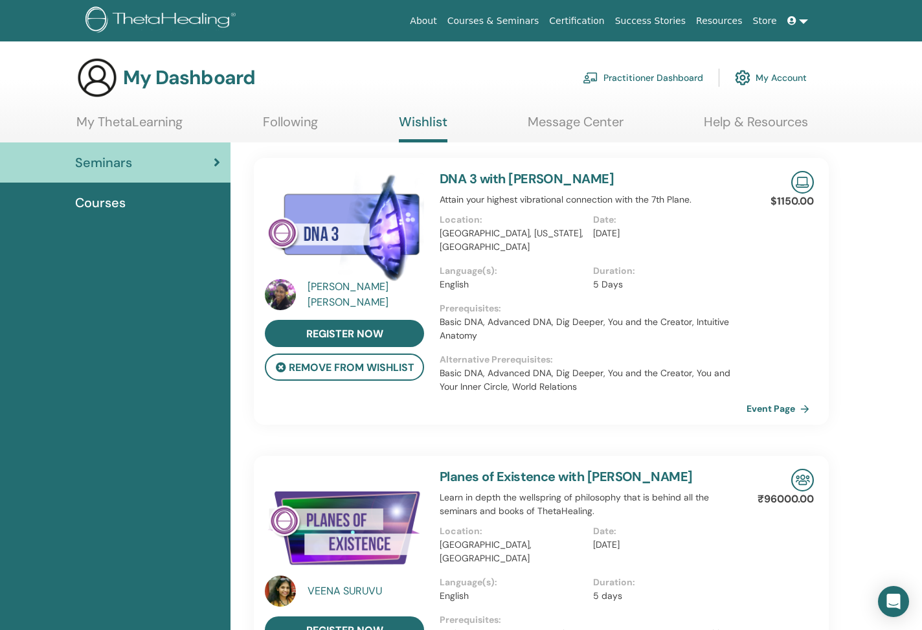
click at [140, 121] on link "My ThetaLearning" at bounding box center [129, 126] width 106 height 25
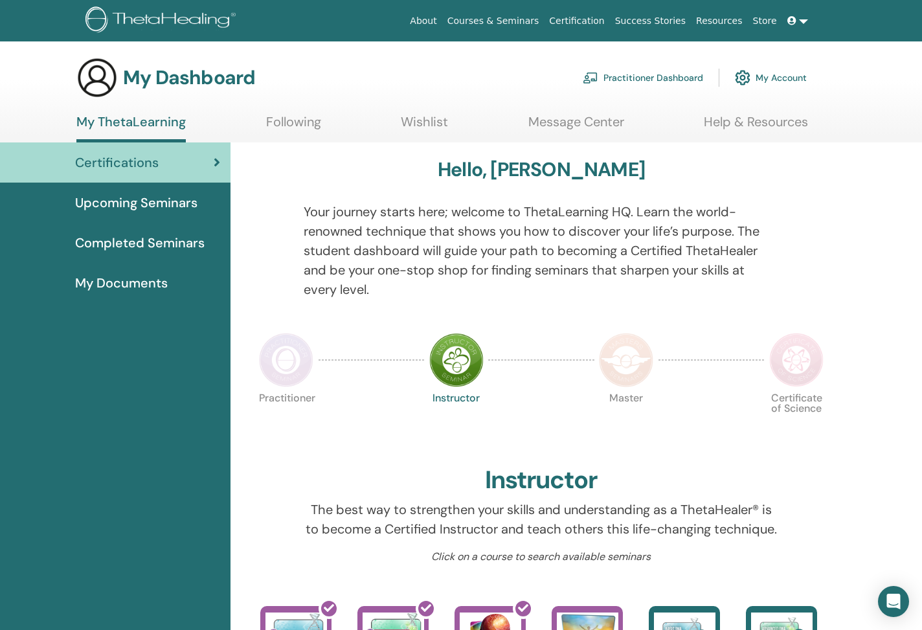
click at [142, 196] on span "Upcoming Seminars" at bounding box center [136, 202] width 122 height 19
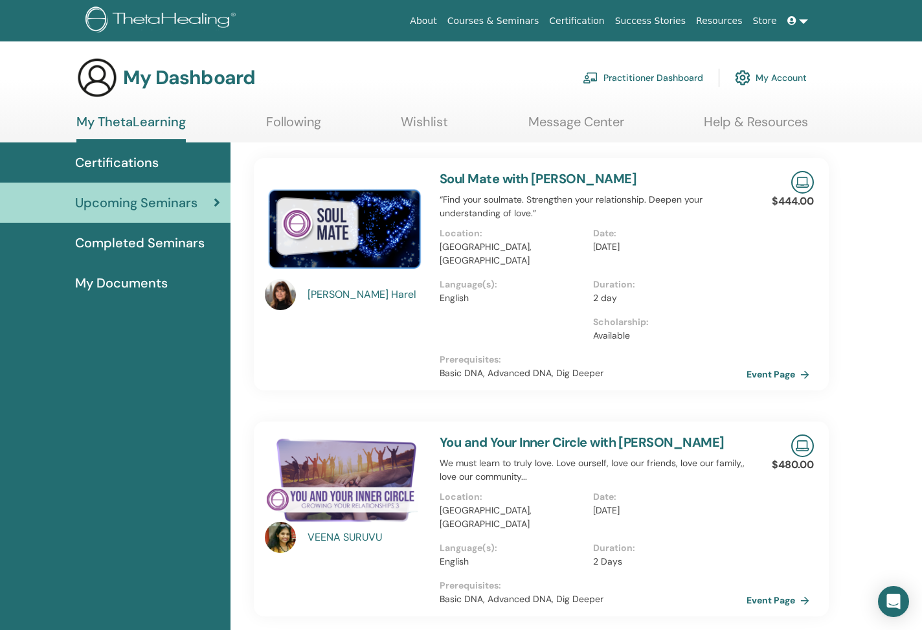
click at [418, 137] on link "Wishlist" at bounding box center [424, 126] width 47 height 25
